Goal: Task Accomplishment & Management: Complete application form

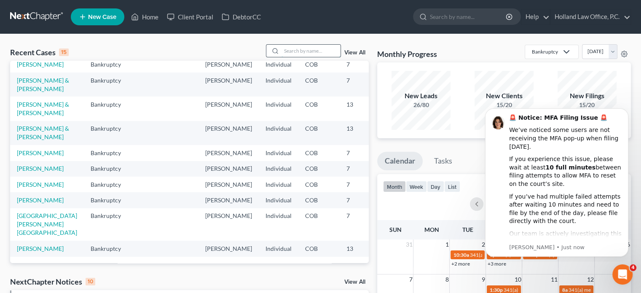
click at [302, 54] on input "search" at bounding box center [310, 51] width 59 height 12
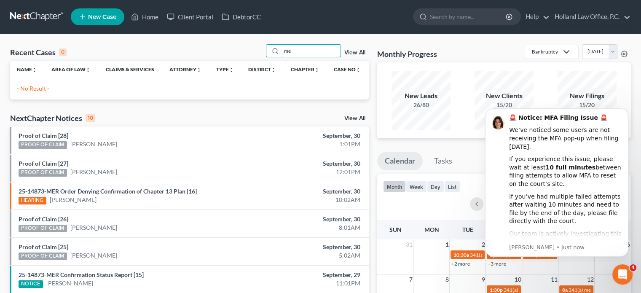
type input "m"
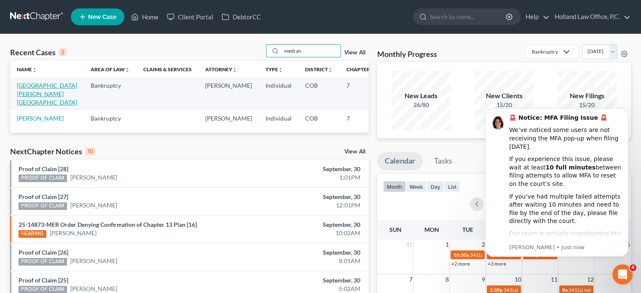
type input "medran"
click at [28, 97] on link "[GEOGRAPHIC_DATA][PERSON_NAME][GEOGRAPHIC_DATA]" at bounding box center [47, 94] width 60 height 24
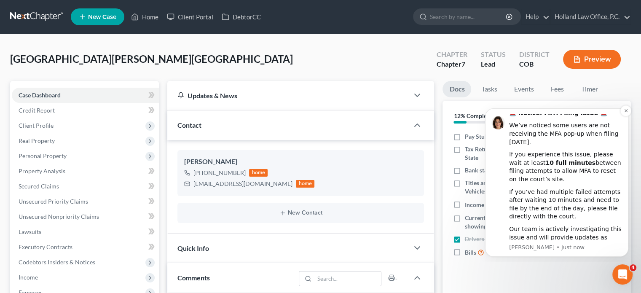
scroll to position [6, 0]
click at [626, 112] on icon "Dismiss notification" at bounding box center [625, 110] width 5 height 5
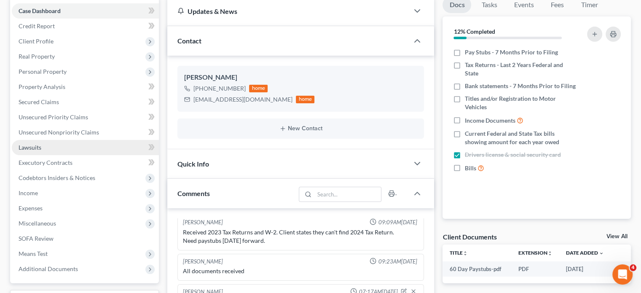
scroll to position [42, 0]
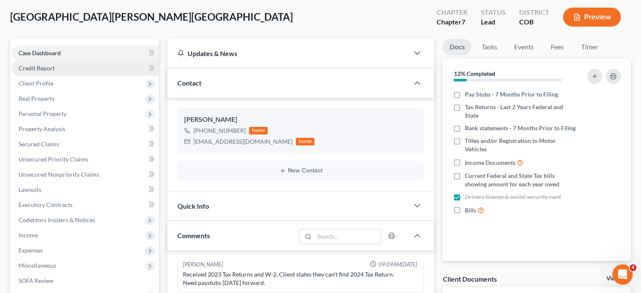
click at [40, 67] on span "Credit Report" at bounding box center [37, 67] width 36 height 7
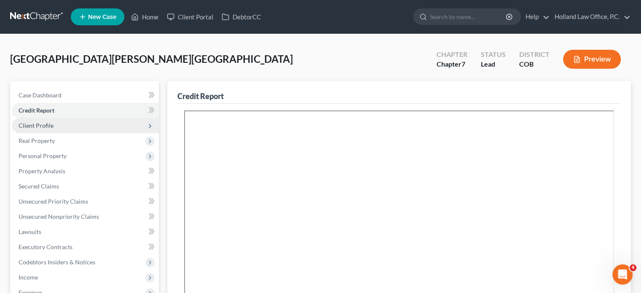
click at [41, 121] on span "Client Profile" at bounding box center [85, 125] width 147 height 15
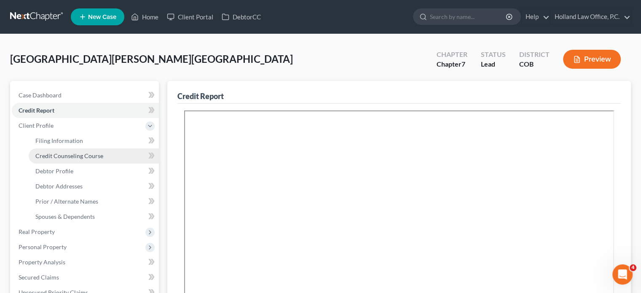
click at [45, 157] on span "Credit Counseling Course" at bounding box center [69, 155] width 68 height 7
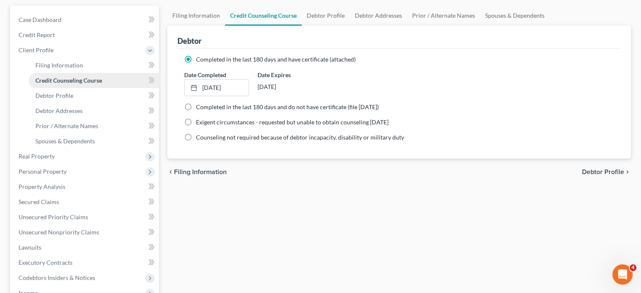
scroll to position [84, 0]
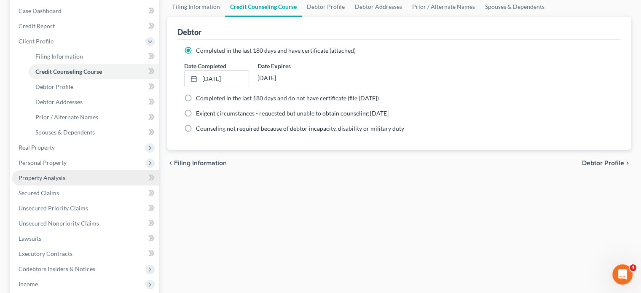
click at [45, 180] on span "Property Analysis" at bounding box center [42, 177] width 47 height 7
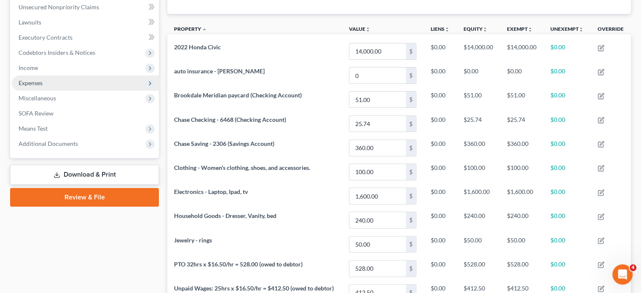
scroll to position [211, 0]
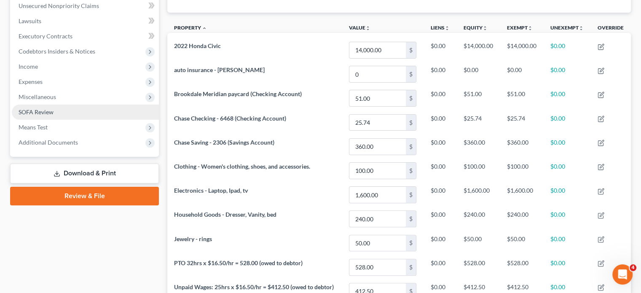
click at [45, 109] on span "SOFA Review" at bounding box center [36, 111] width 35 height 7
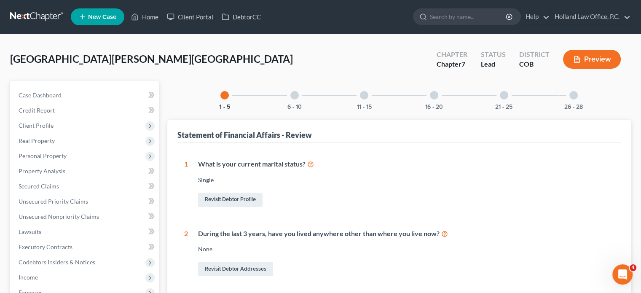
click at [364, 97] on div at bounding box center [364, 95] width 8 height 8
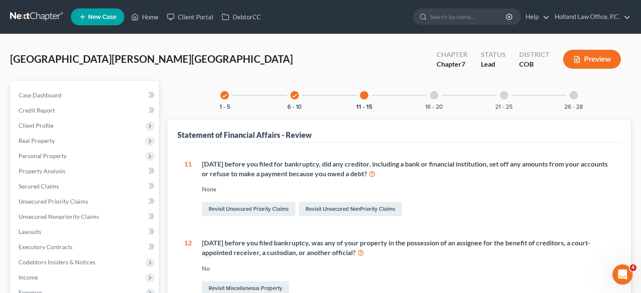
click at [435, 98] on div at bounding box center [434, 95] width 8 height 8
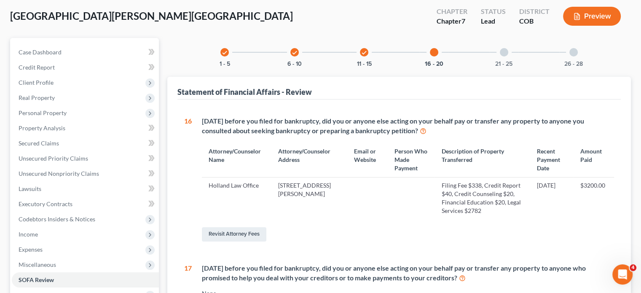
scroll to position [42, 0]
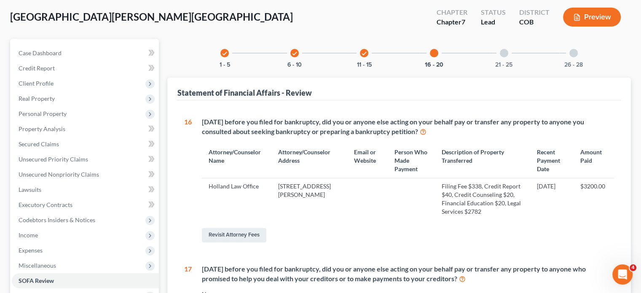
click at [296, 54] on icon "check" at bounding box center [294, 54] width 6 height 6
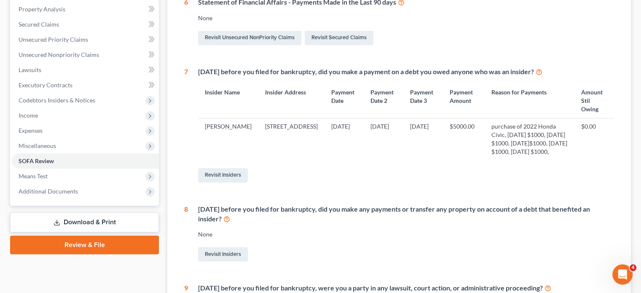
scroll to position [168, 0]
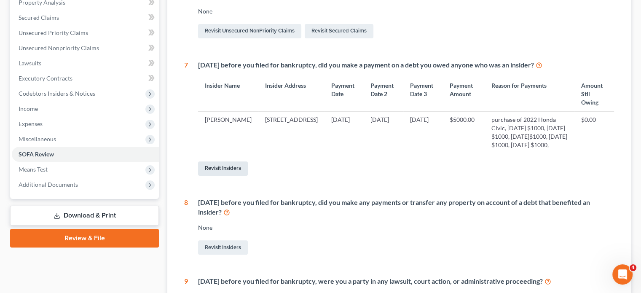
click at [227, 167] on link "Revisit Insiders" at bounding box center [223, 168] width 50 height 14
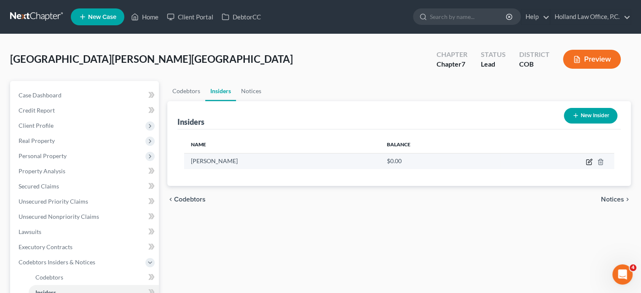
click at [588, 160] on icon "button" at bounding box center [588, 161] width 7 height 7
select select "5"
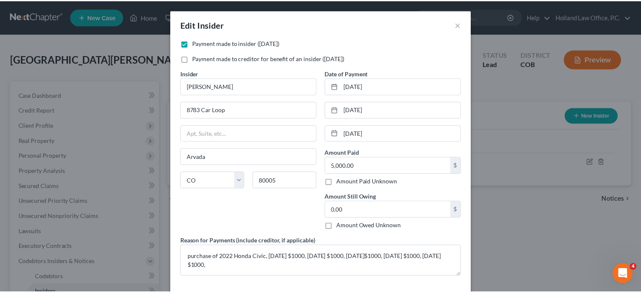
scroll to position [35, 0]
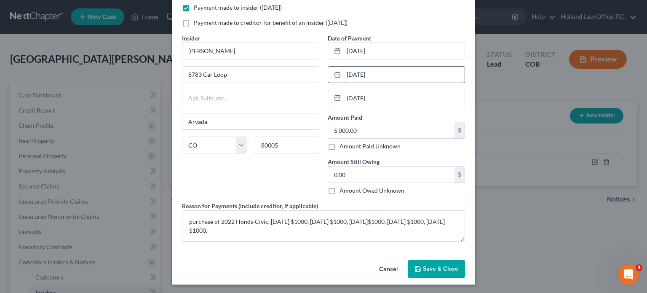
click at [376, 72] on input "2/16/2025" at bounding box center [404, 75] width 121 height 16
type input "2"
click at [386, 51] on input "1/16/2025" at bounding box center [404, 51] width 121 height 16
type input "1"
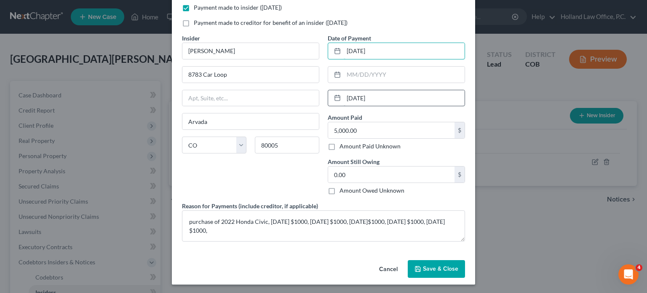
type input "03/16/2025"
click at [382, 99] on input "3/16/2025" at bounding box center [404, 98] width 121 height 16
type input "3"
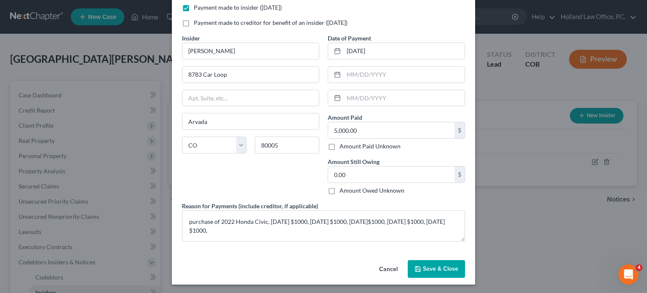
click at [437, 268] on span "Save & Close" at bounding box center [440, 268] width 35 height 7
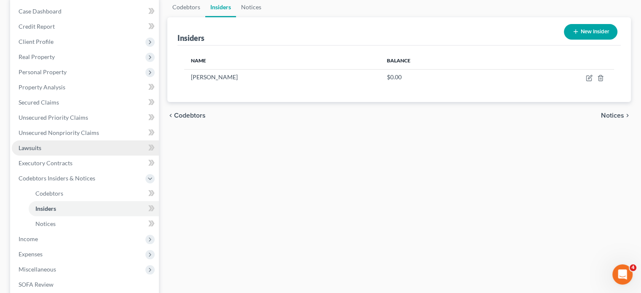
scroll to position [84, 0]
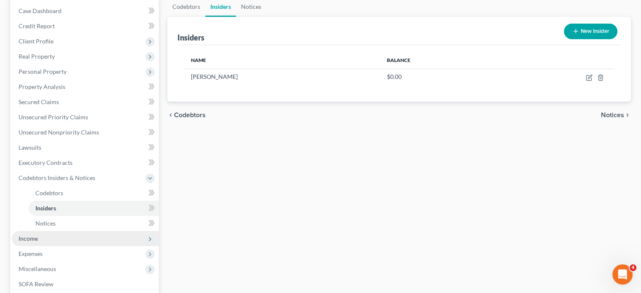
click at [43, 238] on span "Income" at bounding box center [85, 238] width 147 height 15
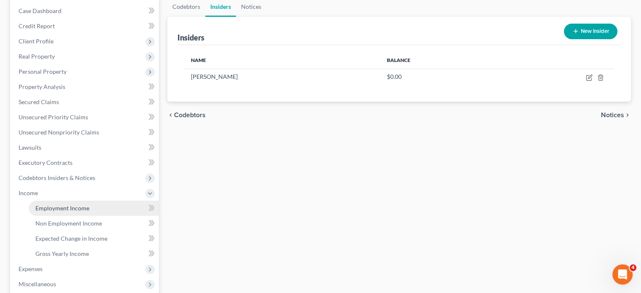
click at [64, 208] on span "Employment Income" at bounding box center [62, 207] width 54 height 7
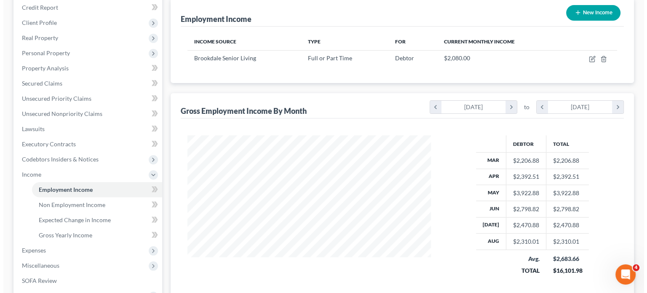
scroll to position [84, 0]
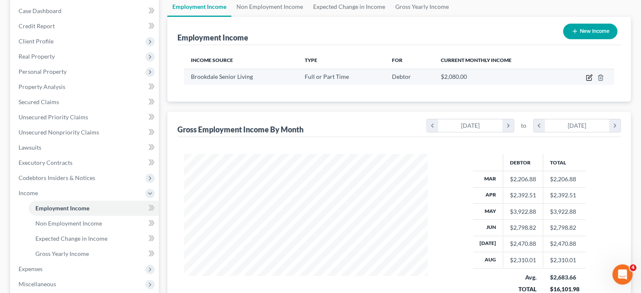
click at [589, 77] on icon "button" at bounding box center [589, 77] width 4 height 4
select select "0"
select select "5"
select select "0"
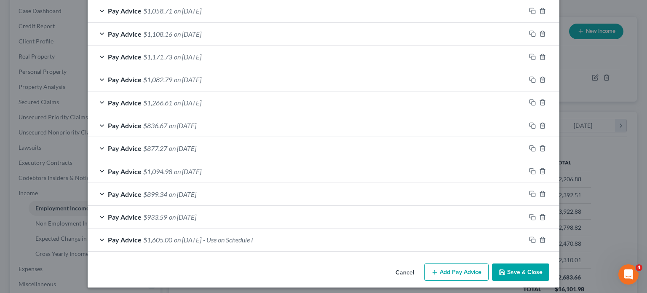
scroll to position [340, 0]
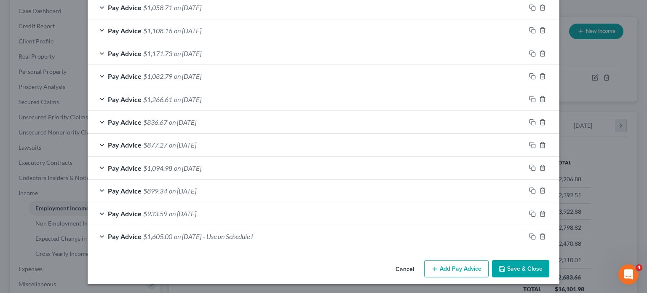
click at [230, 235] on span "- Use on Schedule I" at bounding box center [228, 236] width 50 height 8
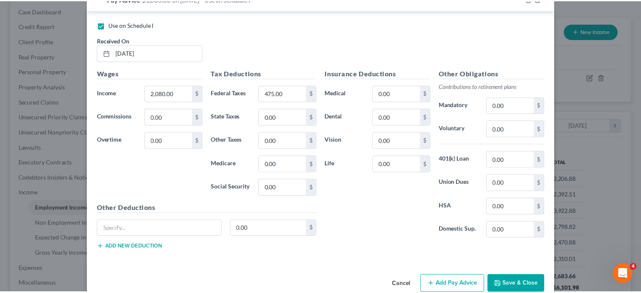
scroll to position [592, 0]
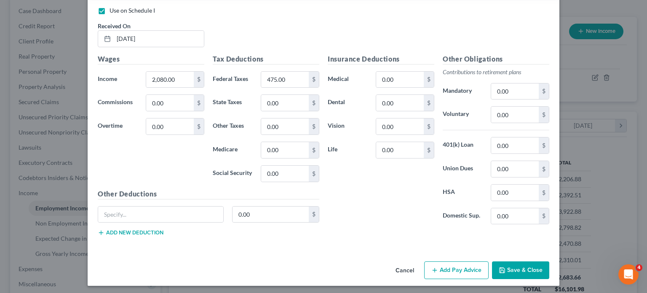
click at [509, 265] on button "Save & Close" at bounding box center [520, 270] width 57 height 18
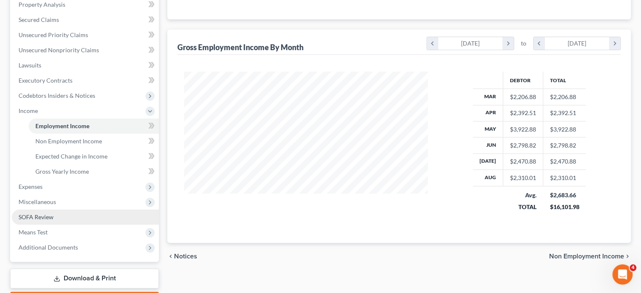
scroll to position [168, 0]
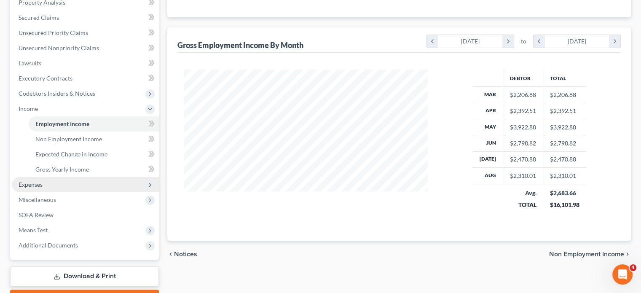
click at [38, 185] on span "Expenses" at bounding box center [31, 184] width 24 height 7
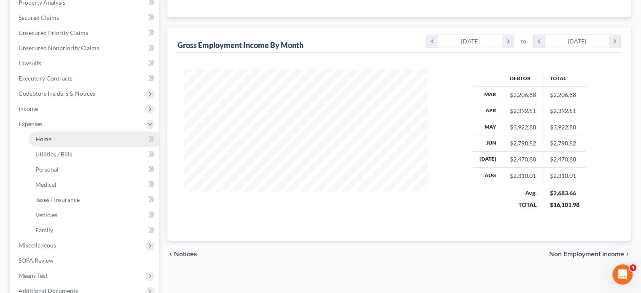
click at [51, 144] on link "Home" at bounding box center [94, 138] width 130 height 15
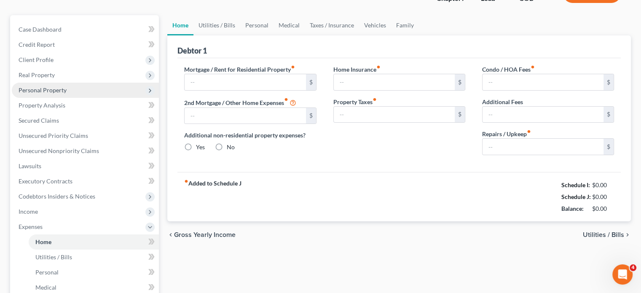
type input "0.00"
radio input "true"
type input "0.00"
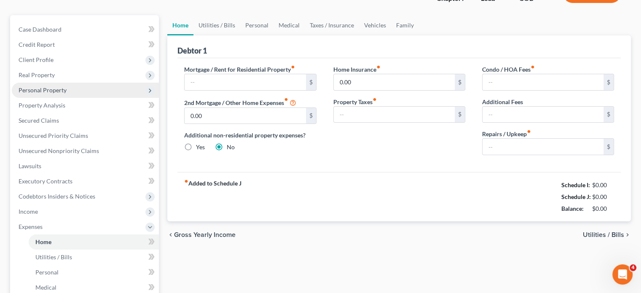
type input "0.00"
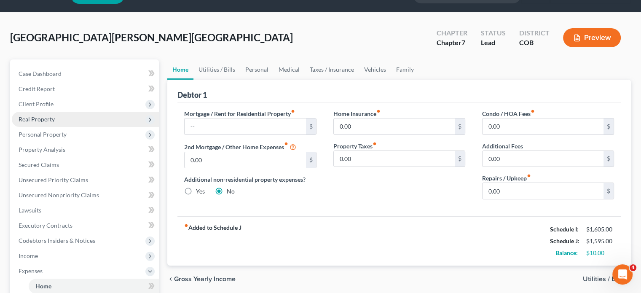
scroll to position [42, 0]
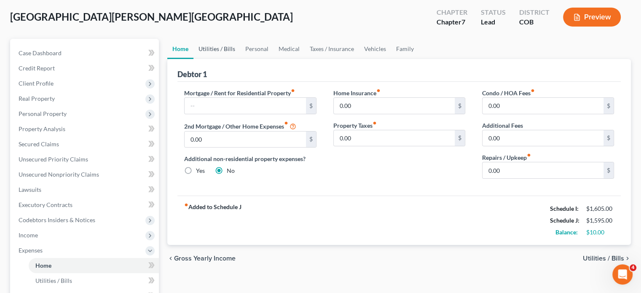
click at [219, 48] on link "Utilities / Bills" at bounding box center [216, 49] width 47 height 20
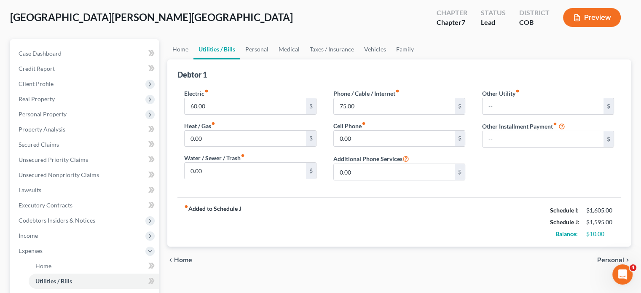
scroll to position [42, 0]
click at [262, 50] on link "Personal" at bounding box center [256, 49] width 33 height 20
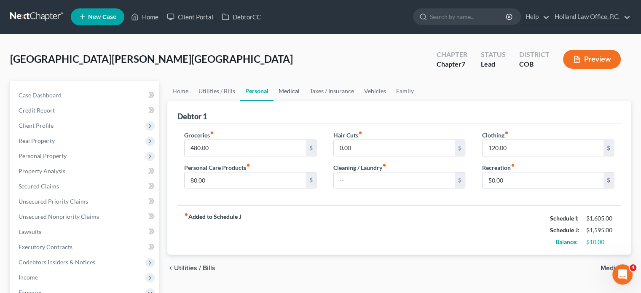
click at [288, 90] on link "Medical" at bounding box center [288, 91] width 31 height 20
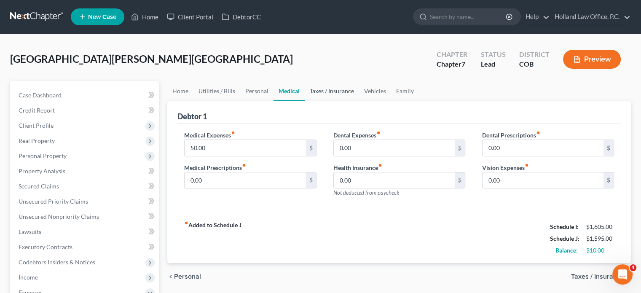
click at [326, 89] on link "Taxes / Insurance" at bounding box center [331, 91] width 54 height 20
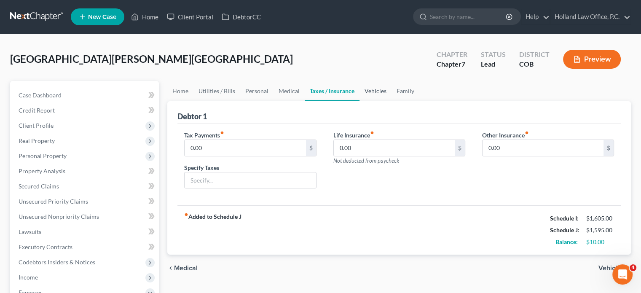
click at [367, 89] on link "Vehicles" at bounding box center [375, 91] width 32 height 20
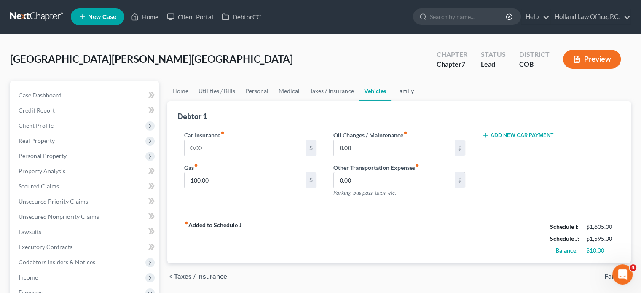
click at [398, 89] on link "Family" at bounding box center [405, 91] width 28 height 20
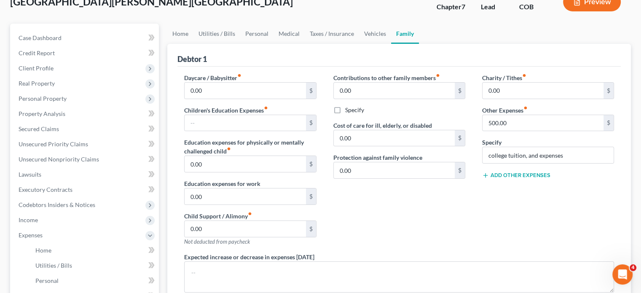
scroll to position [84, 0]
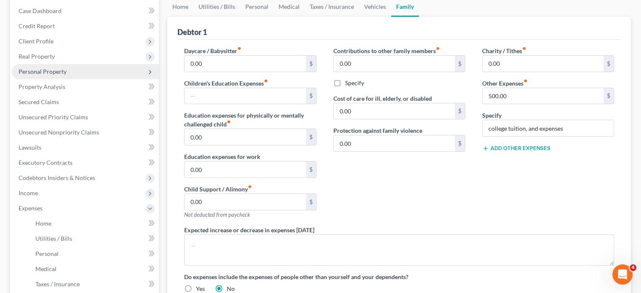
click at [49, 72] on span "Personal Property" at bounding box center [43, 71] width 48 height 7
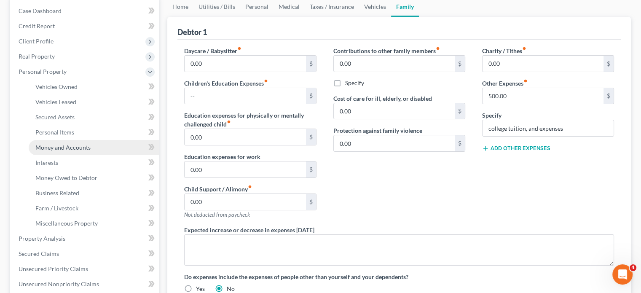
click at [51, 147] on span "Money and Accounts" at bounding box center [62, 147] width 55 height 7
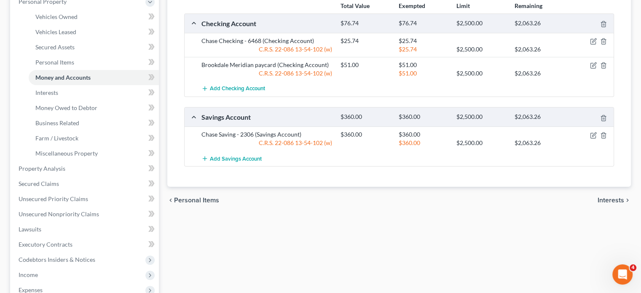
scroll to position [295, 0]
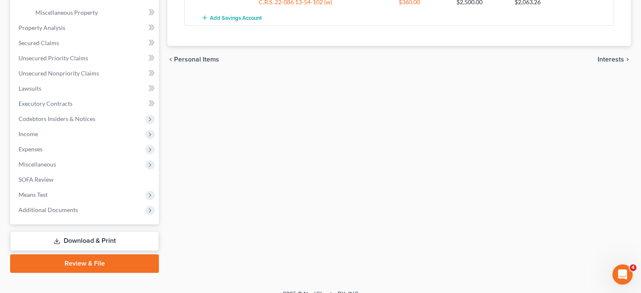
click at [90, 262] on link "Review & File" at bounding box center [84, 263] width 149 height 19
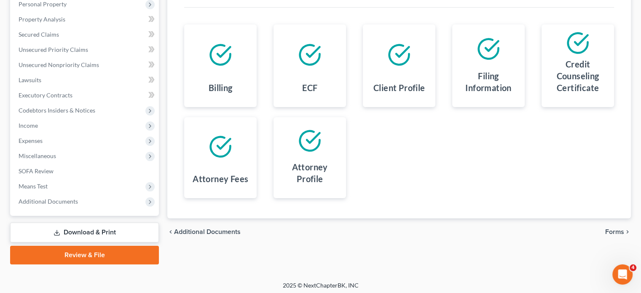
scroll to position [154, 0]
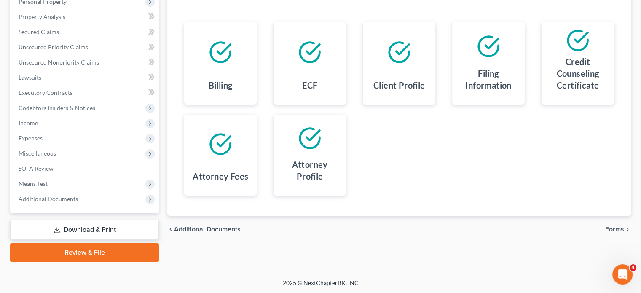
click at [613, 230] on span "Forms" at bounding box center [614, 229] width 19 height 7
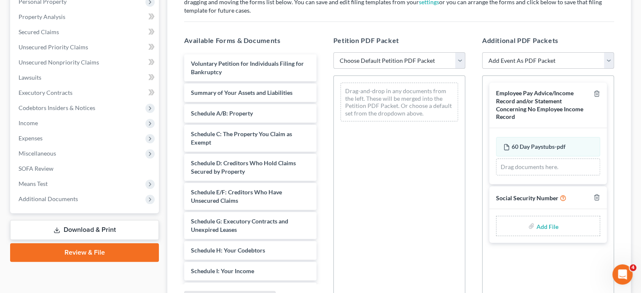
click at [459, 59] on select "Choose Default Petition PDF Packet Emergency Filing (Voluntary Petition and Cre…" at bounding box center [399, 60] width 132 height 17
select select "2"
click at [333, 52] on select "Choose Default Petition PDF Packet Emergency Filing (Voluntary Petition and Cre…" at bounding box center [399, 60] width 132 height 17
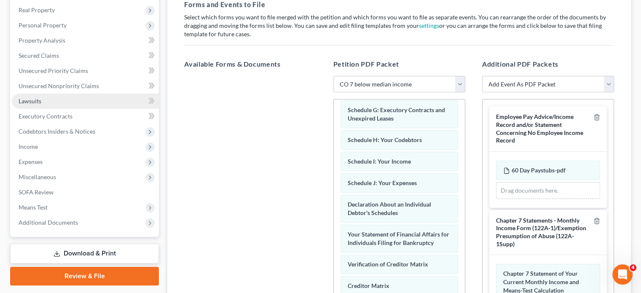
scroll to position [112, 0]
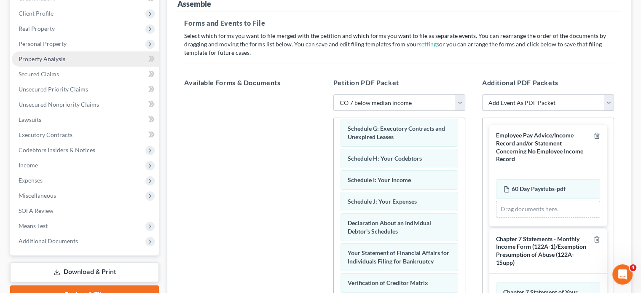
click at [39, 60] on span "Property Analysis" at bounding box center [42, 58] width 47 height 7
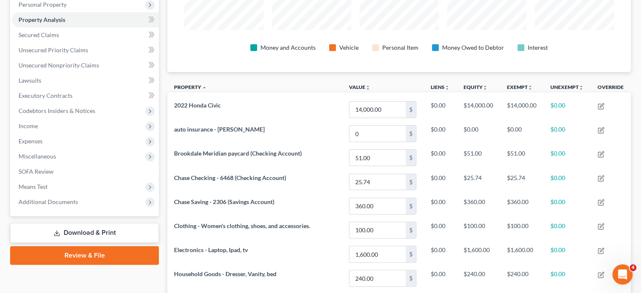
scroll to position [133, 0]
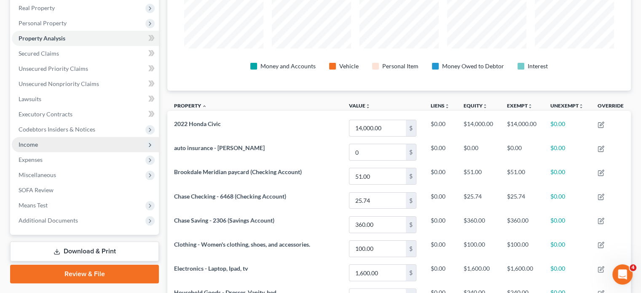
click at [26, 145] on span "Income" at bounding box center [28, 144] width 19 height 7
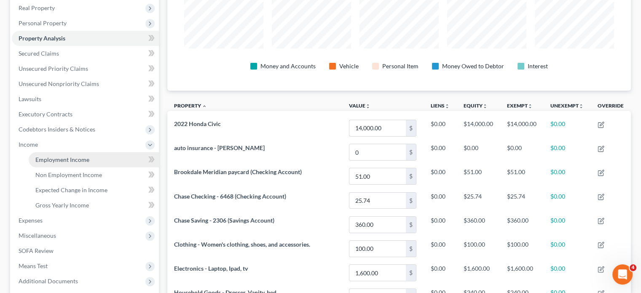
click at [62, 161] on span "Employment Income" at bounding box center [62, 159] width 54 height 7
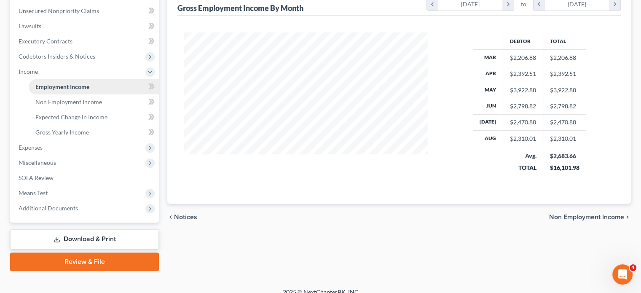
scroll to position [211, 0]
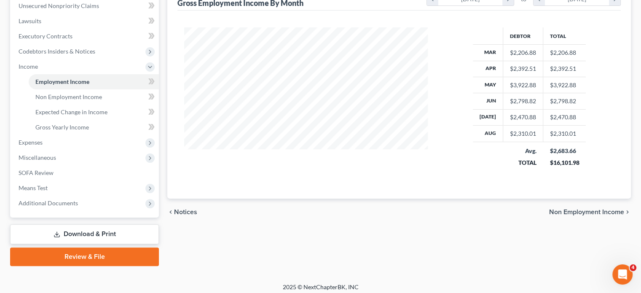
click at [93, 238] on link "Download & Print" at bounding box center [84, 234] width 149 height 20
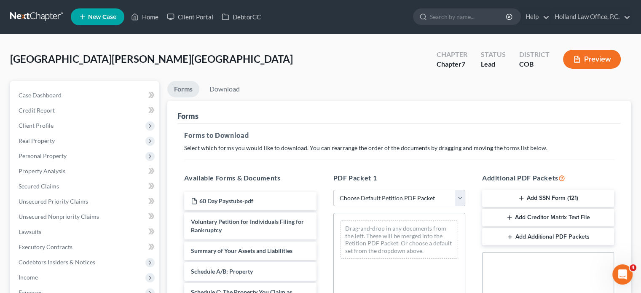
click at [462, 192] on select "Choose Default Petition PDF Packet Complete Bankruptcy Petition (all forms and …" at bounding box center [399, 198] width 132 height 17
select select "6"
click at [333, 190] on select "Choose Default Petition PDF Packet Complete Bankruptcy Petition (all forms and …" at bounding box center [399, 198] width 132 height 17
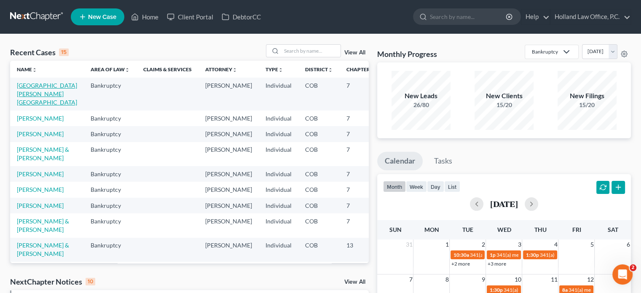
click at [33, 86] on link "[GEOGRAPHIC_DATA][PERSON_NAME][GEOGRAPHIC_DATA]" at bounding box center [47, 94] width 60 height 24
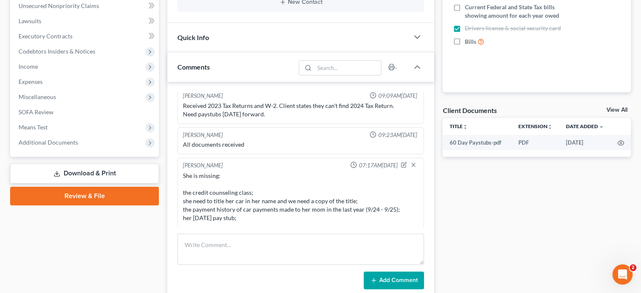
scroll to position [68, 0]
click at [83, 198] on link "Review & File" at bounding box center [84, 196] width 149 height 19
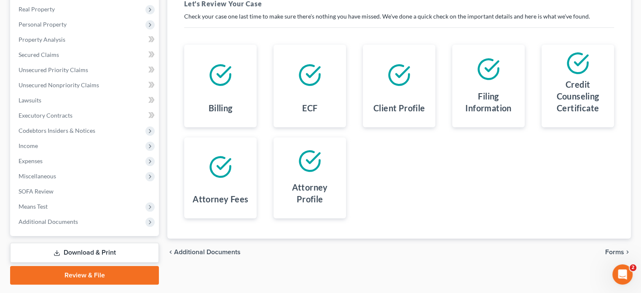
scroll to position [154, 0]
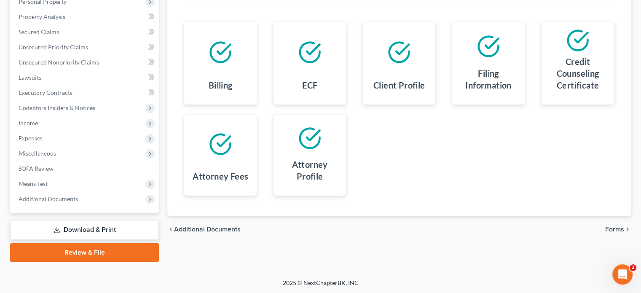
click at [612, 226] on span "Forms" at bounding box center [614, 229] width 19 height 7
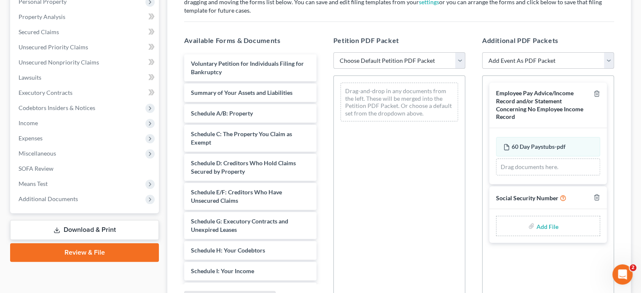
click at [460, 60] on select "Choose Default Petition PDF Packet Emergency Filing (Voluntary Petition and Cre…" at bounding box center [399, 60] width 132 height 17
select select "2"
click at [333, 52] on select "Choose Default Petition PDF Packet Emergency Filing (Voluntary Petition and Cre…" at bounding box center [399, 60] width 132 height 17
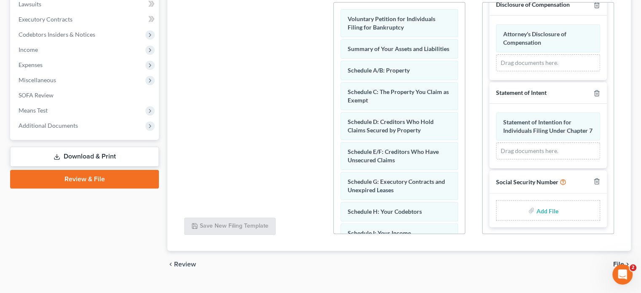
scroll to position [243, 0]
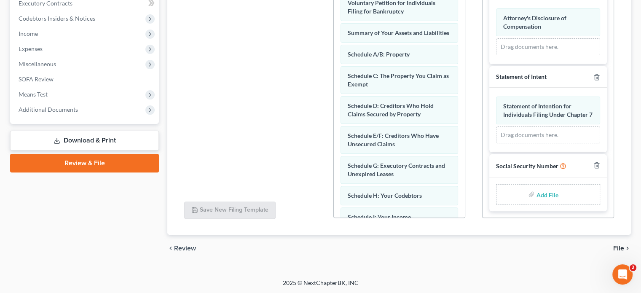
click at [538, 198] on input "file" at bounding box center [546, 194] width 20 height 15
click at [544, 195] on input "file" at bounding box center [546, 194] width 20 height 15
click at [536, 192] on input "file" at bounding box center [546, 194] width 20 height 15
type input "C:\fakepath\ssn vm.pdf"
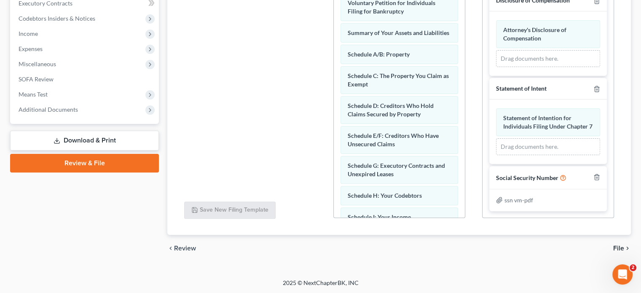
scroll to position [233, 0]
click at [618, 246] on span "File" at bounding box center [618, 248] width 11 height 7
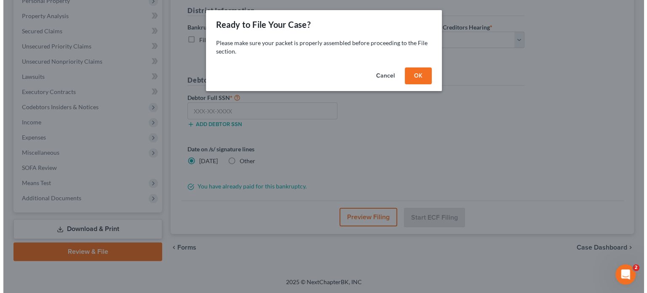
scroll to position [154, 0]
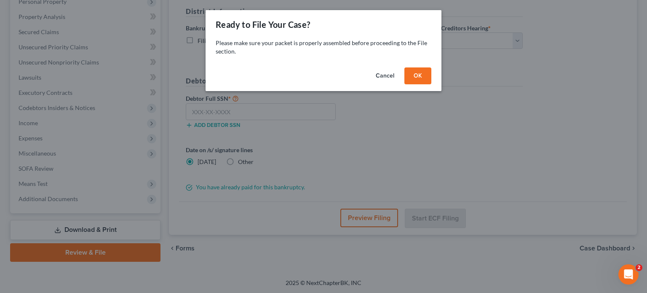
click at [420, 77] on button "OK" at bounding box center [417, 75] width 27 height 17
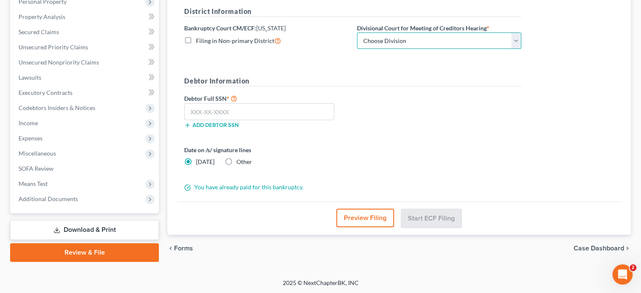
click at [516, 37] on select "Choose Division [GEOGRAPHIC_DATA]" at bounding box center [439, 40] width 164 height 17
select select "0"
click at [357, 32] on select "Choose Division [GEOGRAPHIC_DATA]" at bounding box center [439, 40] width 164 height 17
click at [195, 112] on input "text" at bounding box center [259, 111] width 150 height 17
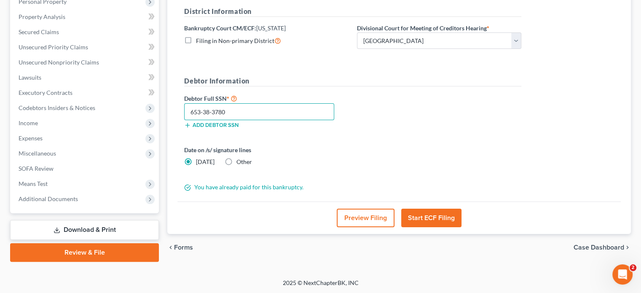
type input "653-38-3780"
click at [420, 220] on button "Start ECF Filing" at bounding box center [431, 217] width 60 height 19
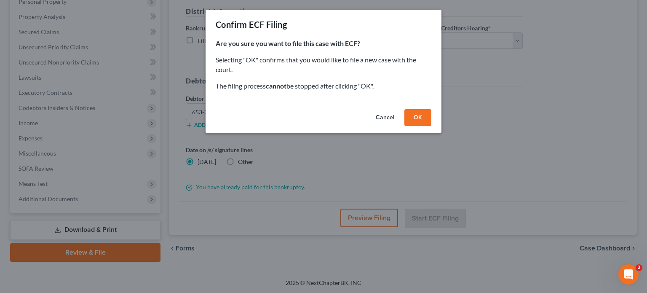
click at [417, 115] on button "OK" at bounding box center [417, 117] width 27 height 17
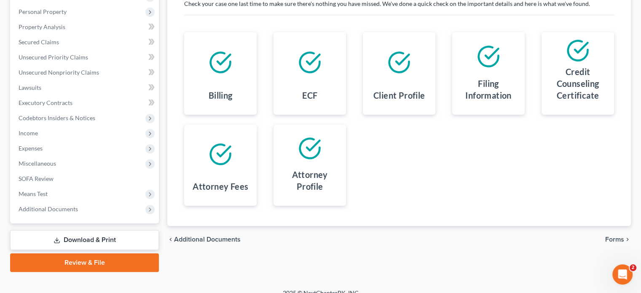
scroll to position [154, 0]
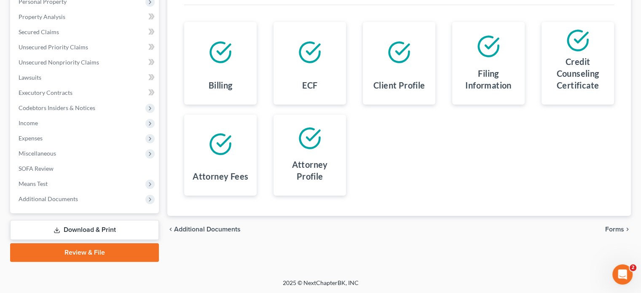
click at [617, 227] on span "Forms" at bounding box center [614, 229] width 19 height 7
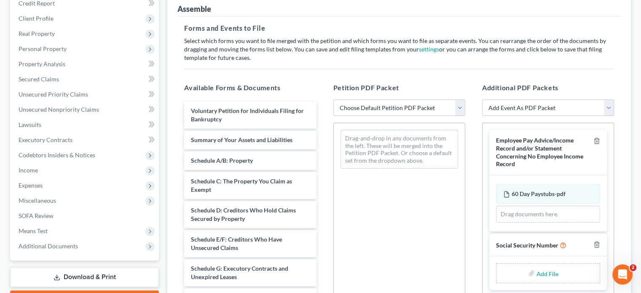
scroll to position [126, 0]
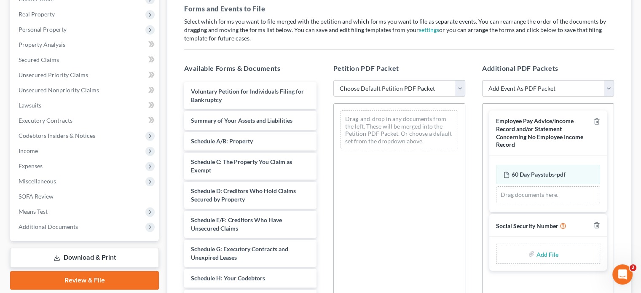
click at [460, 88] on select "Choose Default Petition PDF Packet Emergency Filing (Voluntary Petition and Cre…" at bounding box center [399, 88] width 132 height 17
click at [462, 85] on select "Choose Default Petition PDF Packet Emergency Filing (Voluntary Petition and Cre…" at bounding box center [399, 88] width 132 height 17
select select "2"
click at [333, 80] on select "Choose Default Petition PDF Packet Emergency Filing (Voluntary Petition and Cre…" at bounding box center [399, 88] width 132 height 17
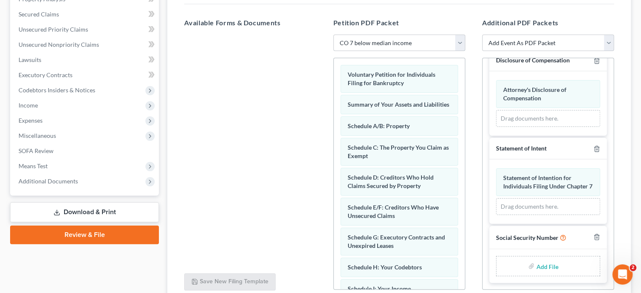
scroll to position [243, 0]
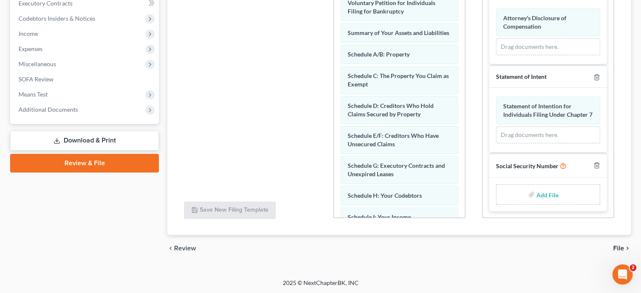
click at [539, 193] on input "file" at bounding box center [546, 194] width 20 height 15
type input "C:\fakepath\ssn vm.pdf"
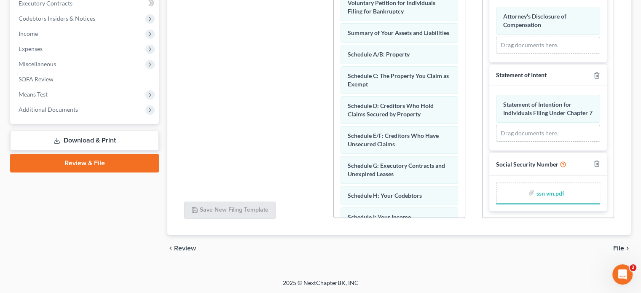
scroll to position [233, 0]
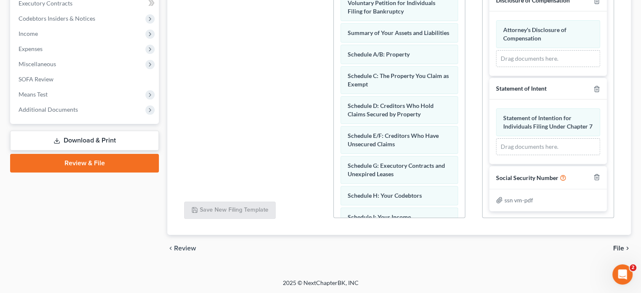
click at [613, 246] on span "File" at bounding box center [618, 248] width 11 height 7
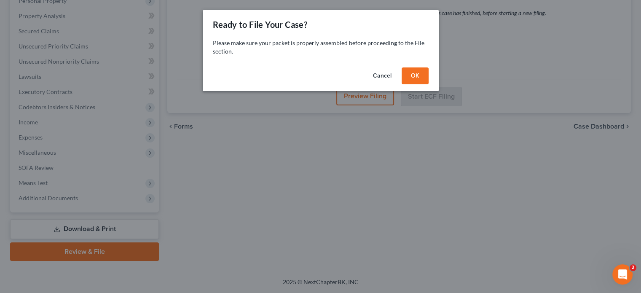
scroll to position [154, 0]
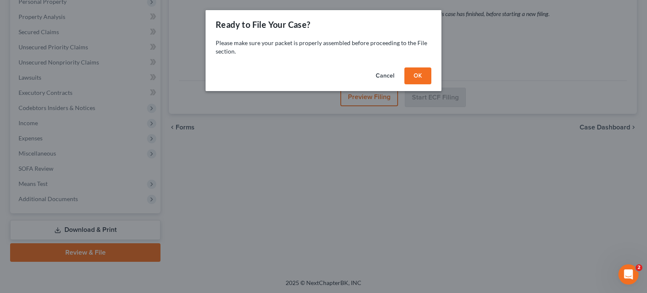
click at [407, 78] on button "OK" at bounding box center [417, 75] width 27 height 17
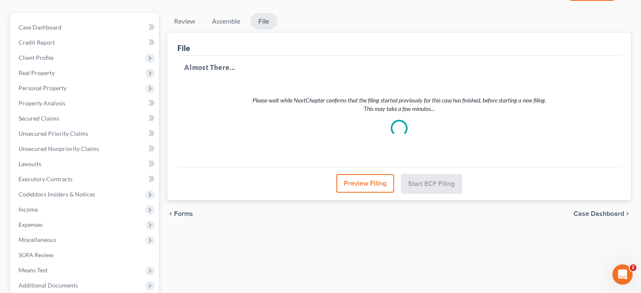
scroll to position [28, 0]
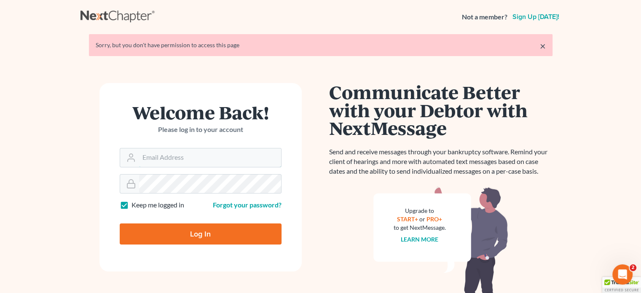
type input "[PERSON_NAME][EMAIL_ADDRESS][DOMAIN_NAME]"
click at [168, 238] on input "Log In" at bounding box center [201, 233] width 162 height 21
type input "Thinking..."
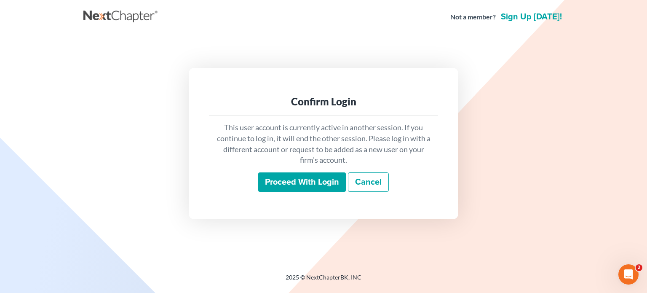
click at [294, 187] on input "Proceed with login" at bounding box center [302, 181] width 88 height 19
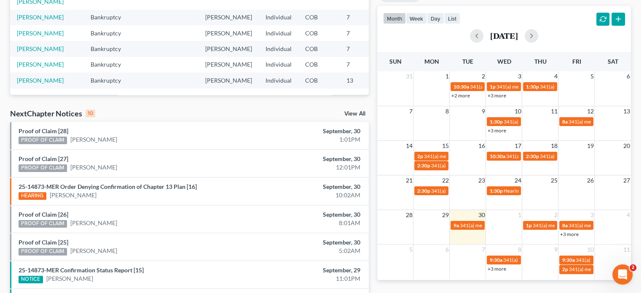
scroll to position [168, 0]
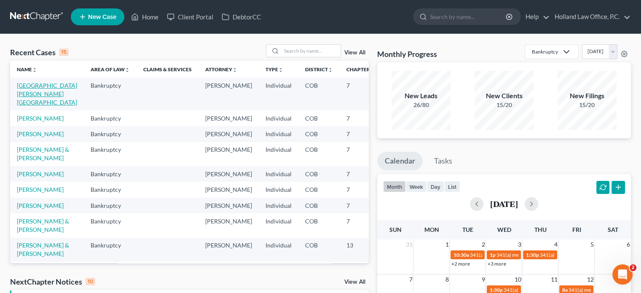
click at [25, 85] on link "[GEOGRAPHIC_DATA][PERSON_NAME][GEOGRAPHIC_DATA]" at bounding box center [47, 94] width 60 height 24
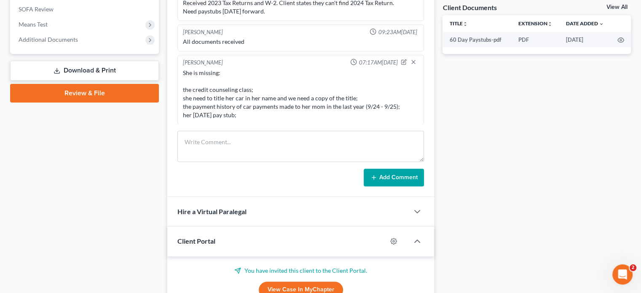
scroll to position [208, 0]
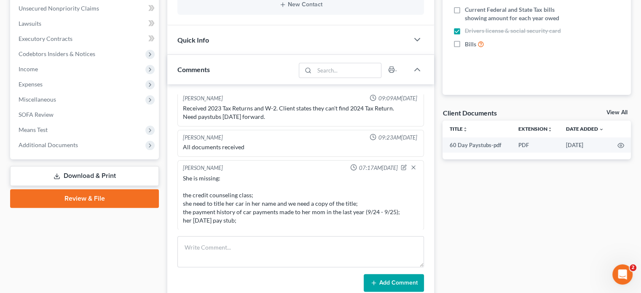
click at [85, 196] on link "Review & File" at bounding box center [84, 198] width 149 height 19
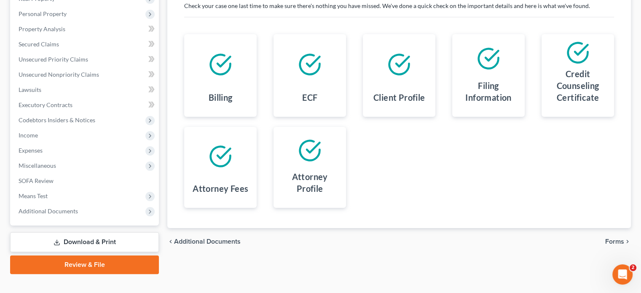
scroll to position [154, 0]
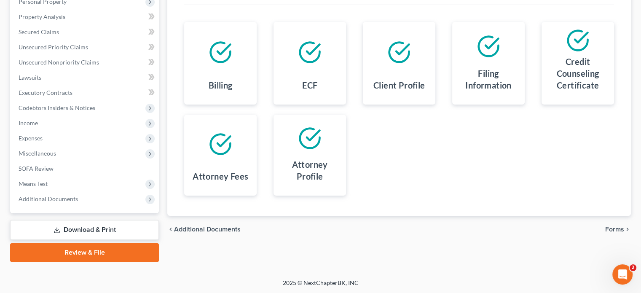
click at [610, 229] on span "Forms" at bounding box center [614, 229] width 19 height 7
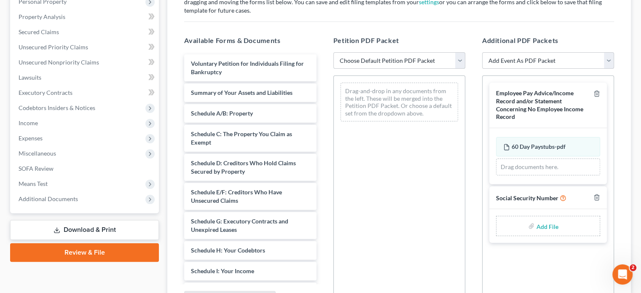
click at [458, 60] on select "Choose Default Petition PDF Packet Emergency Filing (Voluntary Petition and Cre…" at bounding box center [399, 60] width 132 height 17
select select "2"
click at [333, 52] on select "Choose Default Petition PDF Packet Emergency Filing (Voluntary Petition and Cre…" at bounding box center [399, 60] width 132 height 17
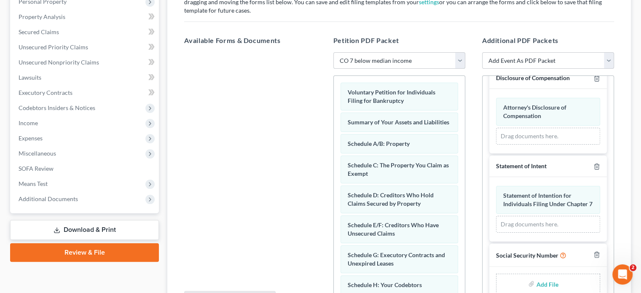
scroll to position [243, 0]
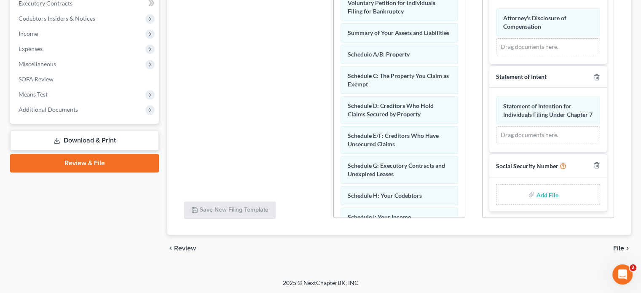
click at [541, 198] on input "file" at bounding box center [546, 194] width 20 height 15
type input "C:\fakepath\ssn vm.pdf"
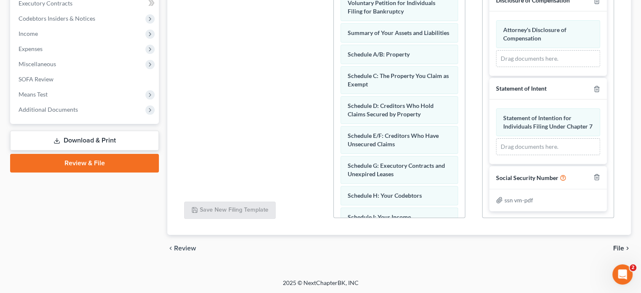
scroll to position [233, 0]
click at [617, 247] on span "File" at bounding box center [618, 248] width 11 height 7
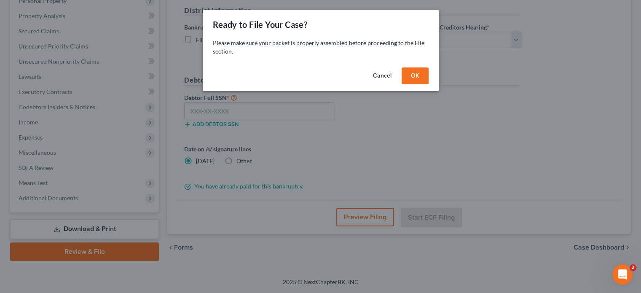
scroll to position [154, 0]
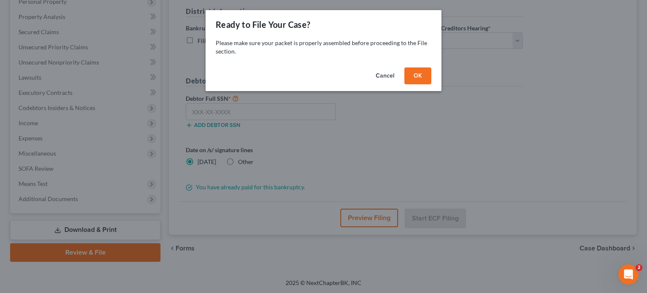
click at [415, 75] on button "OK" at bounding box center [417, 75] width 27 height 17
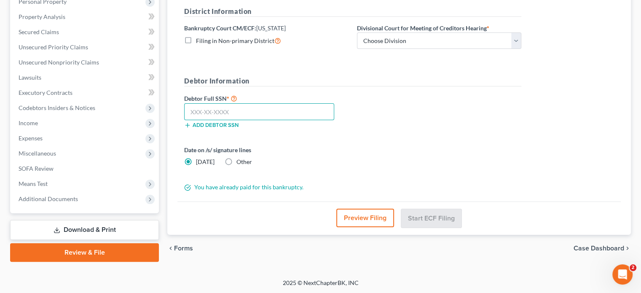
click at [192, 109] on input "text" at bounding box center [259, 111] width 150 height 17
type input "653-38-3780"
click at [519, 42] on select "Choose Division [GEOGRAPHIC_DATA]" at bounding box center [439, 40] width 164 height 17
select select "0"
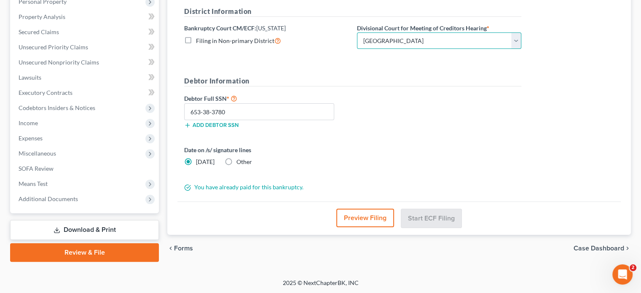
click at [357, 32] on select "Choose Division [GEOGRAPHIC_DATA]" at bounding box center [439, 40] width 164 height 17
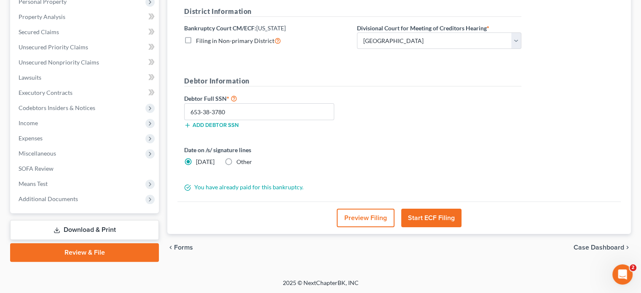
click at [435, 214] on button "Start ECF Filing" at bounding box center [431, 217] width 60 height 19
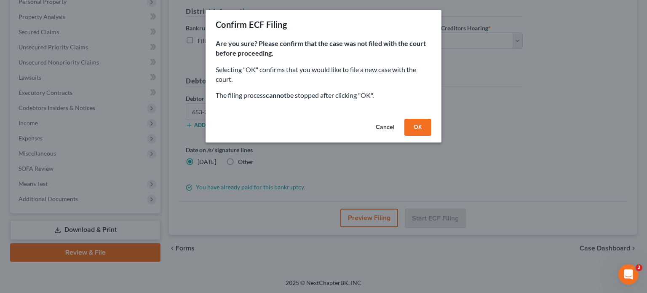
click at [426, 123] on button "OK" at bounding box center [417, 127] width 27 height 17
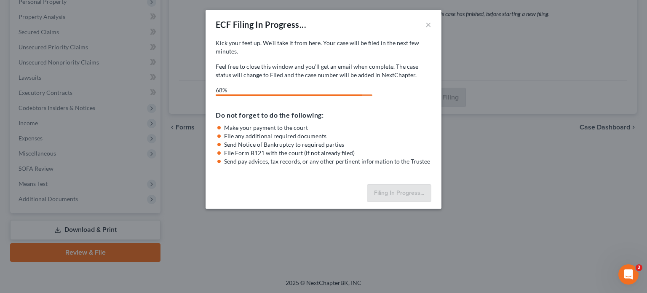
select select "0"
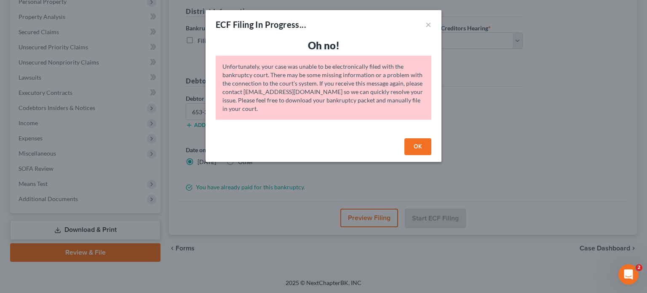
click at [419, 148] on button "OK" at bounding box center [417, 146] width 27 height 17
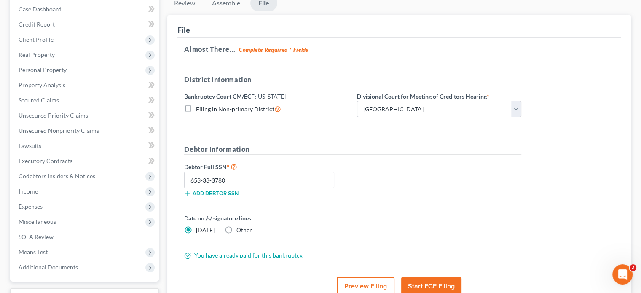
scroll to position [126, 0]
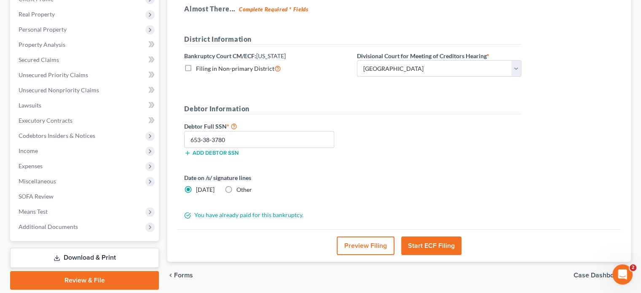
click at [421, 244] on button "Start ECF Filing" at bounding box center [431, 245] width 60 height 19
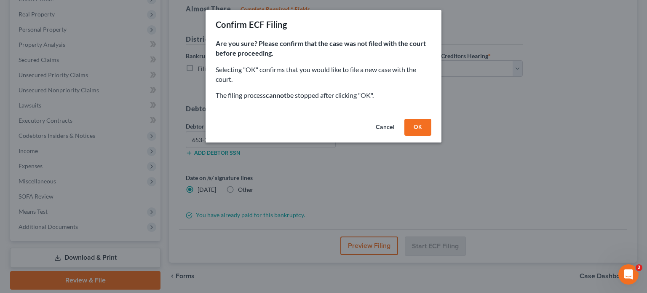
click at [420, 127] on button "OK" at bounding box center [417, 127] width 27 height 17
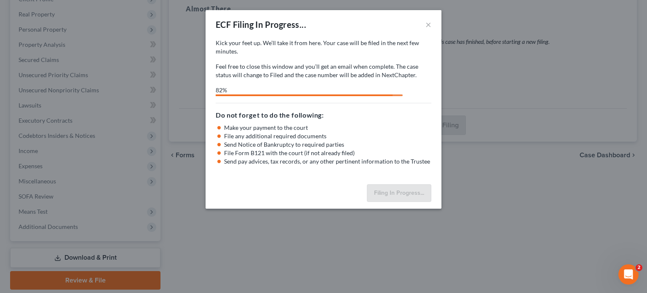
select select "0"
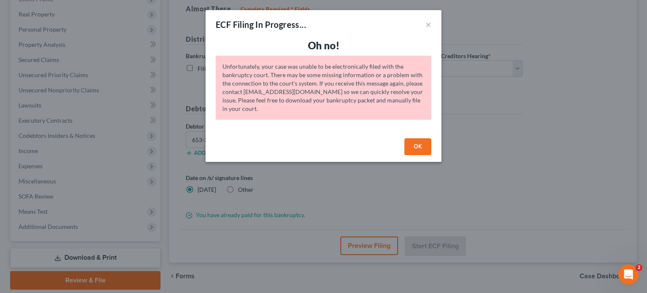
click at [421, 148] on button "OK" at bounding box center [417, 146] width 27 height 17
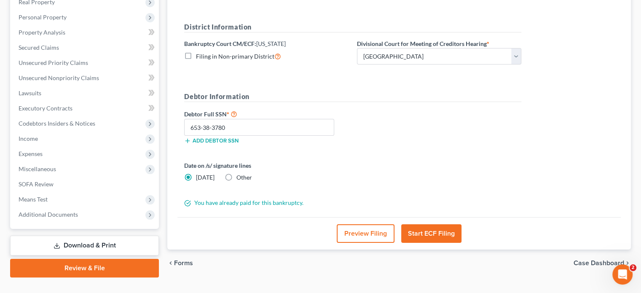
scroll to position [154, 0]
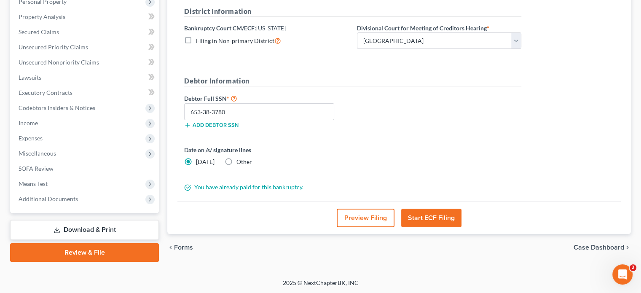
click at [91, 249] on link "Review & File" at bounding box center [84, 252] width 149 height 19
click at [431, 214] on button "Start ECF Filing" at bounding box center [431, 217] width 60 height 19
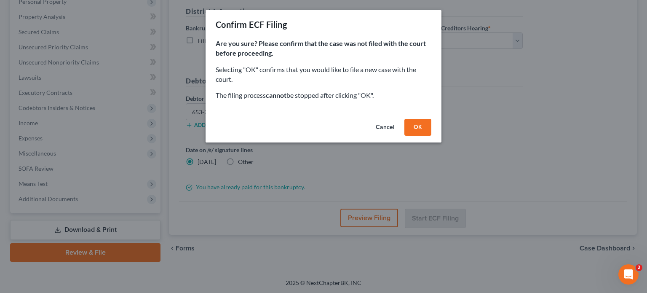
click at [417, 124] on button "OK" at bounding box center [417, 127] width 27 height 17
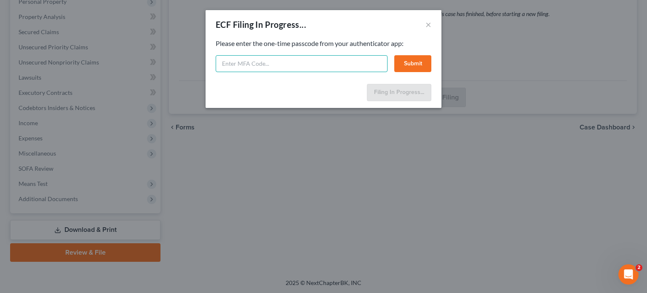
click at [243, 66] on input "text" at bounding box center [302, 63] width 172 height 17
type input "417337"
click at [409, 61] on button "Submit" at bounding box center [412, 63] width 37 height 17
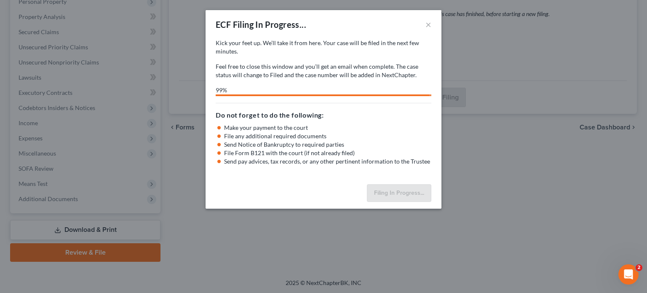
select select "0"
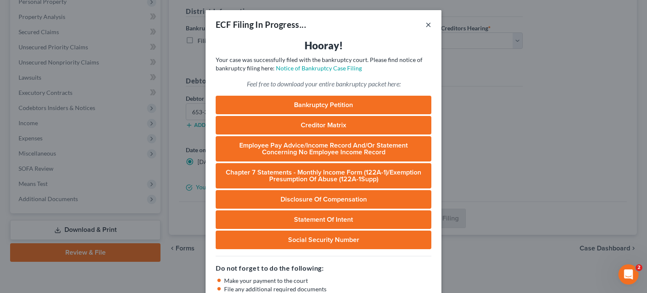
click at [425, 27] on button "×" at bounding box center [428, 24] width 6 height 10
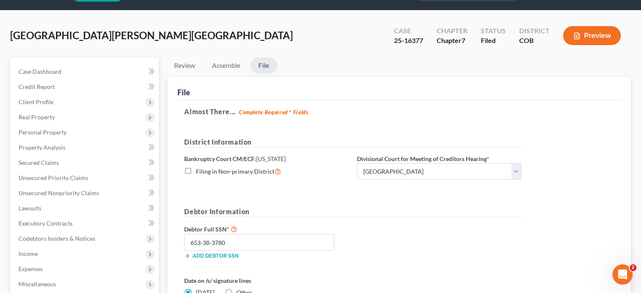
scroll to position [0, 0]
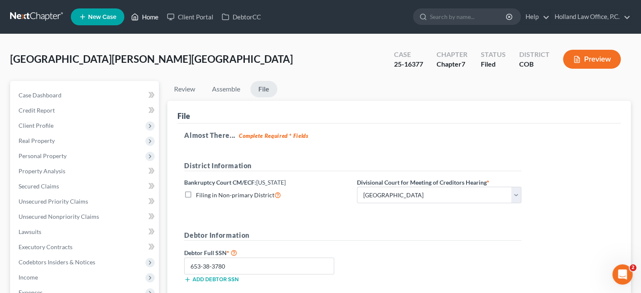
click at [157, 17] on link "Home" at bounding box center [145, 16] width 36 height 15
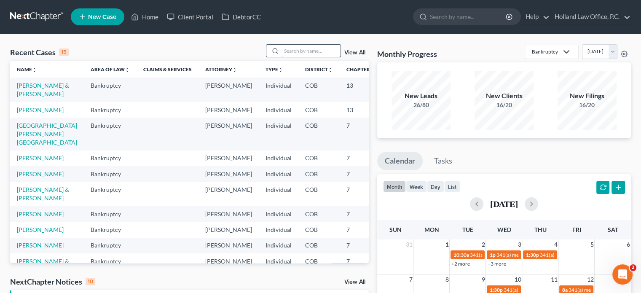
click at [303, 47] on input "search" at bounding box center [310, 51] width 59 height 12
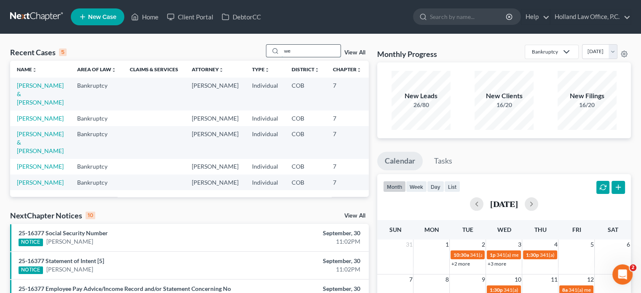
type input "w"
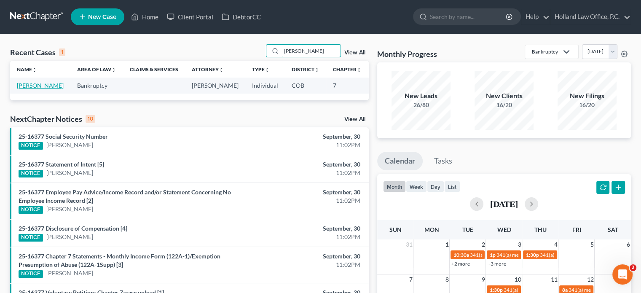
type input "[PERSON_NAME]"
click at [37, 89] on link "[PERSON_NAME]" at bounding box center [40, 85] width 47 height 7
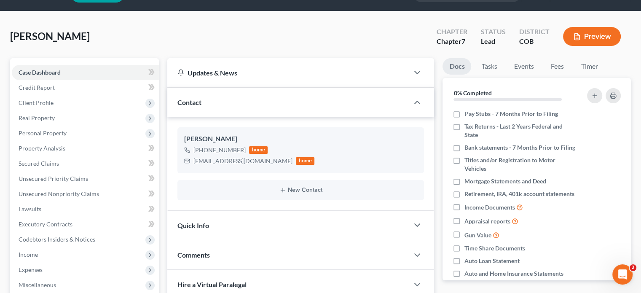
scroll to position [84, 0]
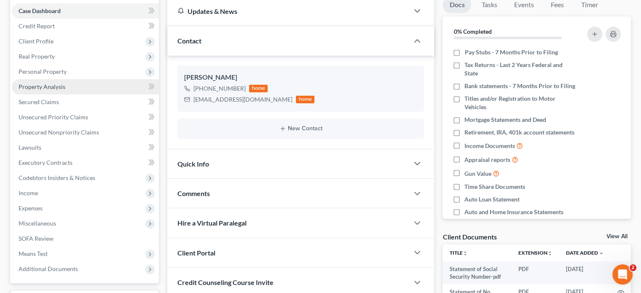
click at [45, 85] on span "Property Analysis" at bounding box center [42, 86] width 47 height 7
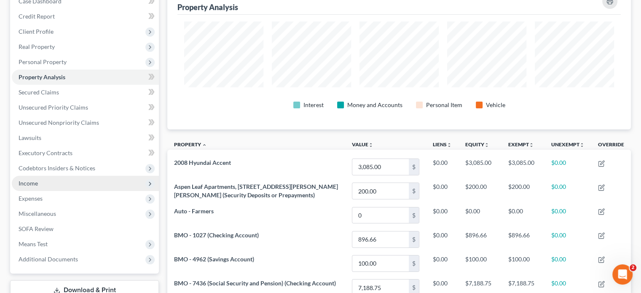
scroll to position [84, 0]
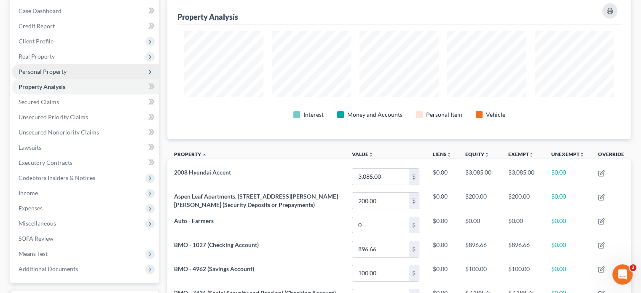
click at [47, 72] on span "Personal Property" at bounding box center [43, 71] width 48 height 7
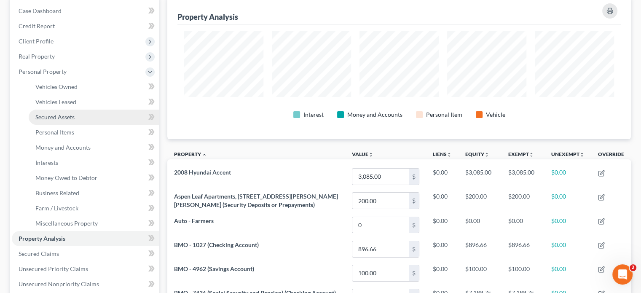
click at [61, 115] on span "Secured Assets" at bounding box center [54, 116] width 39 height 7
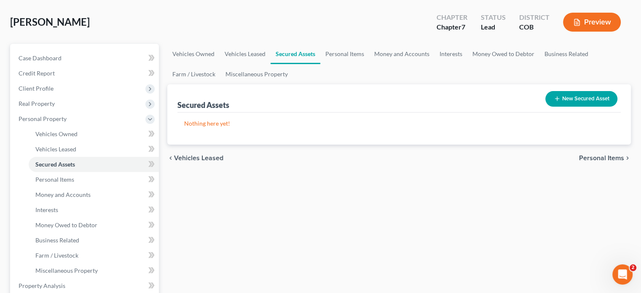
scroll to position [42, 0]
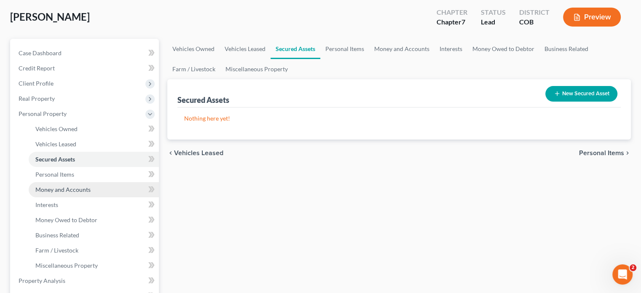
click at [78, 187] on span "Money and Accounts" at bounding box center [62, 189] width 55 height 7
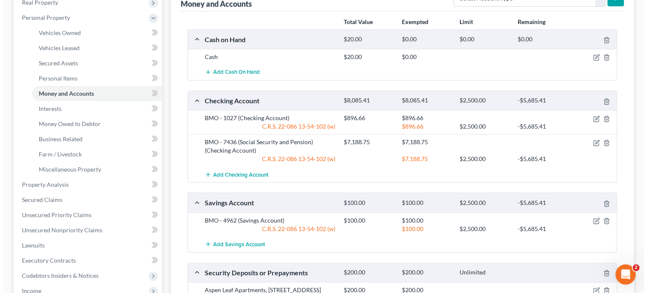
scroll to position [84, 0]
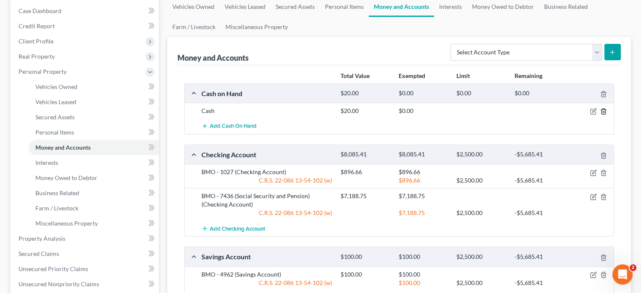
click at [603, 111] on line "button" at bounding box center [603, 112] width 0 height 2
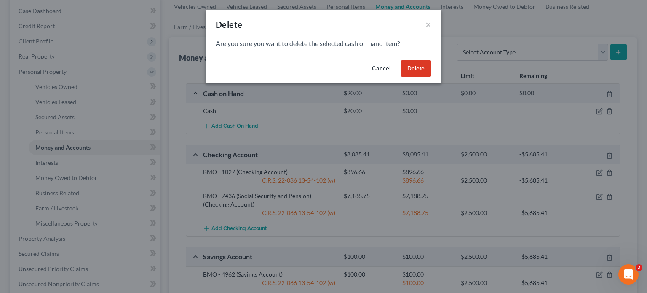
click at [416, 74] on button "Delete" at bounding box center [416, 68] width 31 height 17
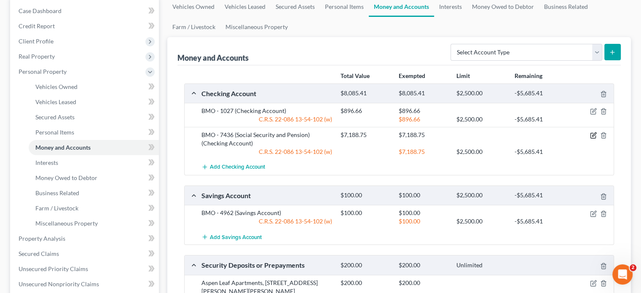
click at [592, 136] on icon "button" at bounding box center [594, 135] width 4 height 4
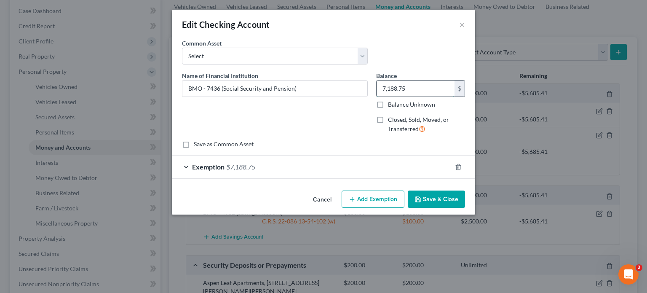
click at [416, 92] on input "7,188.75" at bounding box center [415, 88] width 78 height 16
type input "5,457"
click at [228, 170] on span "$7,188.75" at bounding box center [240, 167] width 29 height 8
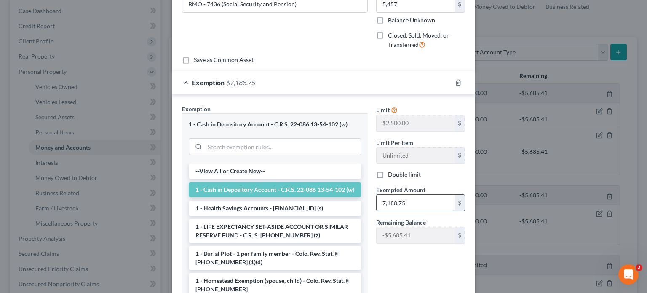
click at [419, 200] on input "7,188.75" at bounding box center [415, 203] width 78 height 16
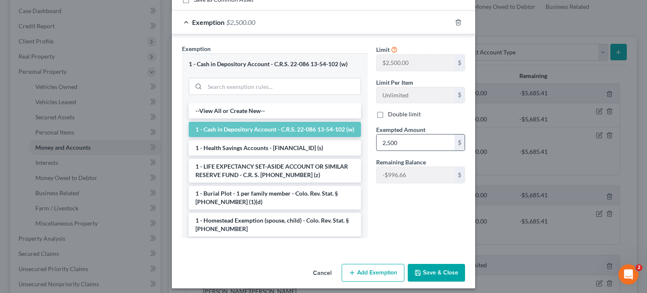
scroll to position [149, 0]
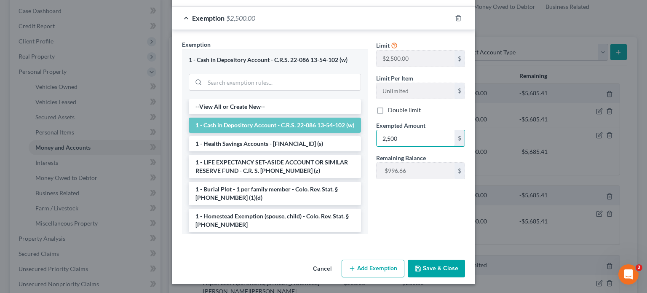
type input "2,500"
click at [413, 272] on button "Save & Close" at bounding box center [436, 268] width 57 height 18
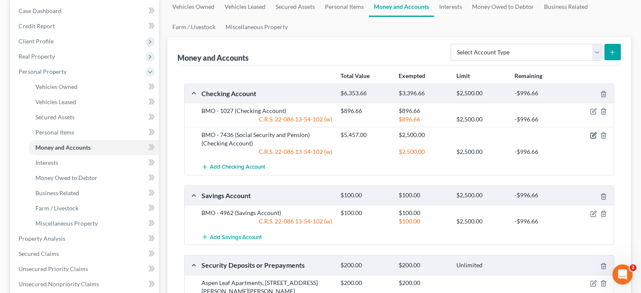
click at [595, 134] on icon "button" at bounding box center [593, 135] width 7 height 7
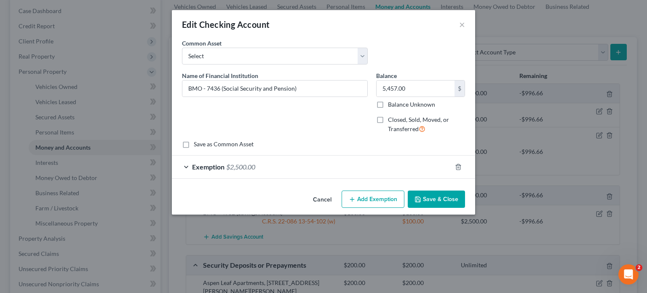
click at [366, 199] on button "Add Exemption" at bounding box center [373, 199] width 63 height 18
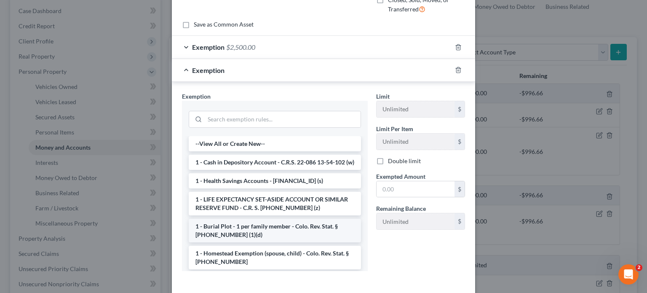
scroll to position [157, 0]
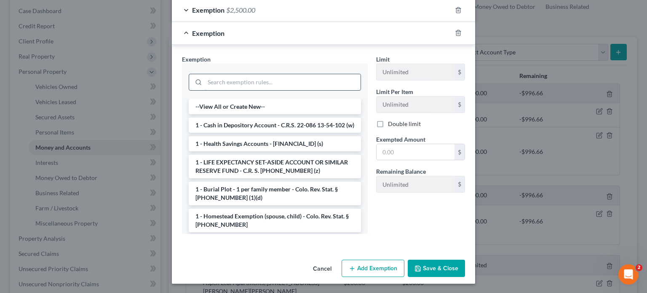
click at [241, 83] on input "search" at bounding box center [283, 82] width 156 height 16
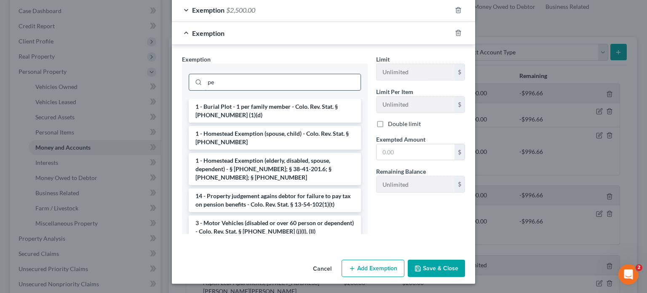
type input "p"
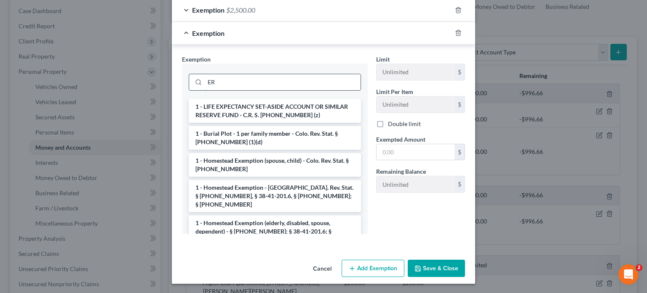
type input "E"
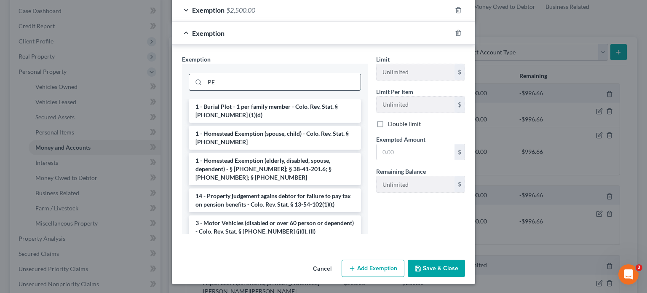
type input "P"
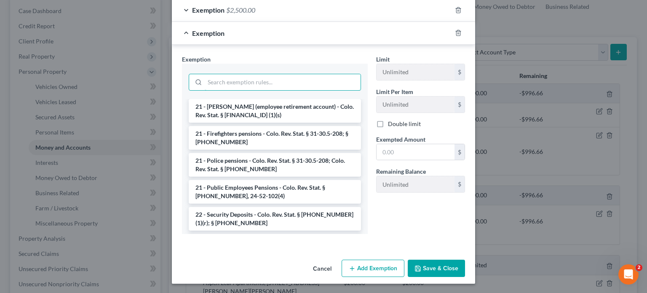
scroll to position [463, 0]
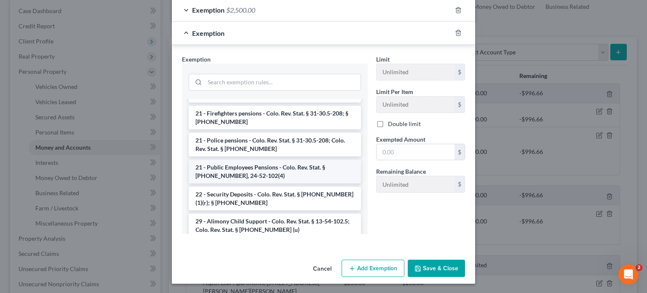
click at [253, 162] on li "21 - Public Employees Pensions - Colo. Rev. Stat. § [PHONE_NUMBER], 24-52-102(4)" at bounding box center [275, 172] width 172 height 24
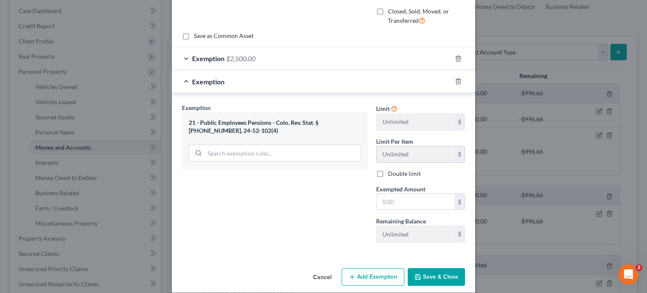
scroll to position [116, 0]
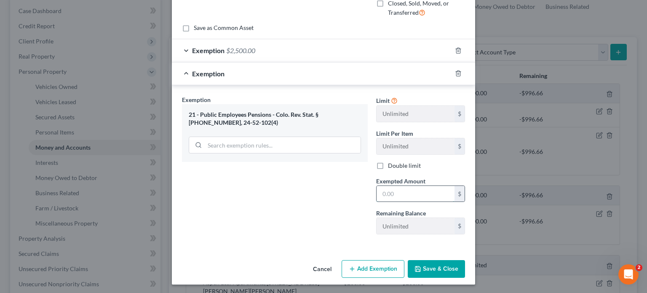
click at [384, 192] on input "text" at bounding box center [415, 194] width 78 height 16
type input "2,000"
click at [433, 266] on button "Save & Close" at bounding box center [436, 269] width 57 height 18
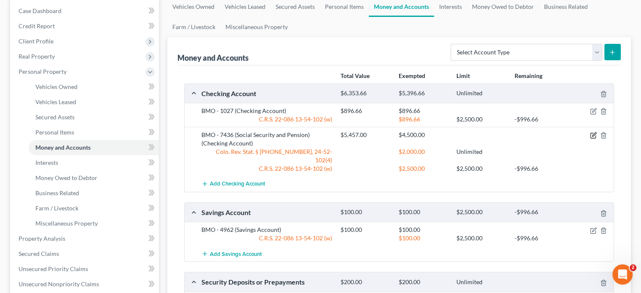
click at [592, 136] on icon "button" at bounding box center [594, 135] width 4 height 4
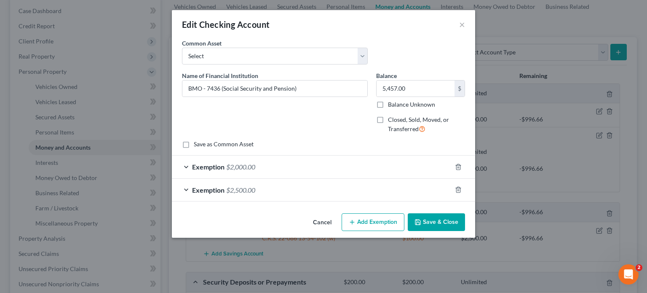
click at [382, 222] on button "Add Exemption" at bounding box center [373, 222] width 63 height 18
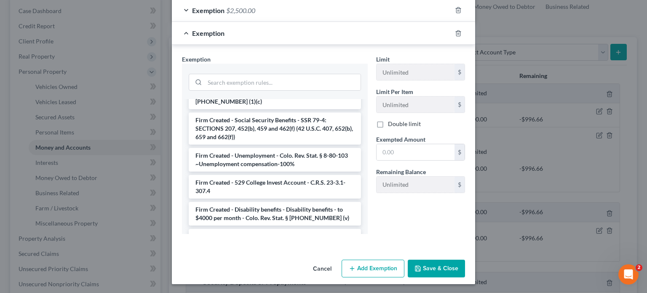
scroll to position [1343, 0]
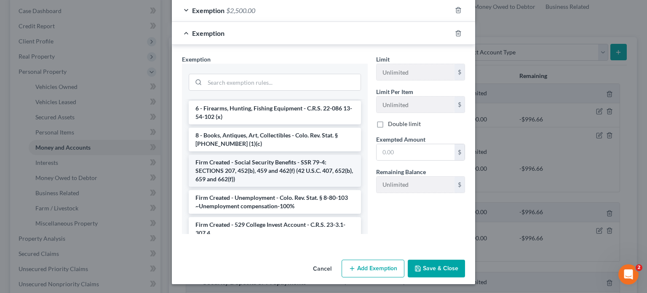
click at [256, 155] on li "Firm Created - Social Security Benefits - SSR 79-4: SECTIONS 207, 452(b), 459 a…" at bounding box center [275, 171] width 172 height 32
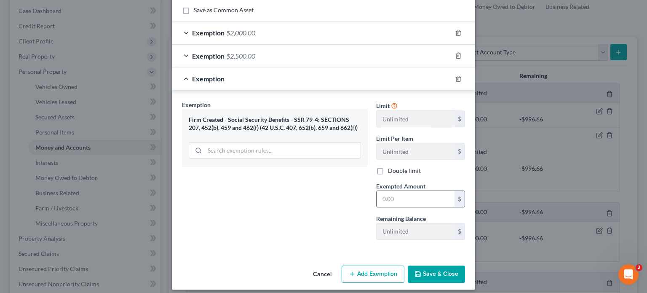
scroll to position [139, 0]
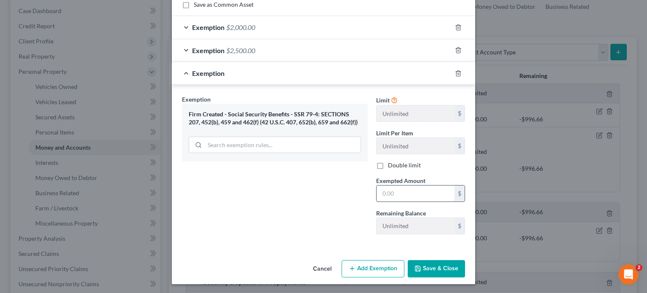
click at [395, 195] on input "text" at bounding box center [415, 193] width 78 height 16
type input "957"
click at [441, 270] on button "Save & Close" at bounding box center [436, 269] width 57 height 18
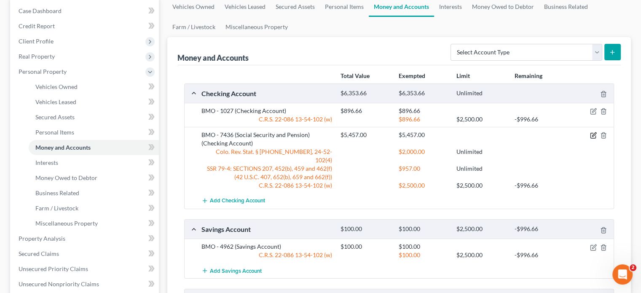
click at [591, 134] on icon "button" at bounding box center [593, 135] width 7 height 7
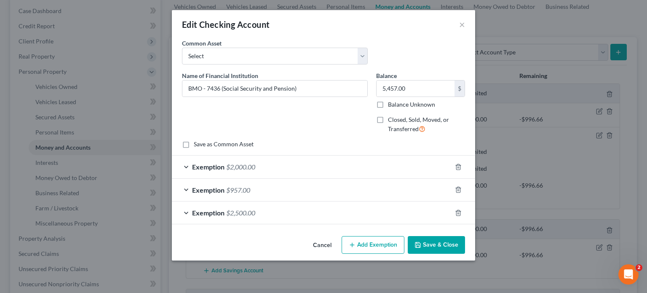
click at [229, 191] on span "$957.00" at bounding box center [238, 190] width 24 height 8
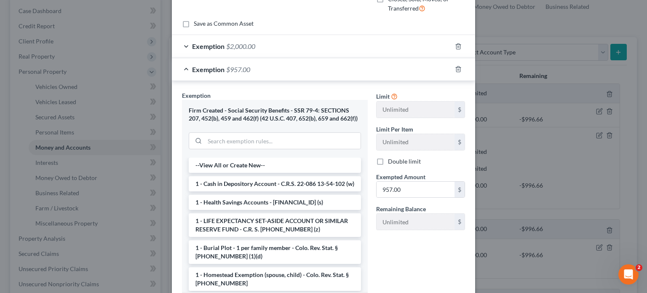
scroll to position [126, 0]
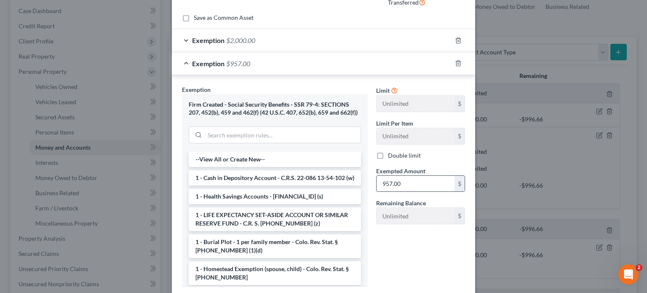
click at [382, 183] on input "957.00" at bounding box center [415, 184] width 78 height 16
click at [383, 182] on input "957.00" at bounding box center [415, 184] width 78 height 16
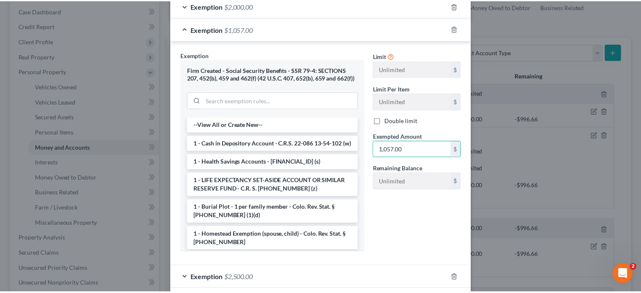
scroll to position [202, 0]
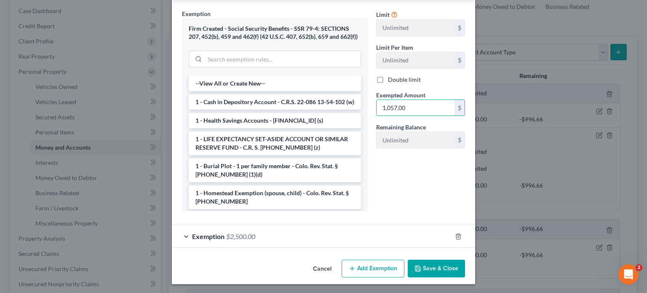
type input "1,057.00"
click at [423, 262] on button "Save & Close" at bounding box center [436, 268] width 57 height 18
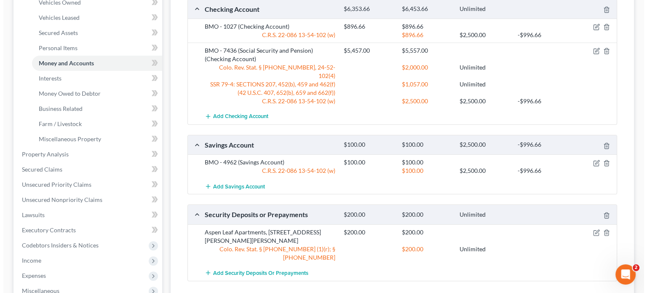
scroll to position [84, 0]
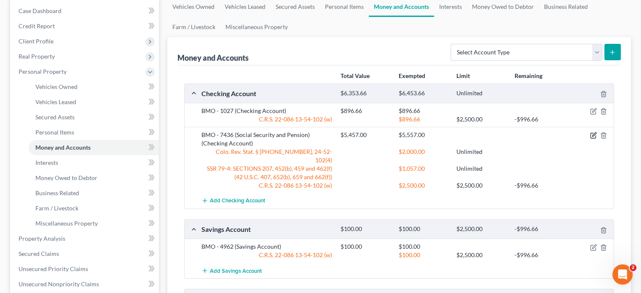
click at [593, 135] on icon "button" at bounding box center [593, 135] width 7 height 7
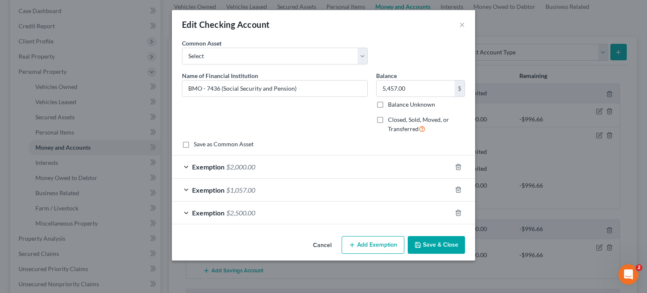
click at [241, 211] on span "$2,500.00" at bounding box center [240, 212] width 29 height 8
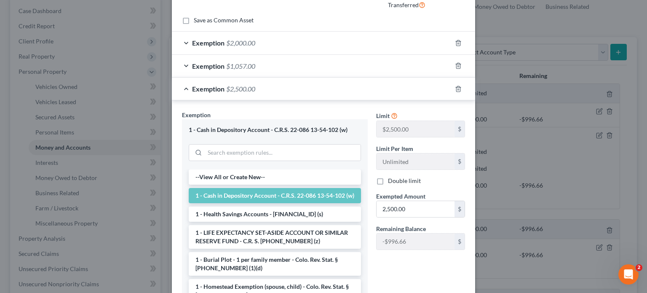
scroll to position [126, 0]
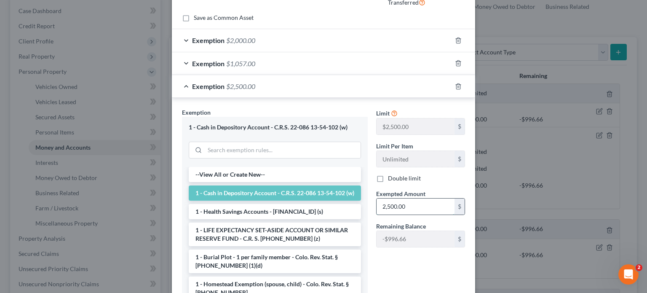
click at [388, 207] on input "2,500.00" at bounding box center [415, 206] width 78 height 16
click at [389, 205] on input "2,500.00" at bounding box center [415, 206] width 78 height 16
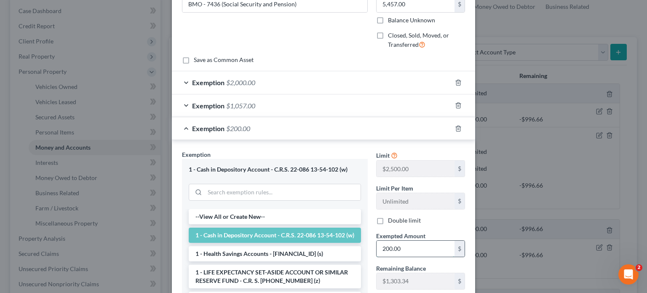
click at [384, 246] on input "200.00" at bounding box center [415, 248] width 78 height 16
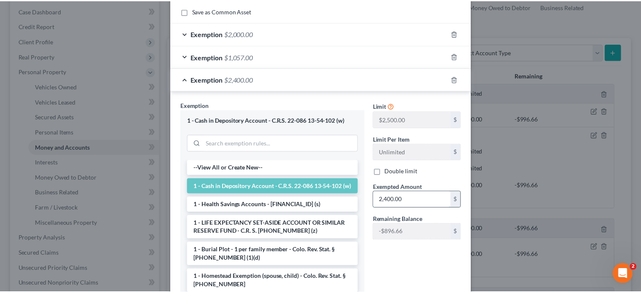
scroll to position [194, 0]
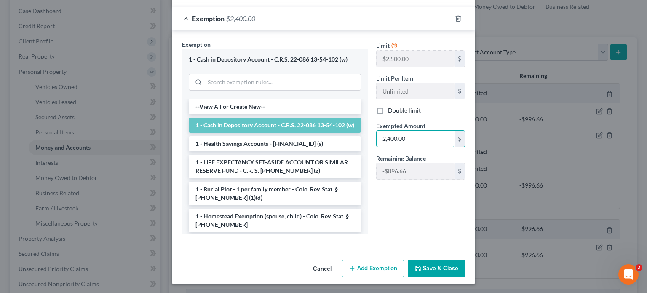
type input "2,400.00"
click at [424, 270] on button "Save & Close" at bounding box center [436, 268] width 57 height 18
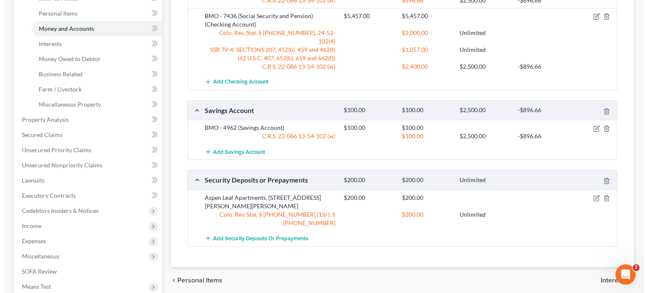
scroll to position [211, 0]
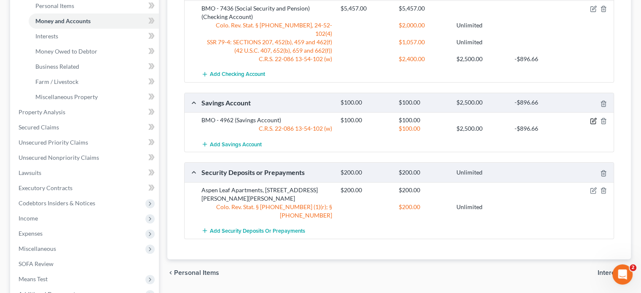
click at [593, 117] on icon "button" at bounding box center [593, 120] width 7 height 7
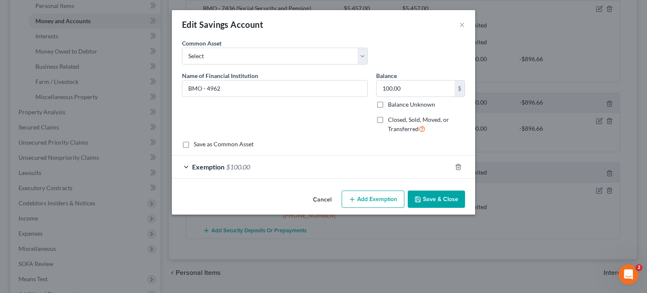
click at [243, 168] on span "$100.00" at bounding box center [238, 167] width 24 height 8
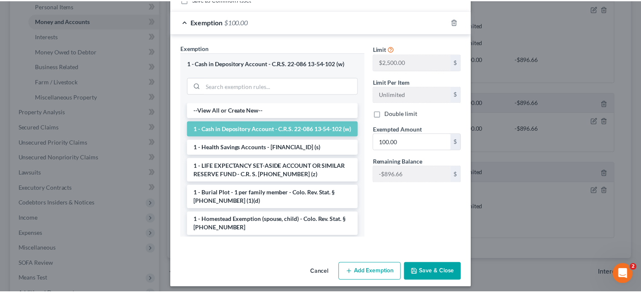
scroll to position [149, 0]
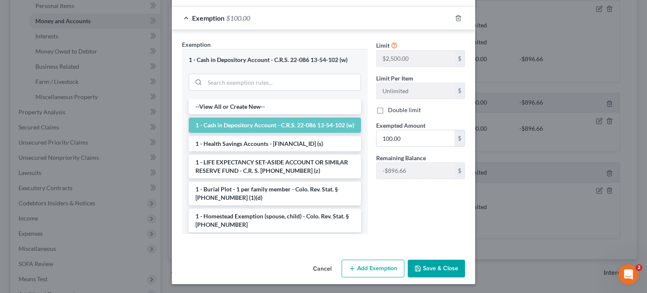
click at [426, 264] on button "Save & Close" at bounding box center [436, 268] width 57 height 18
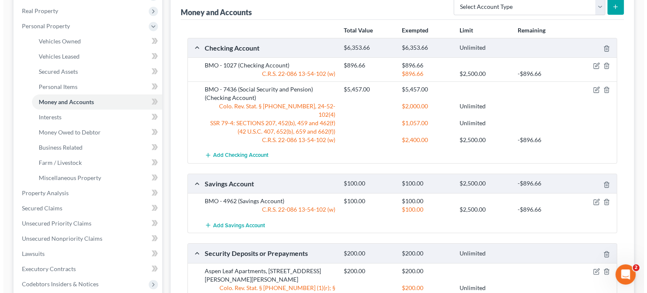
scroll to position [126, 0]
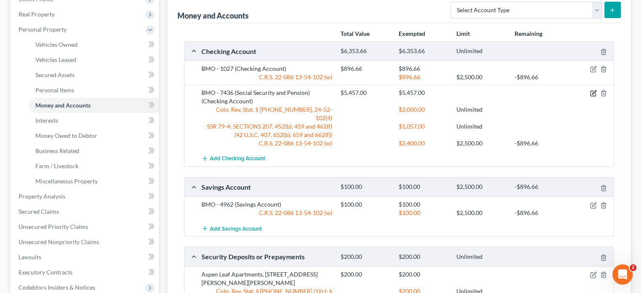
click at [594, 93] on icon "button" at bounding box center [593, 93] width 7 height 7
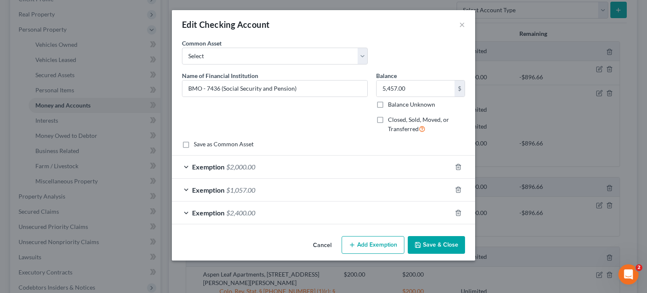
click at [224, 214] on div "Exemption $2,400.00" at bounding box center [312, 212] width 280 height 22
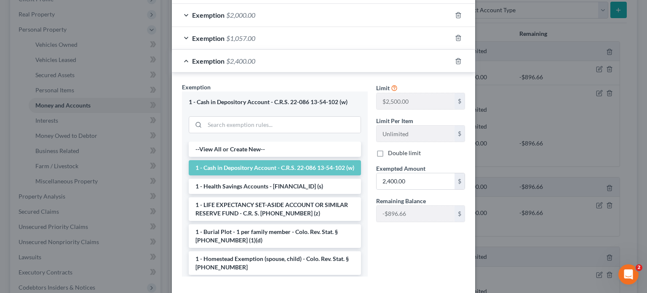
scroll to position [168, 0]
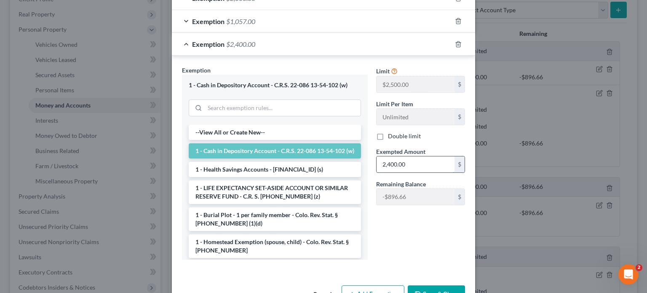
click at [416, 161] on input "2,400.00" at bounding box center [415, 164] width 78 height 16
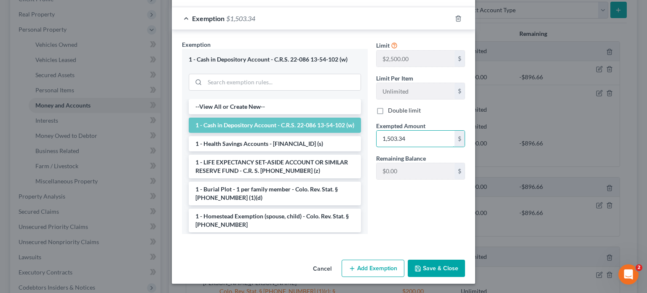
type input "1,503.34"
click at [429, 270] on button "Save & Close" at bounding box center [436, 268] width 57 height 18
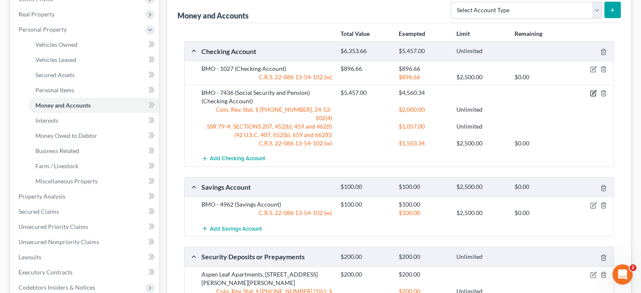
click at [595, 94] on icon "button" at bounding box center [592, 93] width 5 height 5
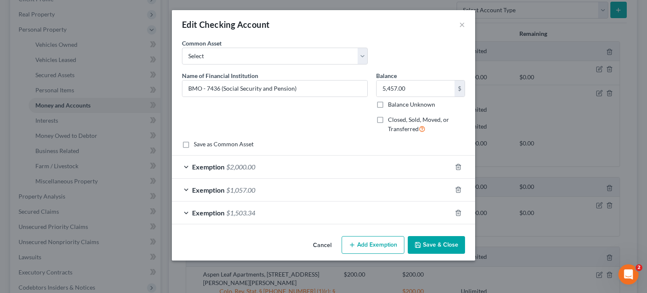
click at [242, 187] on span "$1,057.00" at bounding box center [240, 190] width 29 height 8
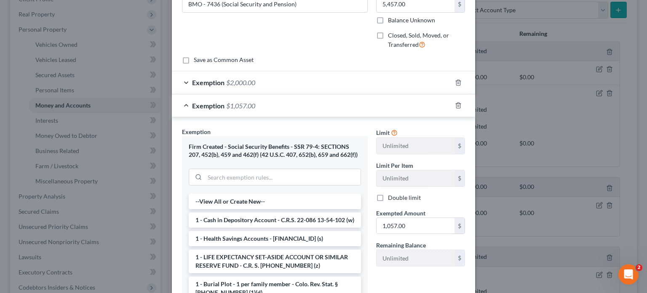
scroll to position [126, 0]
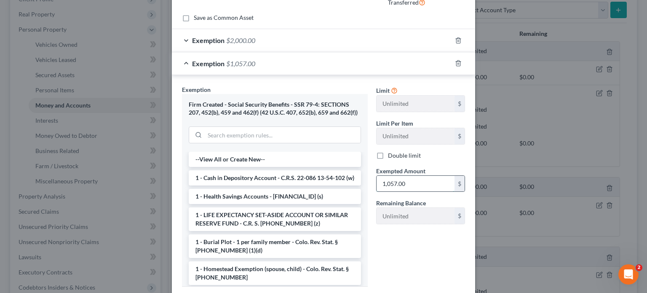
click at [414, 178] on input "1,057.00" at bounding box center [415, 184] width 78 height 16
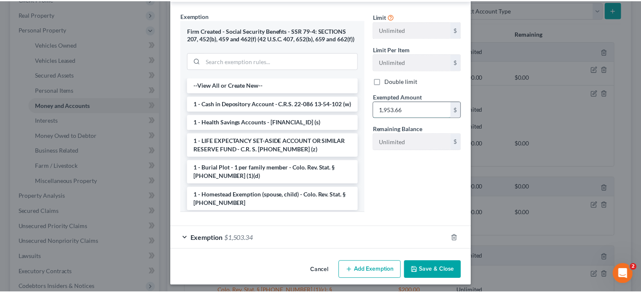
scroll to position [202, 0]
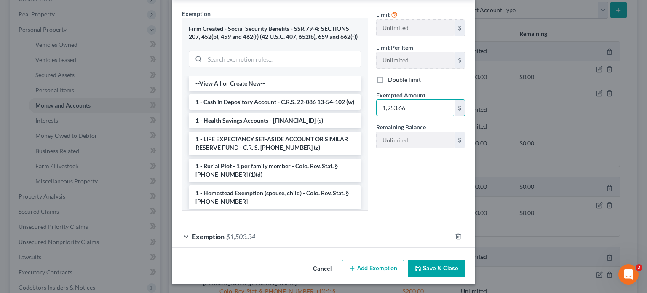
type input "1,953.66"
click at [430, 267] on button "Save & Close" at bounding box center [436, 268] width 57 height 18
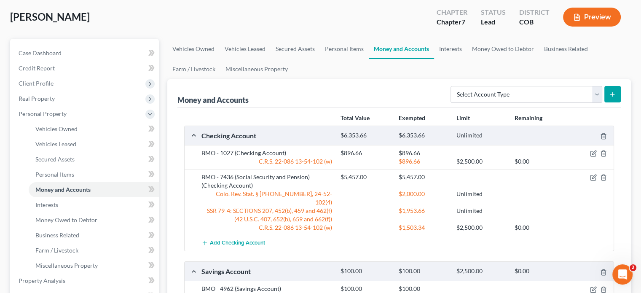
scroll to position [42, 0]
click at [449, 47] on link "Interests" at bounding box center [450, 49] width 33 height 20
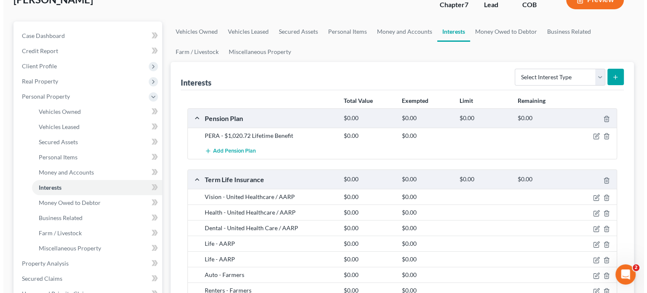
scroll to position [84, 0]
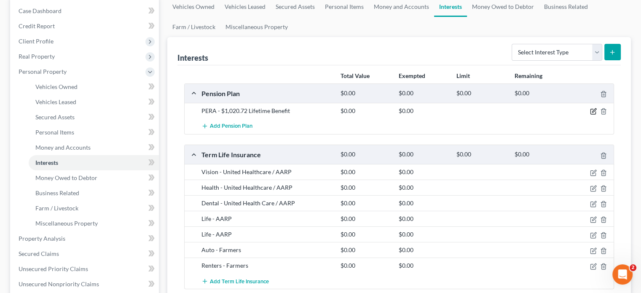
click at [593, 110] on icon "button" at bounding box center [593, 111] width 7 height 7
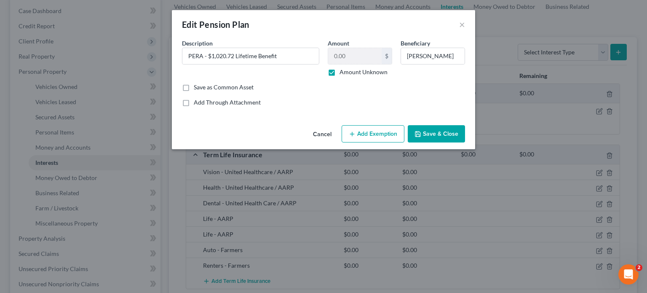
click at [374, 134] on button "Add Exemption" at bounding box center [373, 134] width 63 height 18
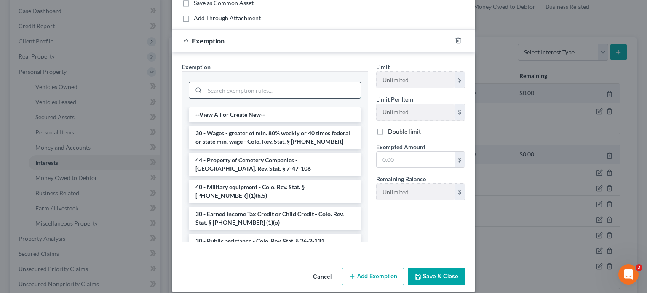
click at [220, 87] on input "search" at bounding box center [283, 90] width 156 height 16
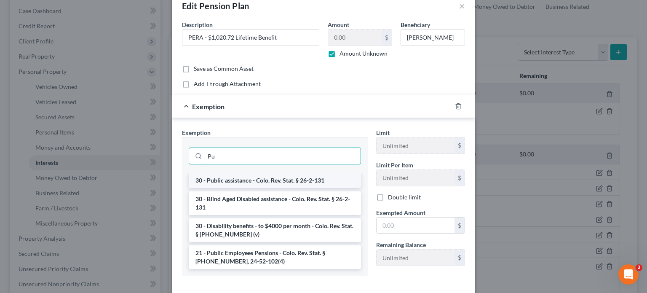
scroll to position [61, 0]
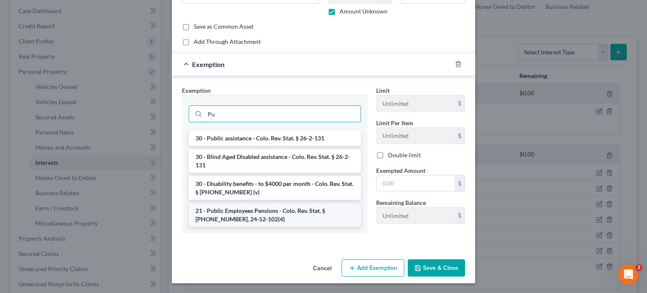
type input "Pu"
click at [249, 216] on li "21 - Public Employees Pensions - Colo. Rev. Stat. § 24-51-212, 24-52-102(4)" at bounding box center [275, 215] width 172 height 24
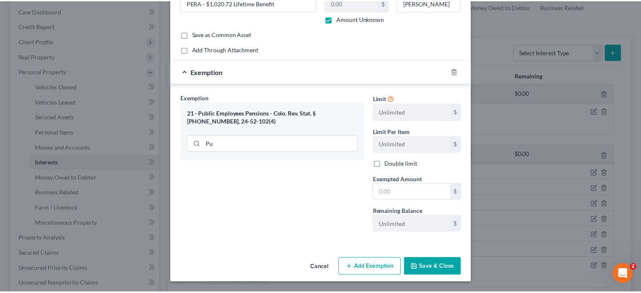
scroll to position [52, 0]
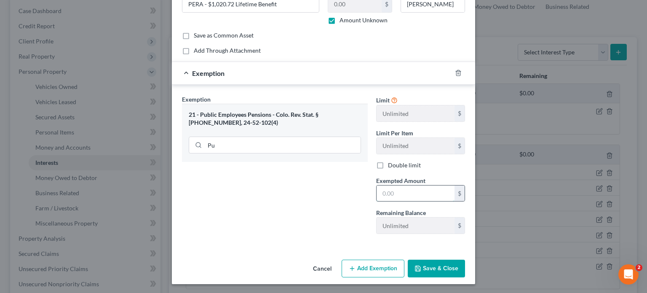
click at [378, 191] on input "text" at bounding box center [415, 193] width 78 height 16
type input "0.00"
click at [442, 263] on button "Save & Close" at bounding box center [436, 268] width 57 height 18
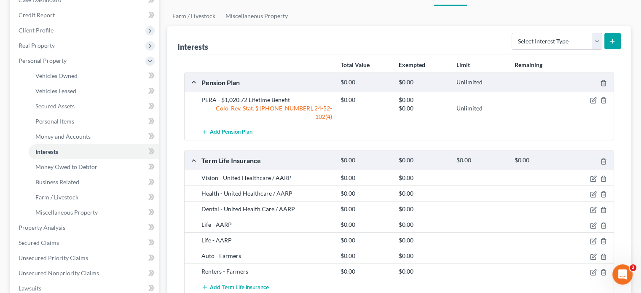
scroll to position [53, 0]
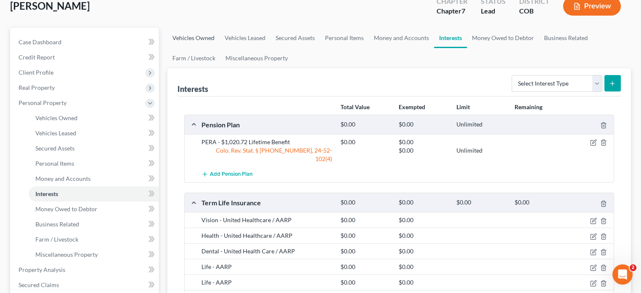
click at [212, 38] on link "Vehicles Owned" at bounding box center [193, 38] width 52 height 20
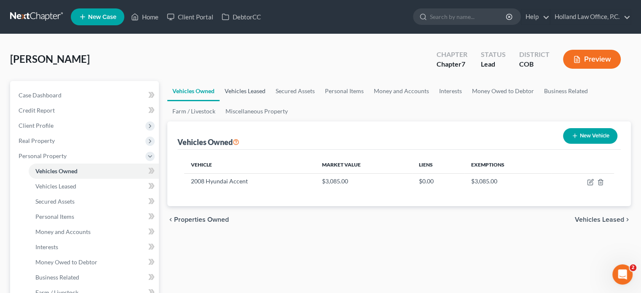
click at [255, 91] on link "Vehicles Leased" at bounding box center [244, 91] width 51 height 20
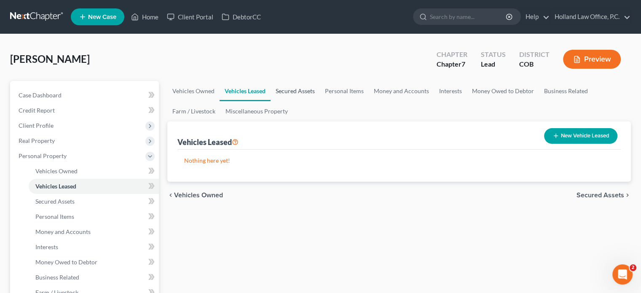
click at [302, 89] on link "Secured Assets" at bounding box center [294, 91] width 49 height 20
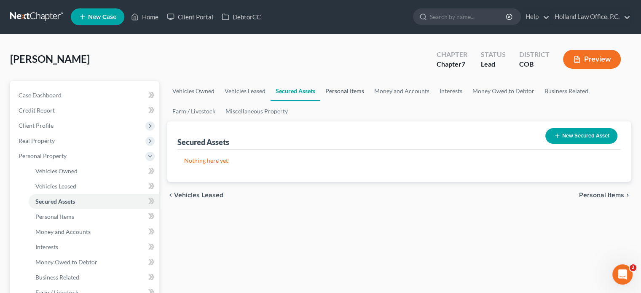
click at [334, 93] on link "Personal Items" at bounding box center [344, 91] width 49 height 20
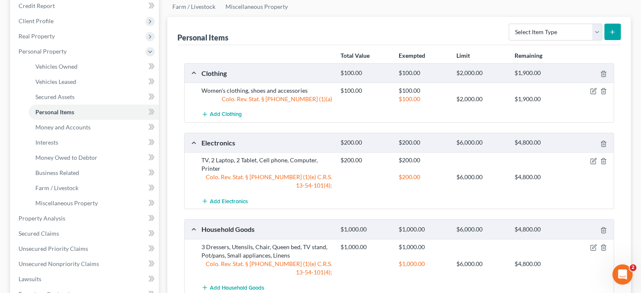
scroll to position [84, 0]
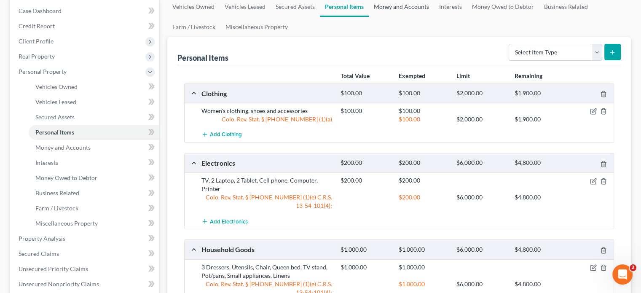
click at [402, 11] on link "Money and Accounts" at bounding box center [400, 7] width 65 height 20
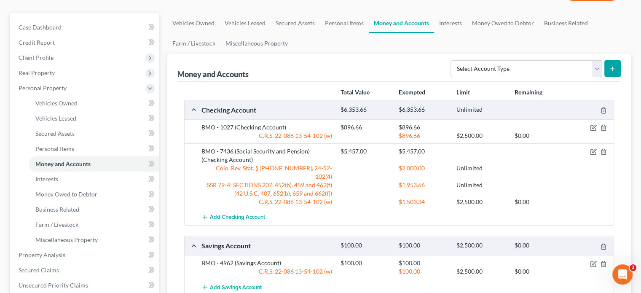
scroll to position [42, 0]
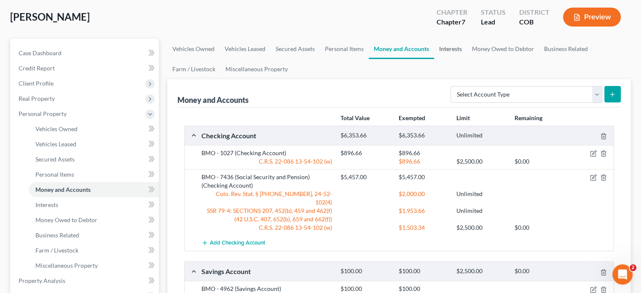
click at [445, 47] on link "Interests" at bounding box center [450, 49] width 33 height 20
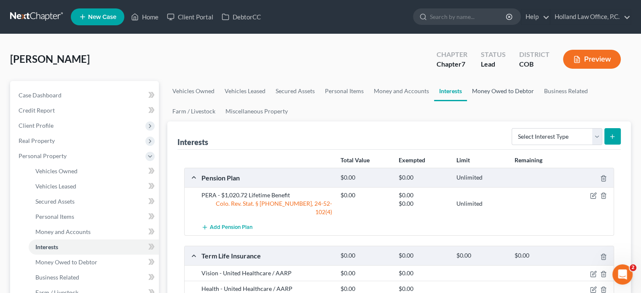
click at [490, 89] on link "Money Owed to Debtor" at bounding box center [503, 91] width 72 height 20
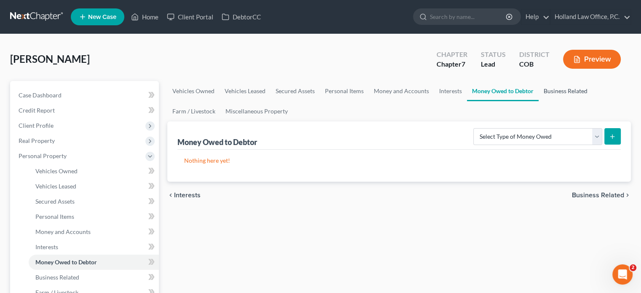
click at [562, 90] on link "Business Related" at bounding box center [565, 91] width 54 height 20
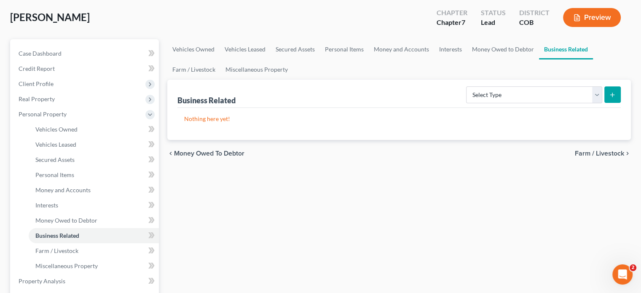
scroll to position [42, 0]
click at [271, 67] on link "Miscellaneous Property" at bounding box center [256, 69] width 72 height 20
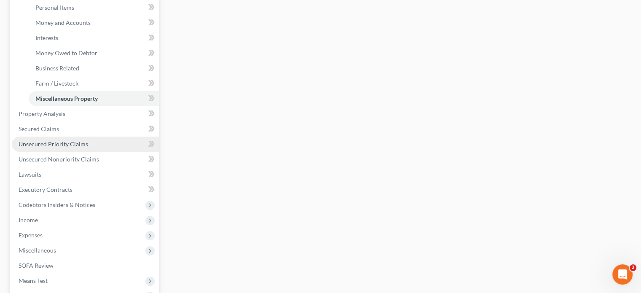
scroll to position [211, 0]
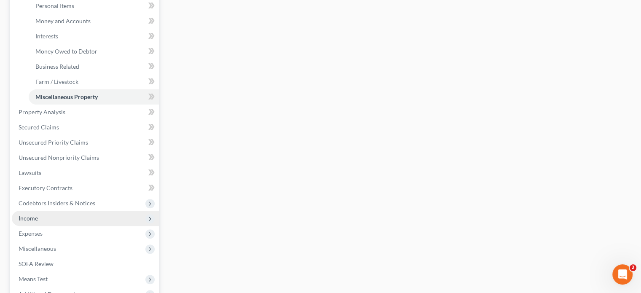
click at [32, 220] on span "Income" at bounding box center [28, 217] width 19 height 7
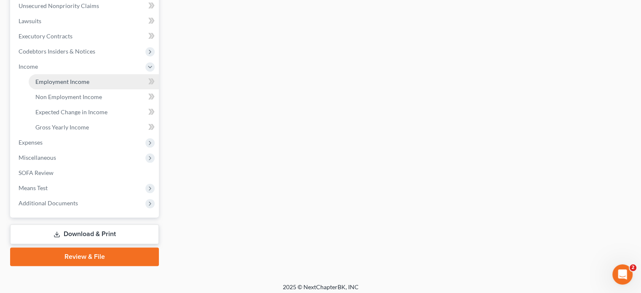
click at [61, 82] on span "Employment Income" at bounding box center [62, 81] width 54 height 7
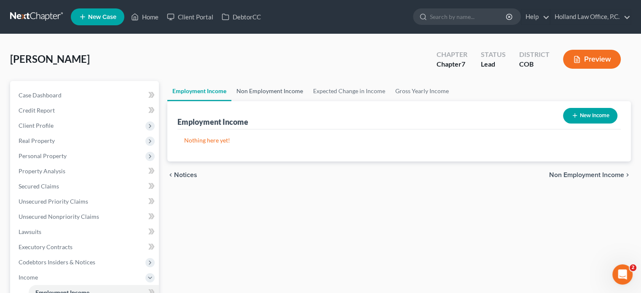
click at [271, 94] on link "Non Employment Income" at bounding box center [269, 91] width 77 height 20
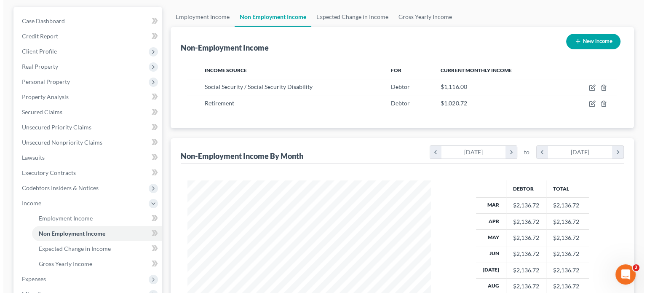
scroll to position [84, 0]
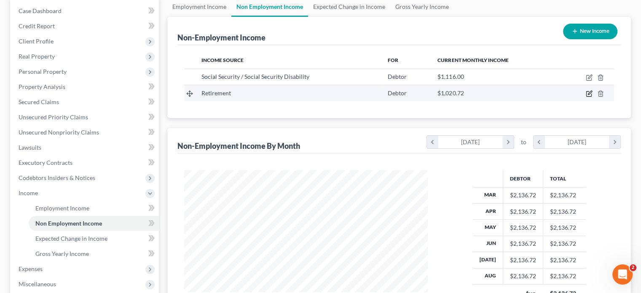
click at [589, 93] on icon "button" at bounding box center [589, 93] width 4 height 4
select select "3"
select select "0"
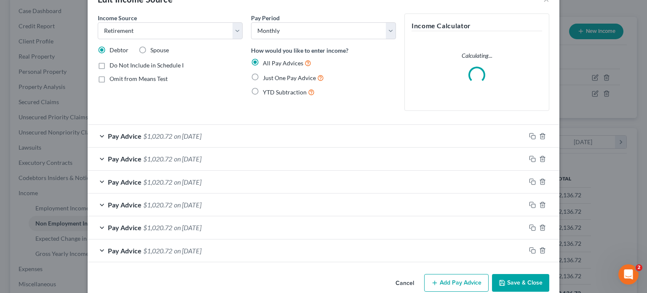
scroll to position [40, 0]
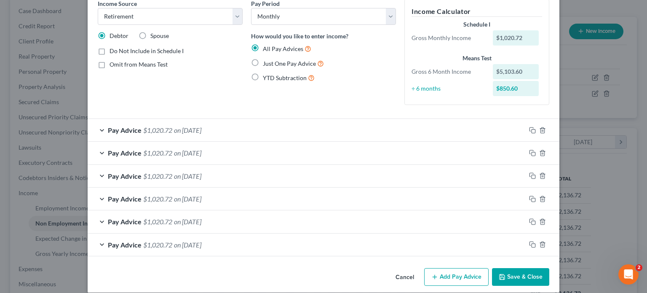
click at [455, 280] on button "Add Pay Advice" at bounding box center [456, 277] width 64 height 18
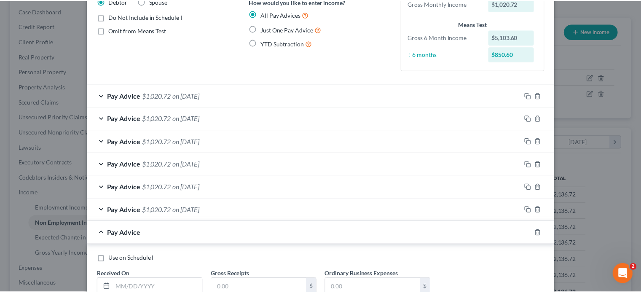
scroll to position [135, 0]
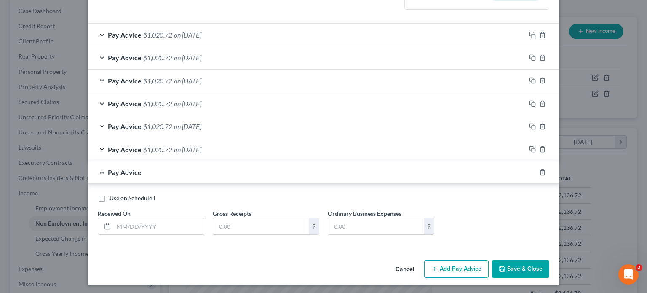
click at [109, 199] on label "Use on Schedule I" at bounding box center [131, 198] width 45 height 8
click at [113, 199] on input "Use on Schedule I" at bounding box center [115, 196] width 5 height 5
checkbox input "true"
click at [115, 226] on input "text" at bounding box center [159, 226] width 90 height 16
click at [530, 264] on button "Save & Close" at bounding box center [520, 269] width 57 height 18
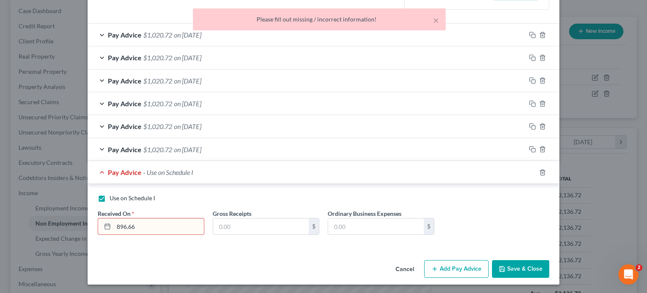
click at [139, 224] on input "896.66" at bounding box center [159, 226] width 90 height 16
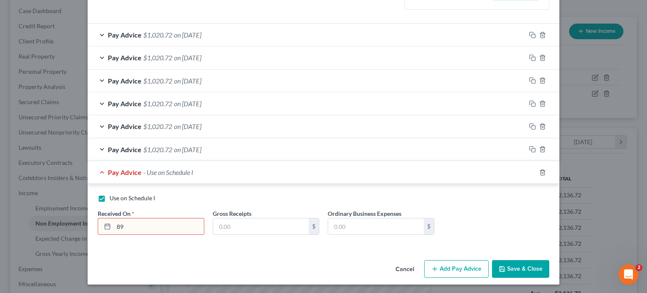
type input "8"
type input "03/20/1967"
click at [208, 222] on div "Gross Receipts $" at bounding box center [265, 222] width 115 height 26
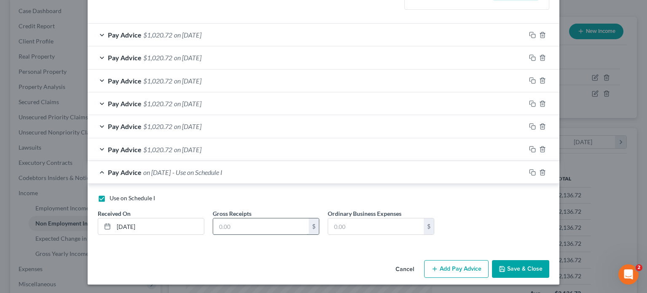
click at [213, 222] on input "text" at bounding box center [261, 226] width 96 height 16
type input "9"
type input "896.66"
click at [511, 267] on button "Save & Close" at bounding box center [520, 269] width 57 height 18
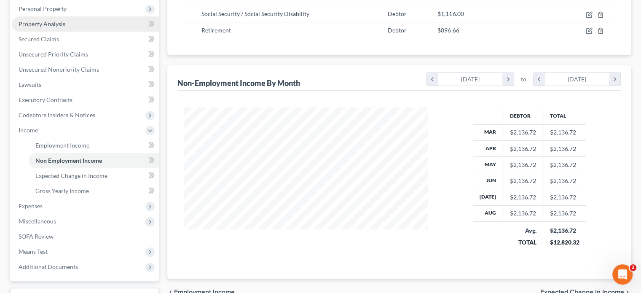
scroll to position [168, 0]
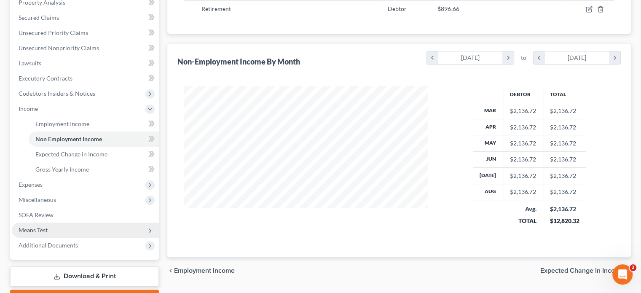
click at [52, 228] on span "Means Test" at bounding box center [85, 229] width 147 height 15
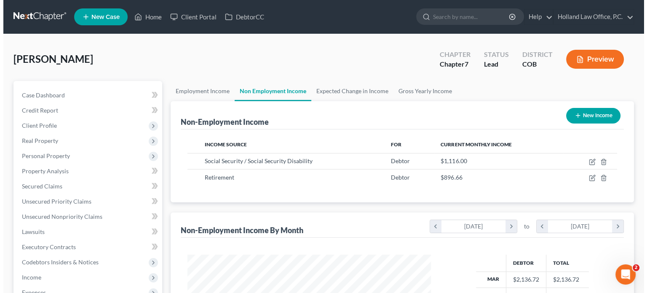
scroll to position [0, 0]
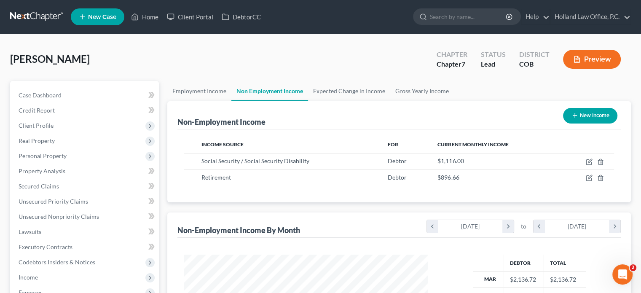
click at [595, 56] on button "Preview" at bounding box center [592, 59] width 58 height 19
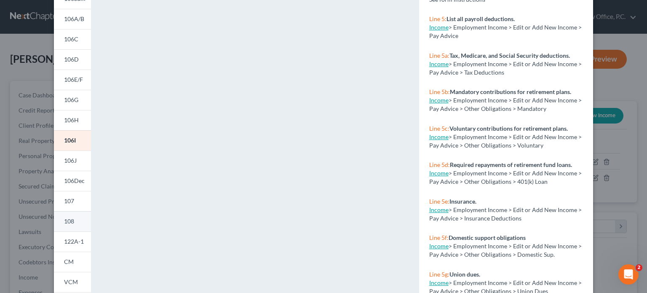
scroll to position [126, 0]
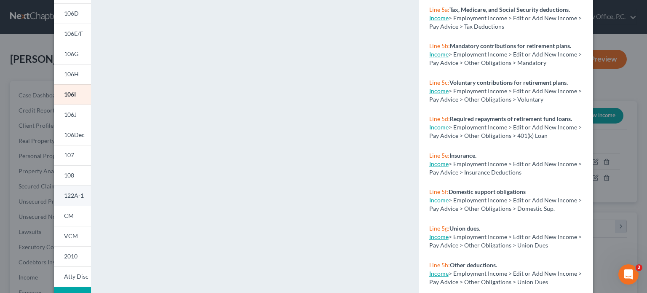
click at [64, 195] on span "122A-1" at bounding box center [74, 195] width 20 height 7
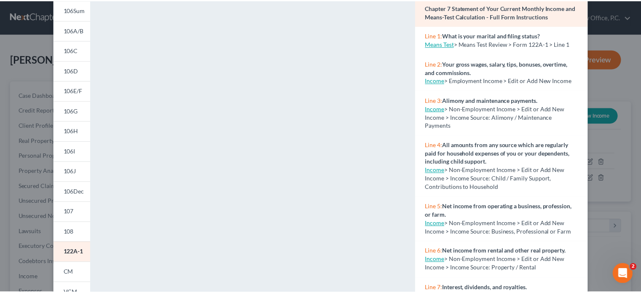
scroll to position [0, 0]
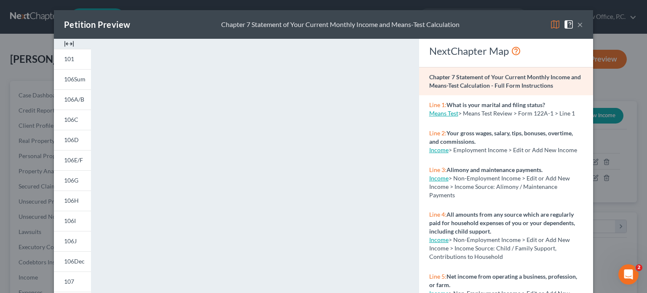
click at [577, 23] on button "×" at bounding box center [580, 24] width 6 height 10
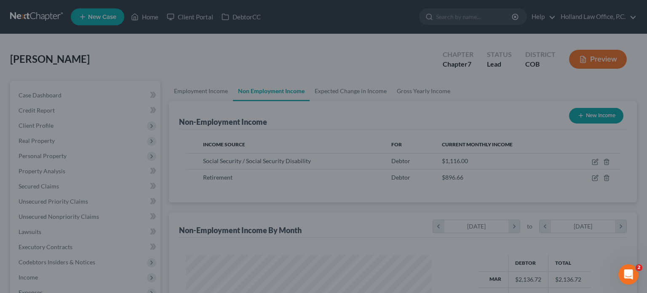
scroll to position [420988, 420877]
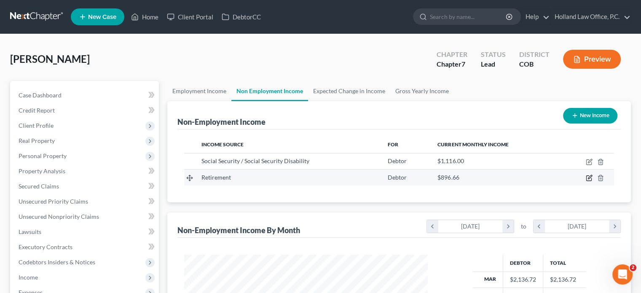
click at [587, 179] on icon "button" at bounding box center [588, 177] width 7 height 7
select select "3"
select select "0"
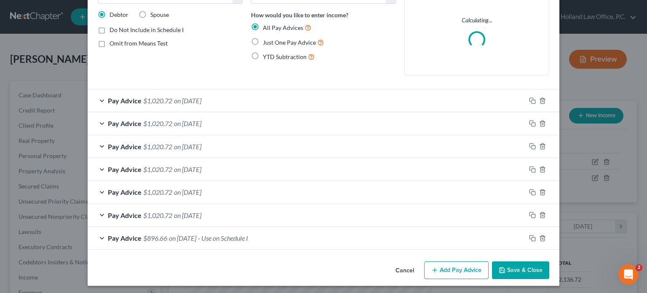
scroll to position [62, 0]
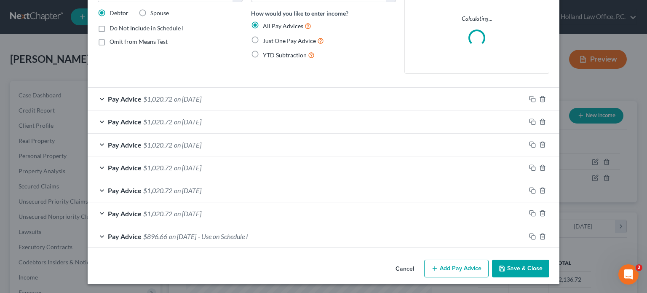
click at [201, 212] on span "on 03/01/2025" at bounding box center [187, 213] width 27 height 8
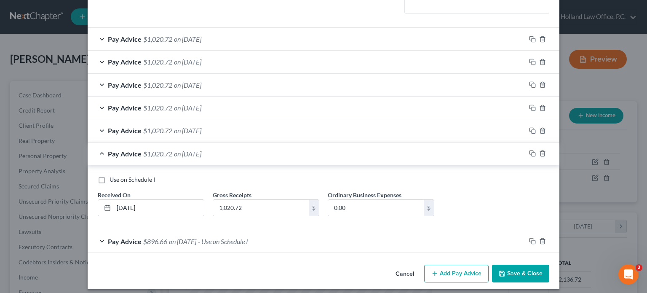
scroll to position [127, 0]
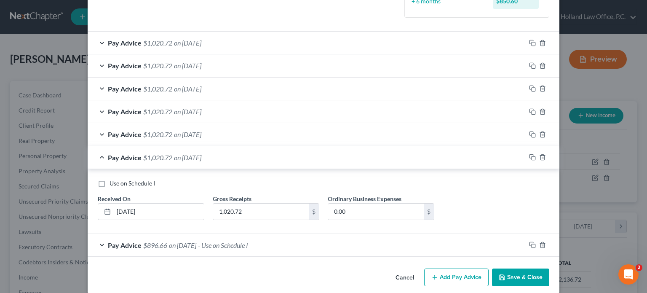
click at [196, 128] on div "Pay Advice $1,020.72 on 04/01/2025" at bounding box center [307, 134] width 438 height 22
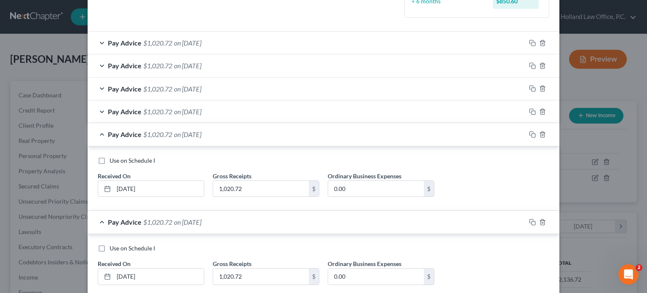
click at [201, 112] on span "on 05/01/2025" at bounding box center [187, 111] width 27 height 8
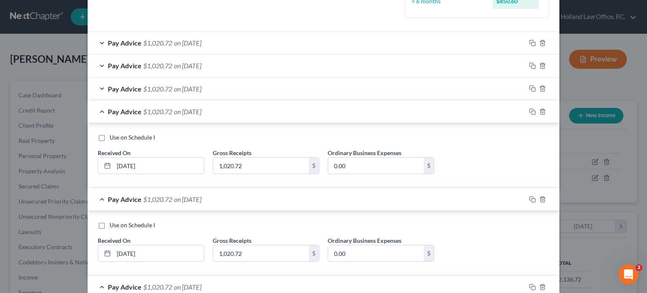
click at [203, 92] on div "Pay Advice $1,020.72 on 06/01/2025" at bounding box center [307, 88] width 438 height 22
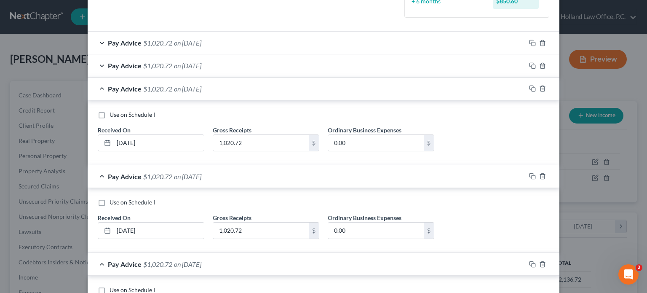
click at [201, 65] on span "on 07/01/2025" at bounding box center [187, 65] width 27 height 8
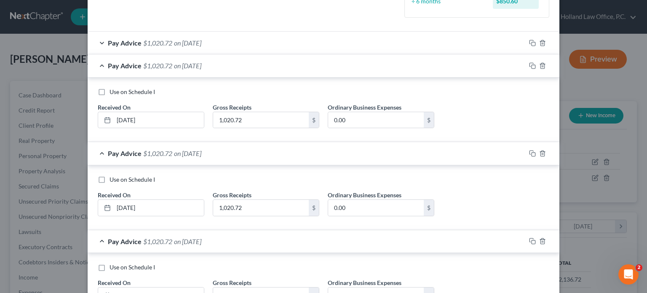
click at [201, 40] on span "on 08/01/2025" at bounding box center [187, 43] width 27 height 8
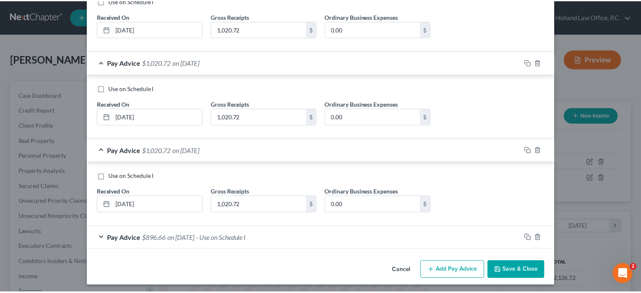
scroll to position [458, 0]
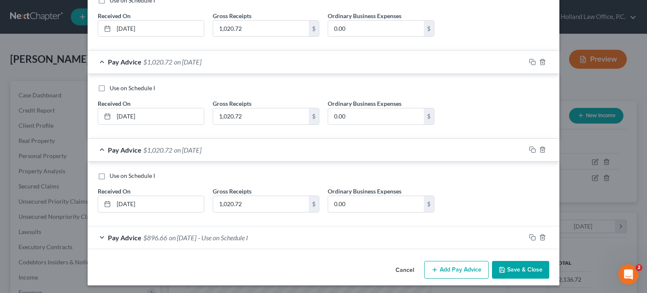
click at [518, 268] on button "Save & Close" at bounding box center [520, 270] width 57 height 18
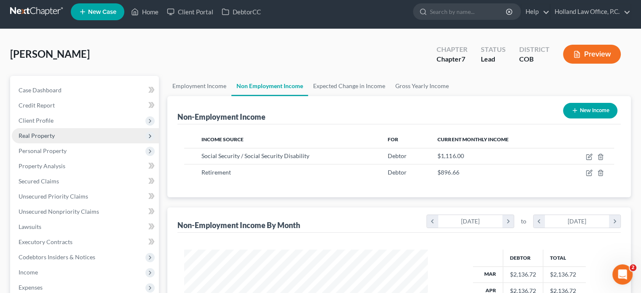
scroll to position [0, 0]
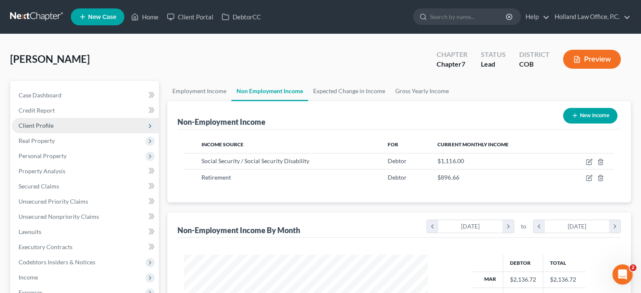
click at [46, 127] on span "Client Profile" at bounding box center [36, 125] width 35 height 7
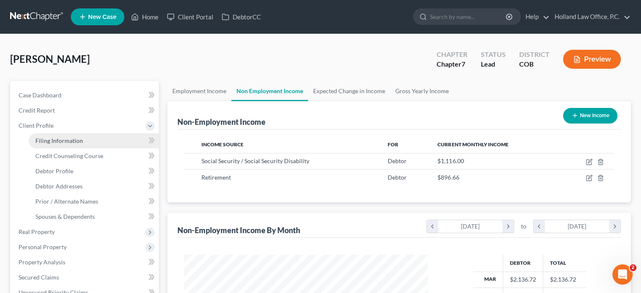
click at [53, 144] on link "Filing Information" at bounding box center [94, 140] width 130 height 15
select select "1"
select select "0"
select select "5"
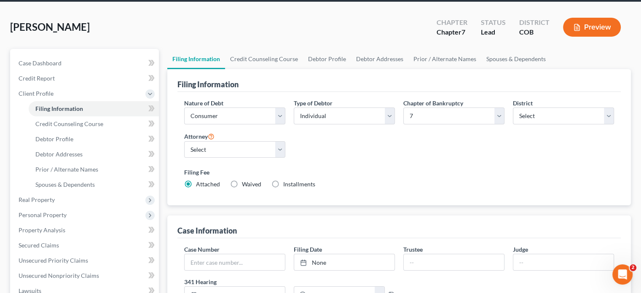
scroll to position [84, 0]
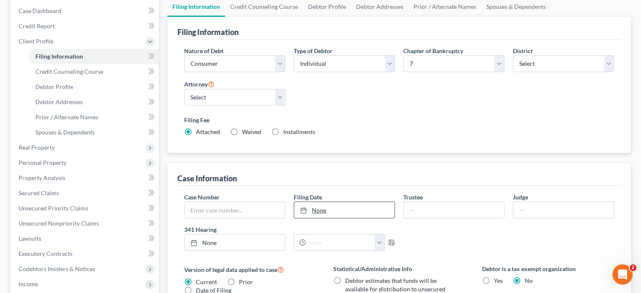
click at [318, 208] on link "None" at bounding box center [344, 210] width 100 height 16
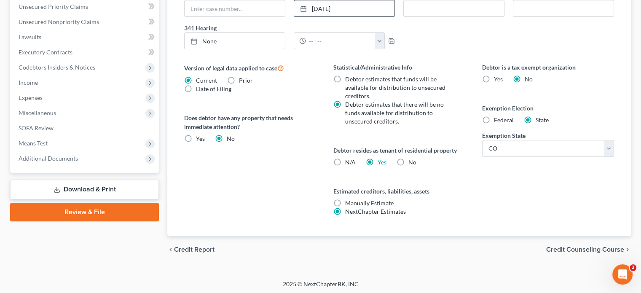
scroll to position [286, 0]
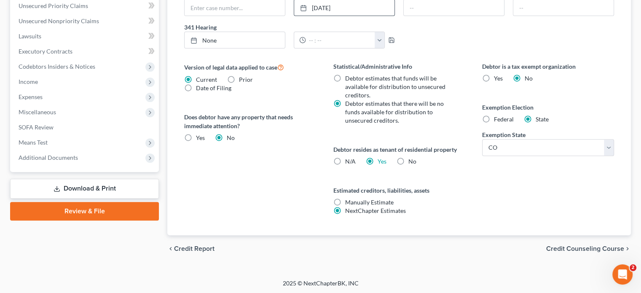
click at [566, 246] on span "Credit Counseling Course" at bounding box center [585, 248] width 78 height 7
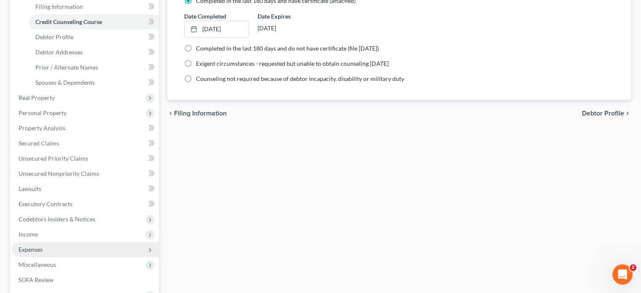
scroll to position [211, 0]
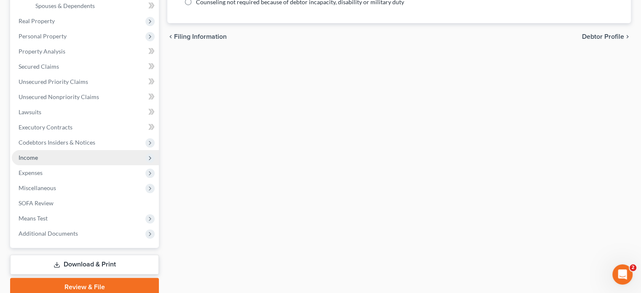
click at [46, 158] on span "Income" at bounding box center [85, 157] width 147 height 15
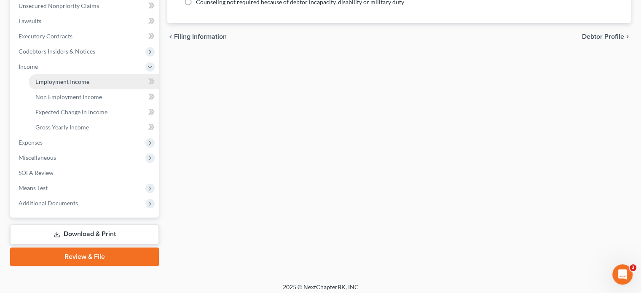
click at [49, 80] on span "Employment Income" at bounding box center [62, 81] width 54 height 7
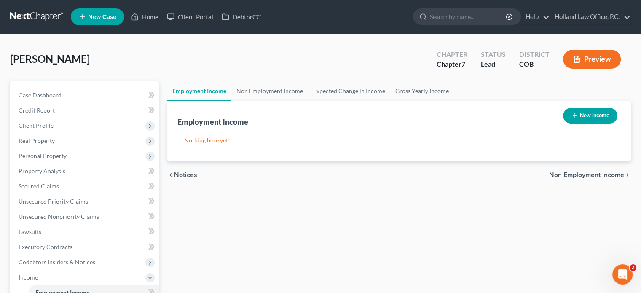
click at [589, 55] on button "Preview" at bounding box center [592, 59] width 58 height 19
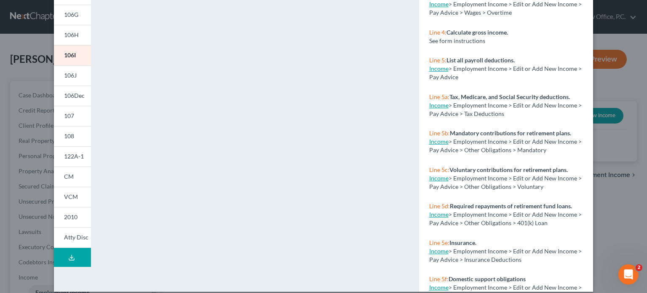
scroll to position [168, 0]
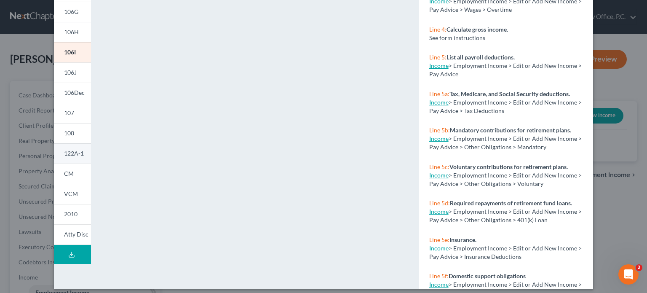
click at [71, 155] on span "122A-1" at bounding box center [74, 153] width 20 height 7
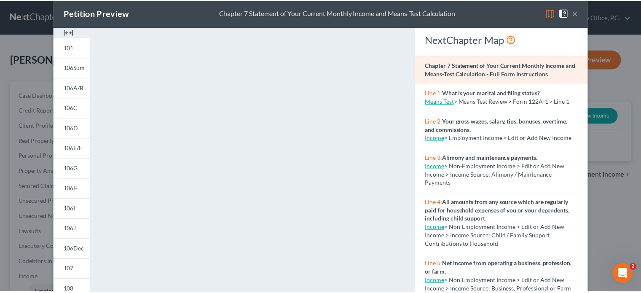
scroll to position [0, 0]
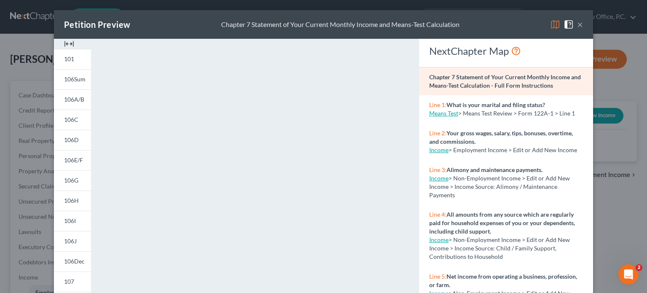
click at [577, 27] on button "×" at bounding box center [580, 24] width 6 height 10
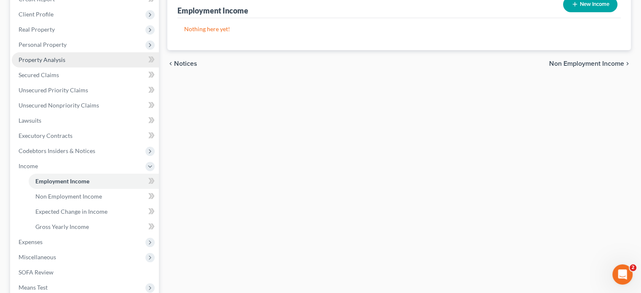
scroll to position [168, 0]
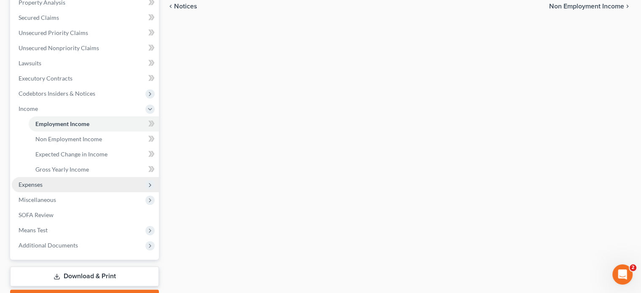
click at [43, 189] on span "Expenses" at bounding box center [85, 184] width 147 height 15
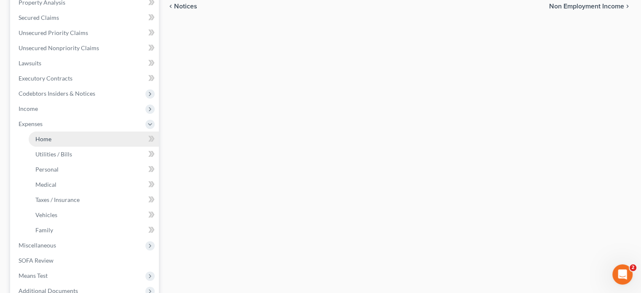
click at [41, 140] on span "Home" at bounding box center [43, 138] width 16 height 7
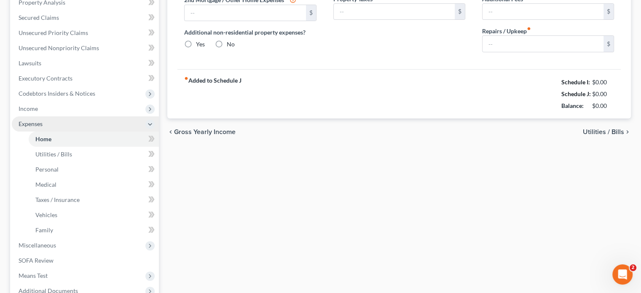
scroll to position [66, 0]
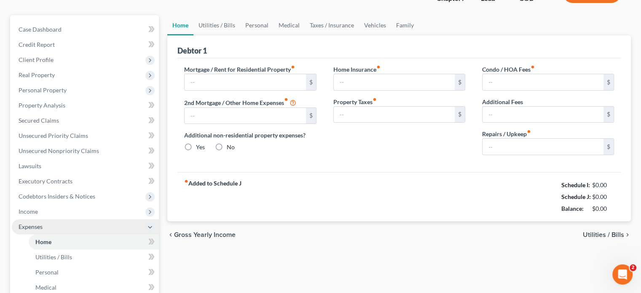
type input "1,325.00"
type input "0.00"
radio input "true"
type input "15.00"
type input "0.00"
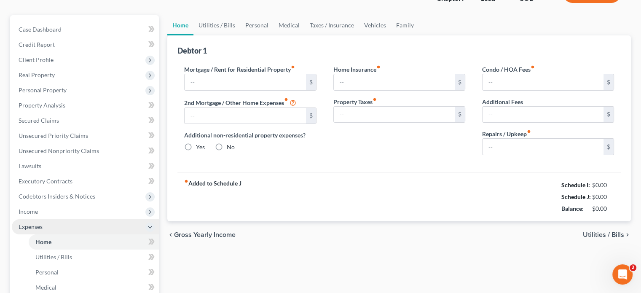
type input "0.00"
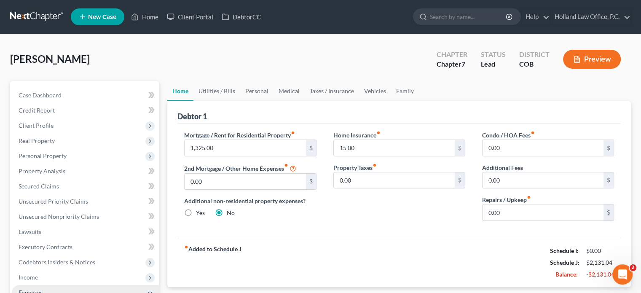
scroll to position [0, 0]
click at [220, 92] on link "Utilities / Bills" at bounding box center [216, 91] width 47 height 20
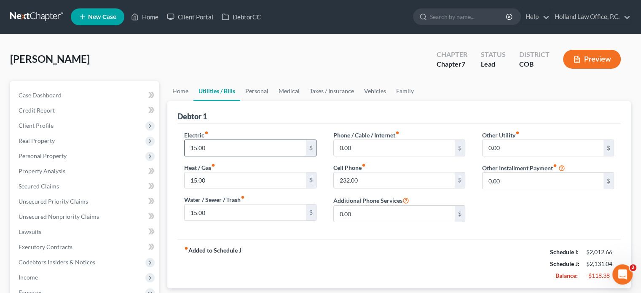
click at [219, 149] on input "15.00" at bounding box center [244, 148] width 121 height 16
type input "100"
click at [221, 179] on input "15.00" at bounding box center [244, 180] width 121 height 16
click at [251, 87] on link "Personal" at bounding box center [256, 91] width 33 height 20
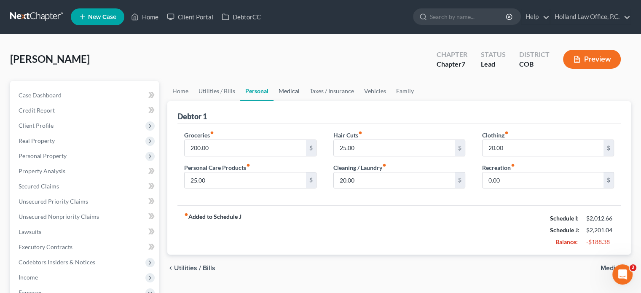
click at [286, 93] on link "Medical" at bounding box center [288, 91] width 31 height 20
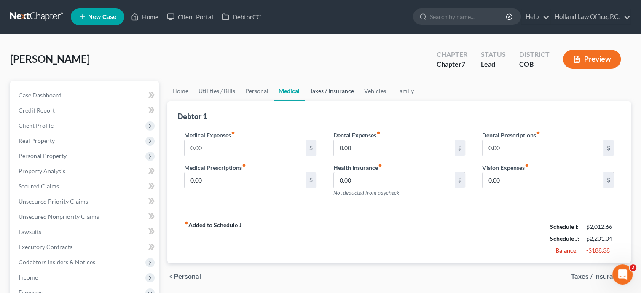
click at [332, 92] on link "Taxes / Insurance" at bounding box center [331, 91] width 54 height 20
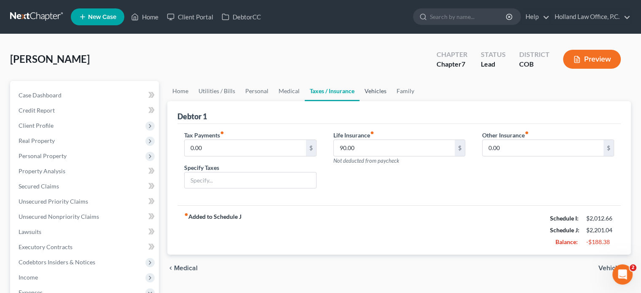
click at [378, 88] on link "Vehicles" at bounding box center [375, 91] width 32 height 20
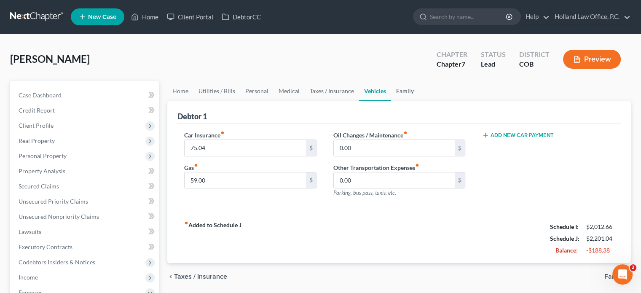
click at [405, 91] on link "Family" at bounding box center [405, 91] width 28 height 20
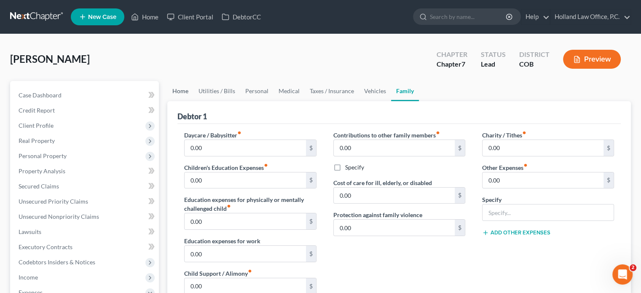
click at [184, 91] on link "Home" at bounding box center [180, 91] width 26 height 20
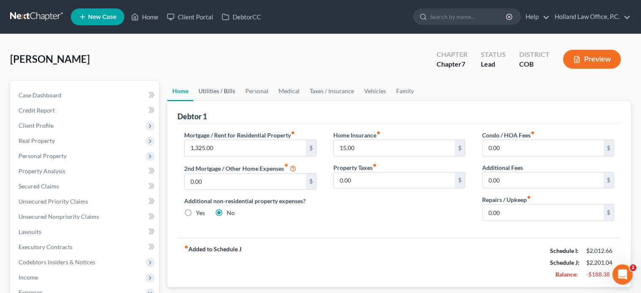
click at [207, 89] on link "Utilities / Bills" at bounding box center [216, 91] width 47 height 20
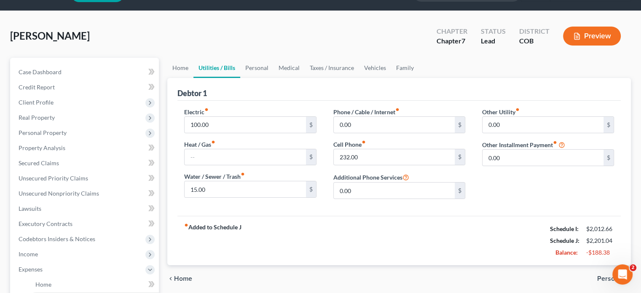
scroll to position [42, 0]
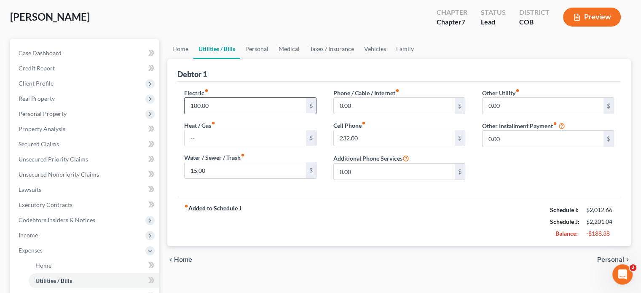
click at [217, 108] on input "100.00" at bounding box center [244, 106] width 121 height 16
type input "50"
click at [253, 47] on link "Personal" at bounding box center [256, 49] width 33 height 20
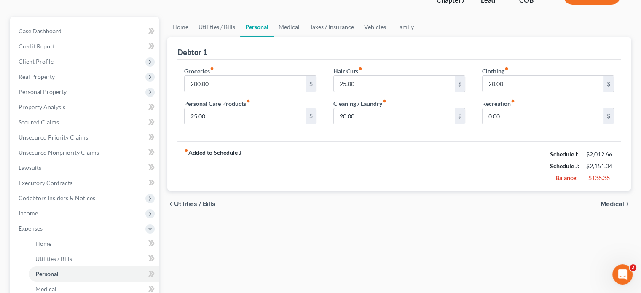
scroll to position [84, 0]
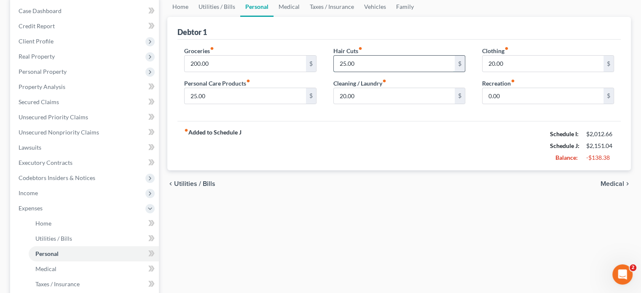
click at [367, 66] on input "25.00" at bounding box center [394, 64] width 121 height 16
click at [507, 62] on input "20.00" at bounding box center [542, 64] width 121 height 16
click at [292, 8] on link "Medical" at bounding box center [288, 7] width 31 height 20
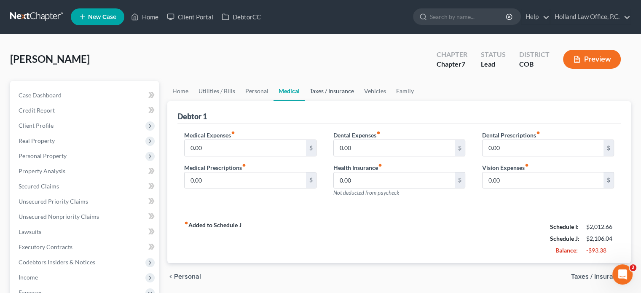
click at [324, 91] on link "Taxes / Insurance" at bounding box center [331, 91] width 54 height 20
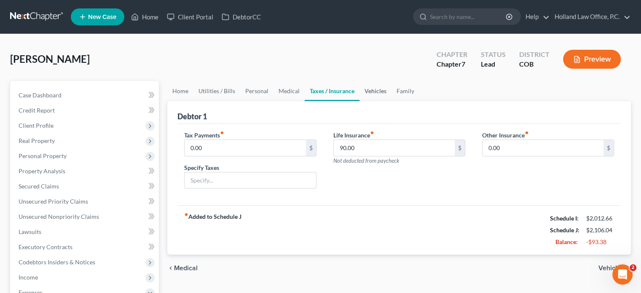
click at [370, 91] on link "Vehicles" at bounding box center [375, 91] width 32 height 20
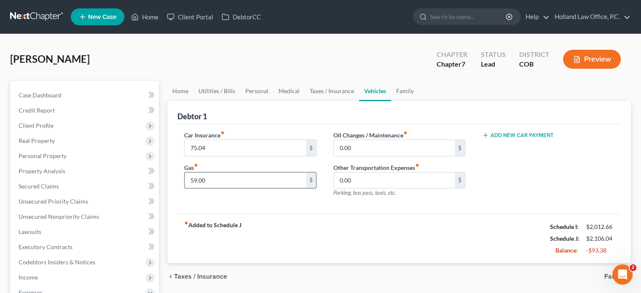
click at [226, 180] on input "59.00" at bounding box center [244, 180] width 121 height 16
type input "40"
click at [406, 94] on link "Family" at bounding box center [405, 91] width 28 height 20
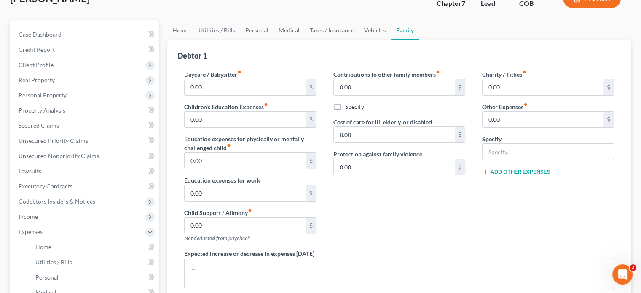
scroll to position [42, 0]
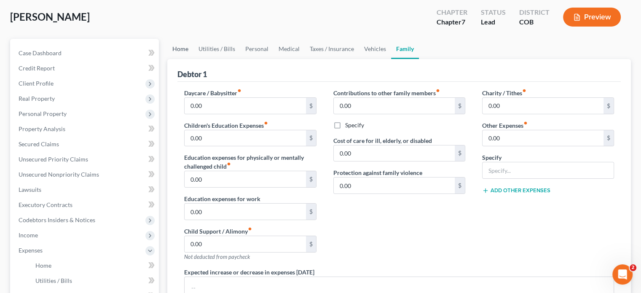
click at [181, 50] on link "Home" at bounding box center [180, 49] width 26 height 20
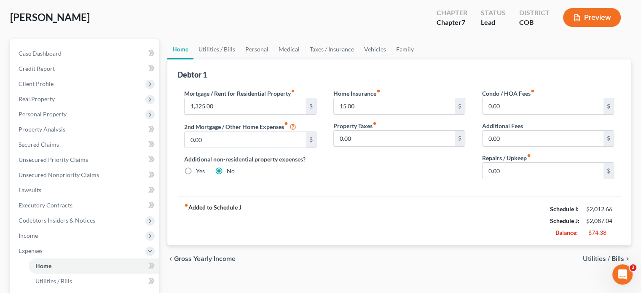
scroll to position [42, 0]
click at [207, 48] on link "Utilities / Bills" at bounding box center [216, 49] width 47 height 20
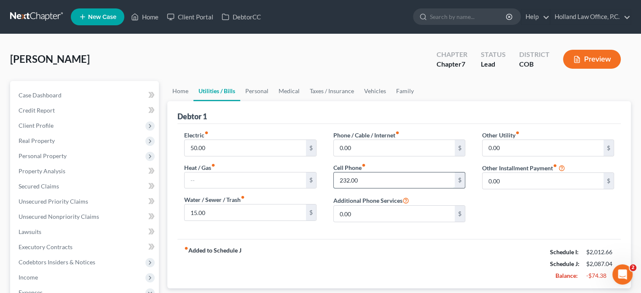
click at [376, 174] on input "232.00" at bounding box center [394, 180] width 121 height 16
type input "132"
click at [260, 90] on link "Personal" at bounding box center [256, 91] width 33 height 20
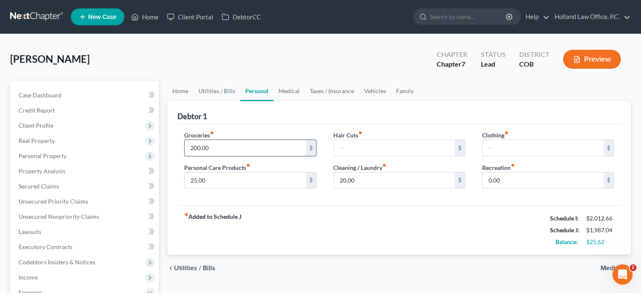
click at [197, 148] on input "200.00" at bounding box center [244, 148] width 121 height 16
click at [212, 149] on input "200.00" at bounding box center [244, 148] width 121 height 16
type input "2"
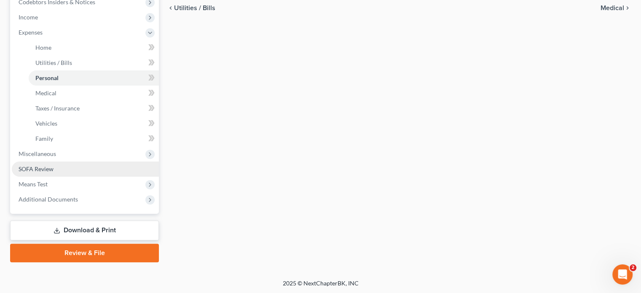
scroll to position [260, 0]
click at [39, 166] on span "SOFA Review" at bounding box center [36, 168] width 35 height 7
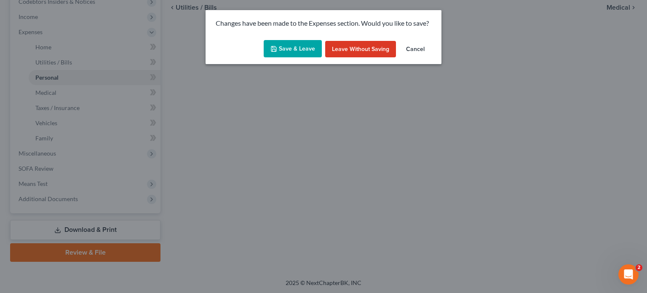
click at [288, 49] on button "Save & Leave" at bounding box center [293, 49] width 58 height 18
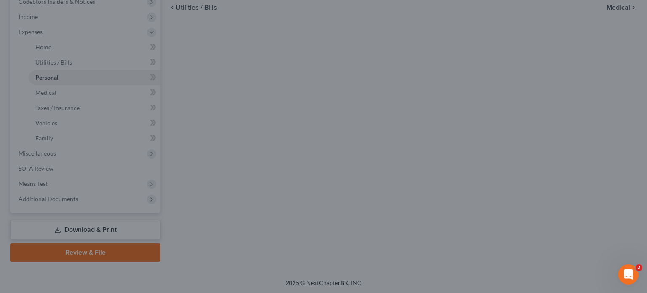
type input "225.00"
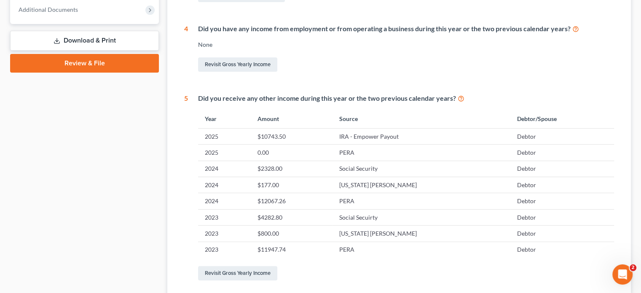
scroll to position [378, 0]
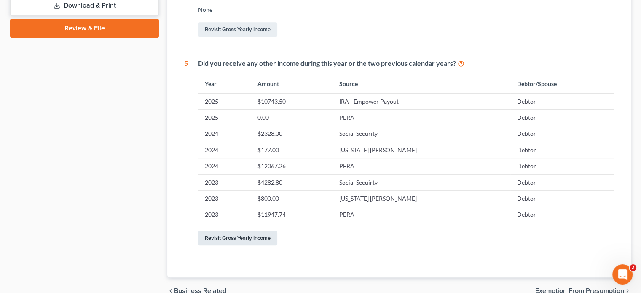
click at [243, 238] on link "Revisit Gross Yearly Income" at bounding box center [237, 238] width 79 height 14
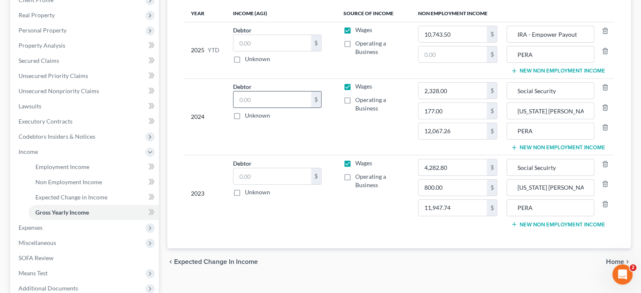
scroll to position [126, 0]
click at [473, 30] on input "10,743.50" at bounding box center [452, 33] width 69 height 16
click at [427, 33] on input "010,010" at bounding box center [452, 33] width 69 height 16
click at [446, 36] on input "10,010" at bounding box center [452, 33] width 69 height 16
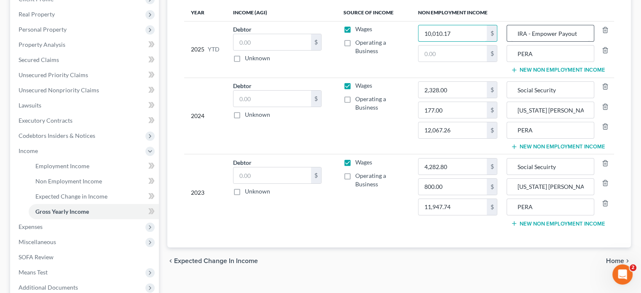
type input "10,010.17"
click at [582, 34] on input "IRA - Empower Payout" at bounding box center [550, 33] width 78 height 16
type input "I"
type input "Life Insurance"
click at [425, 53] on input "text" at bounding box center [452, 53] width 69 height 16
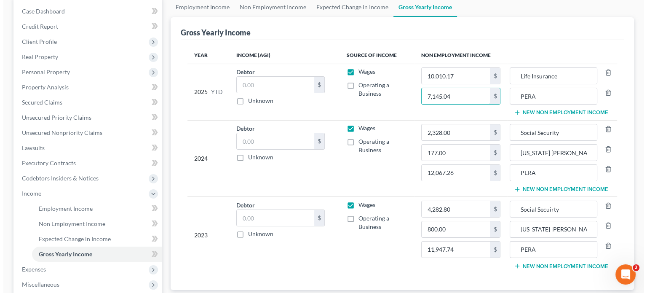
scroll to position [84, 0]
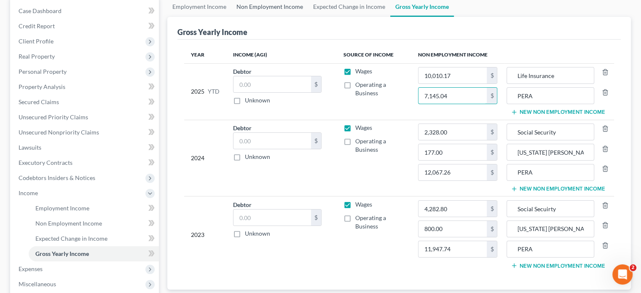
type input "7,145.04"
click at [255, 8] on link "Non Employment Income" at bounding box center [269, 7] width 77 height 20
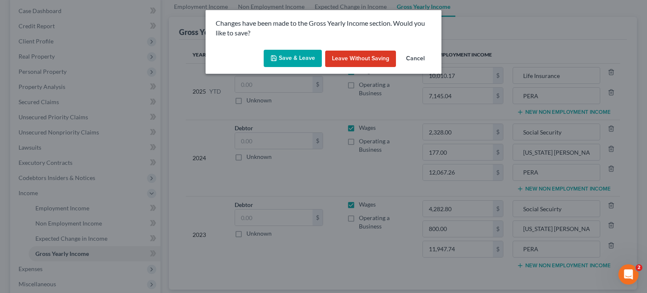
click at [285, 57] on button "Save & Leave" at bounding box center [293, 59] width 58 height 18
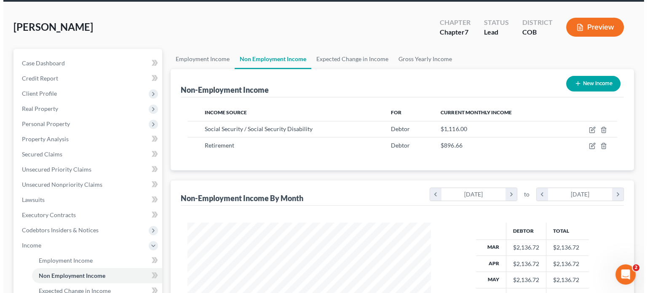
scroll to position [84, 0]
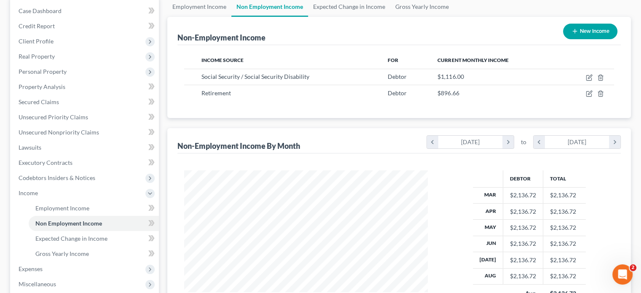
click at [596, 30] on button "New Income" at bounding box center [590, 32] width 54 height 16
select select "0"
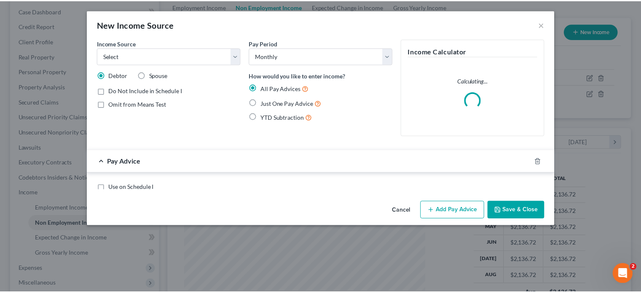
scroll to position [150, 263]
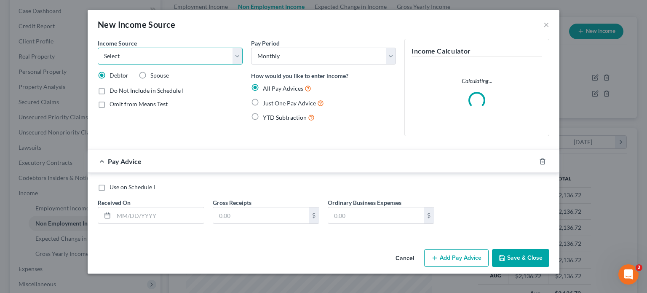
click at [236, 55] on select "Select Unemployment Disability (from employer) Pension Retirement Social Securi…" at bounding box center [170, 56] width 145 height 17
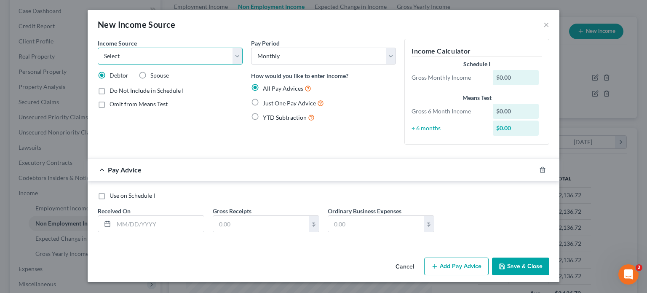
select select "13"
click at [98, 48] on select "Select Unemployment Disability (from employer) Pension Retirement Social Securi…" at bounding box center [170, 56] width 145 height 17
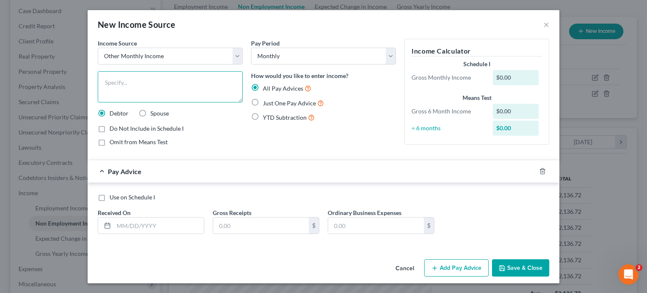
click at [158, 84] on textarea at bounding box center [170, 86] width 145 height 31
type textarea "Life Insurance"
click at [116, 219] on input "text" at bounding box center [159, 225] width 90 height 16
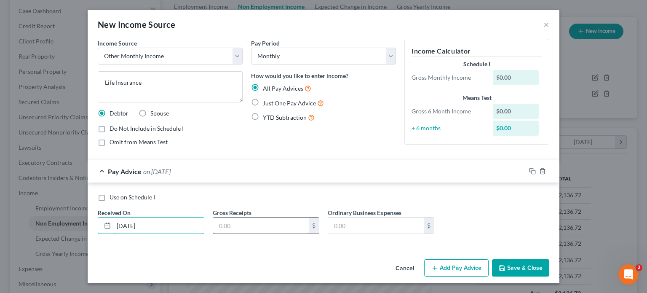
type input "03/20/2025"
click at [225, 226] on input "text" at bounding box center [261, 225] width 96 height 16
type input "10,010.17"
click at [109, 130] on label "Do Not Include in Schedule I" at bounding box center [146, 128] width 74 height 8
click at [113, 130] on input "Do Not Include in Schedule I" at bounding box center [115, 126] width 5 height 5
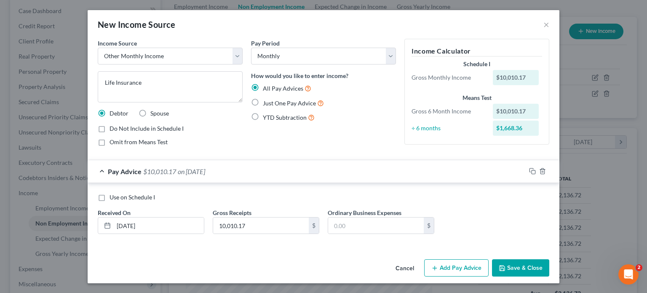
checkbox input "true"
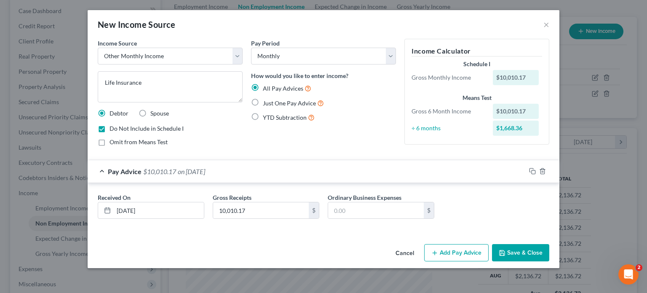
click at [526, 251] on button "Save & Close" at bounding box center [520, 253] width 57 height 18
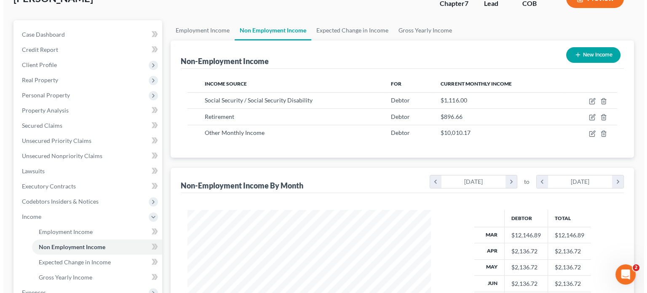
scroll to position [42, 0]
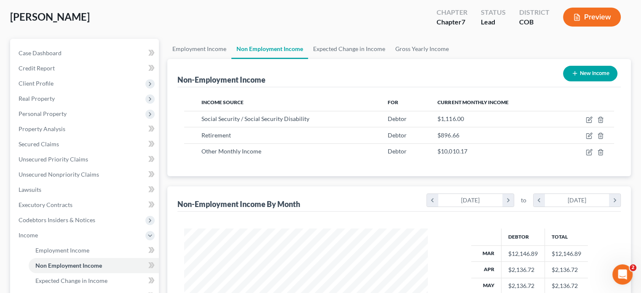
click at [589, 14] on button "Preview" at bounding box center [592, 17] width 58 height 19
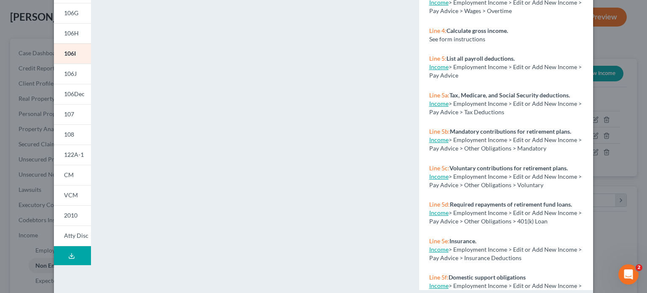
scroll to position [168, 0]
click at [69, 155] on span "122A-1" at bounding box center [74, 153] width 20 height 7
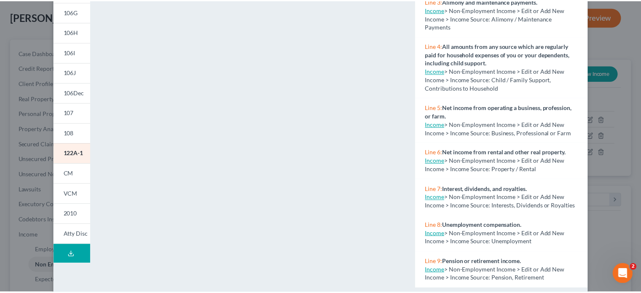
scroll to position [0, 0]
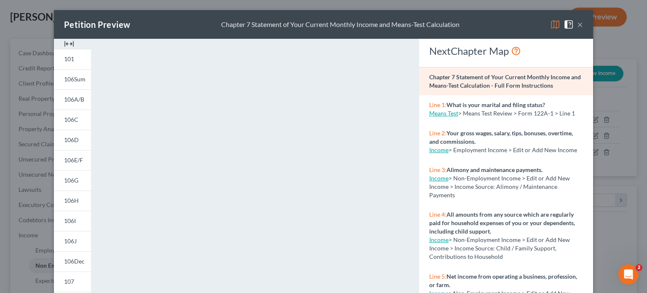
click at [577, 25] on button "×" at bounding box center [580, 24] width 6 height 10
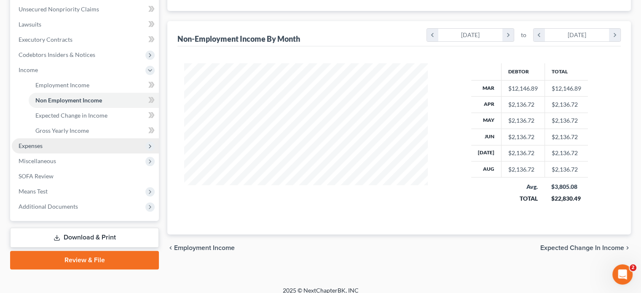
scroll to position [215, 0]
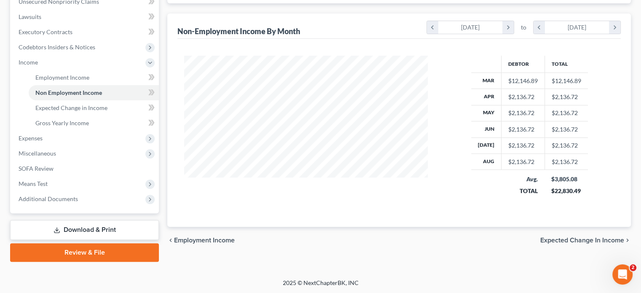
click at [94, 250] on link "Review & File" at bounding box center [84, 252] width 149 height 19
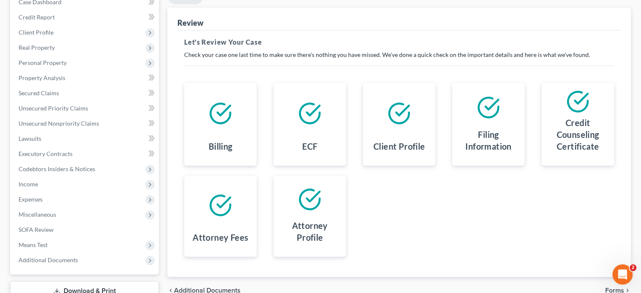
scroll to position [126, 0]
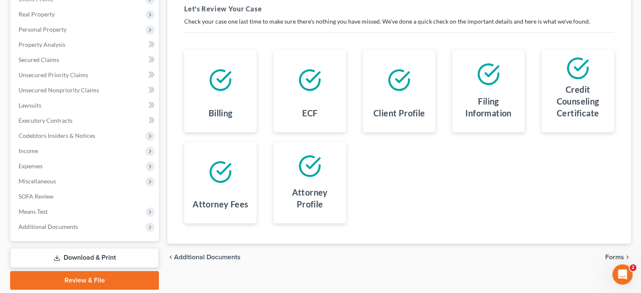
click at [616, 255] on span "Forms" at bounding box center [614, 257] width 19 height 7
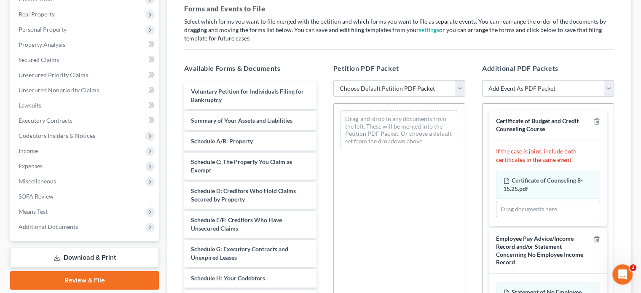
click at [460, 89] on select "Choose Default Petition PDF Packet Emergency Filing (Voluntary Petition and Cre…" at bounding box center [399, 88] width 132 height 17
select select "2"
click at [333, 80] on select "Choose Default Petition PDF Packet Emergency Filing (Voluntary Petition and Cre…" at bounding box center [399, 88] width 132 height 17
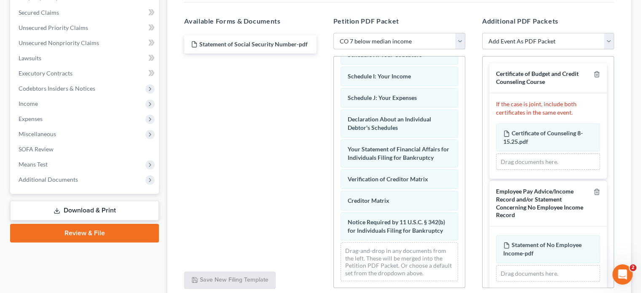
scroll to position [243, 0]
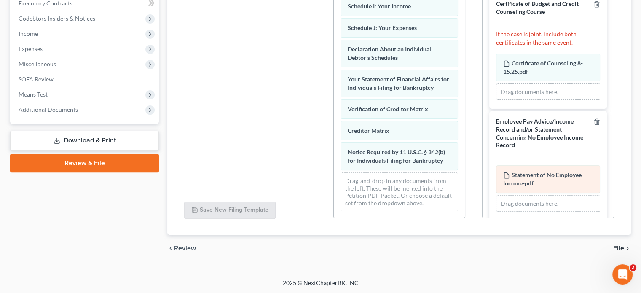
click at [535, 177] on div "Statement of No Employee Income-pdf Amended Statement of No Employee Income-pdf" at bounding box center [548, 179] width 104 height 28
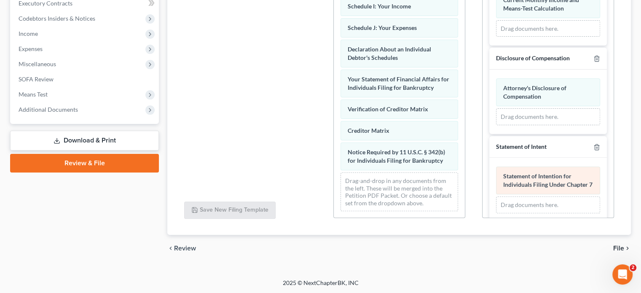
scroll to position [371, 0]
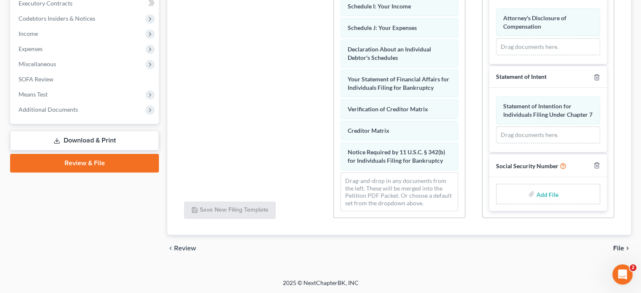
click at [538, 195] on input "file" at bounding box center [546, 193] width 20 height 15
type input "C:\fakepath\Statement of Social Security Number.pdf"
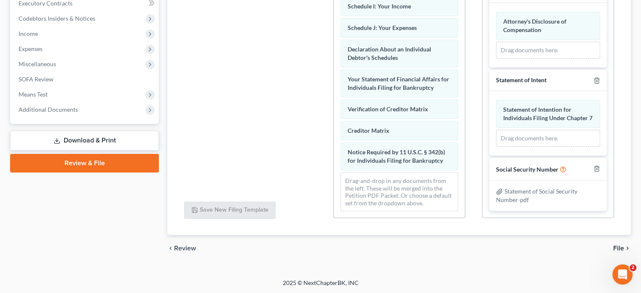
scroll to position [216, 0]
click at [618, 245] on span "File" at bounding box center [618, 248] width 11 height 7
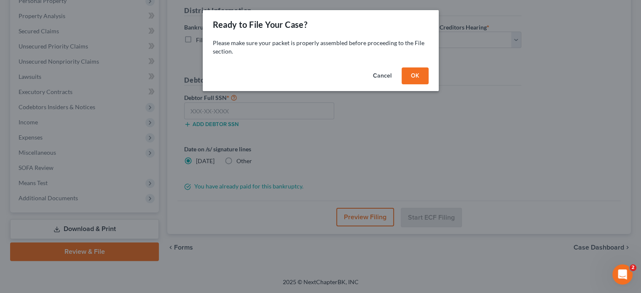
scroll to position [154, 0]
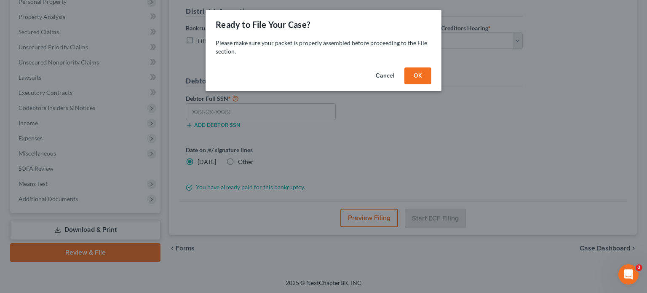
click at [414, 73] on button "OK" at bounding box center [417, 75] width 27 height 17
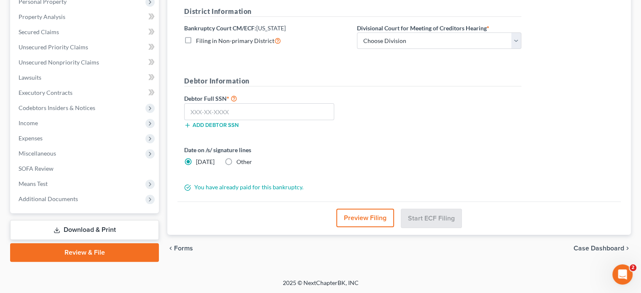
click at [236, 162] on label "Other" at bounding box center [244, 162] width 16 height 8
click at [240, 162] on input "Other" at bounding box center [242, 160] width 5 height 5
radio input "true"
radio input "false"
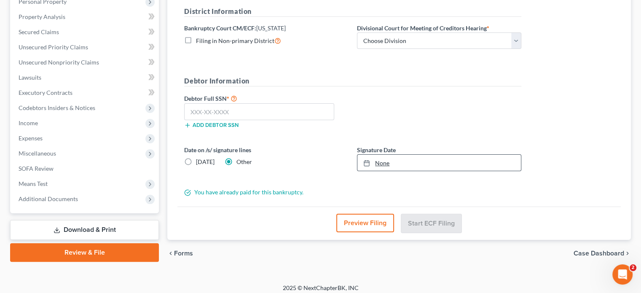
type input "9/30/2025"
click at [382, 163] on link "9/30/2025" at bounding box center [438, 163] width 163 height 16
click at [190, 109] on input "text" at bounding box center [259, 111] width 150 height 17
type input "219-46-3183"
click at [515, 41] on select "Choose Division Denver" at bounding box center [439, 40] width 164 height 17
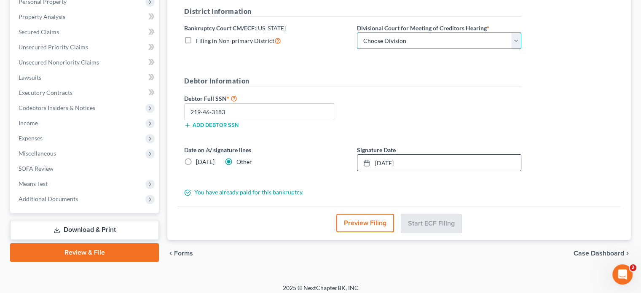
select select "0"
click at [357, 32] on select "Choose Division Denver" at bounding box center [439, 40] width 164 height 17
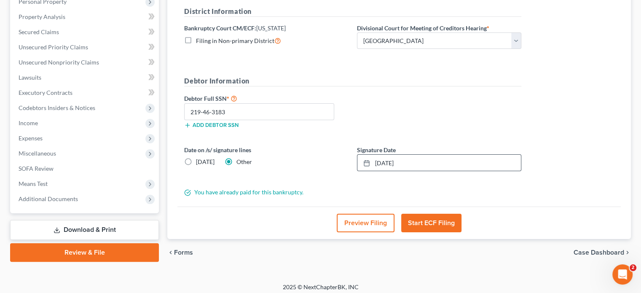
click at [417, 219] on button "Start ECF Filing" at bounding box center [431, 223] width 60 height 19
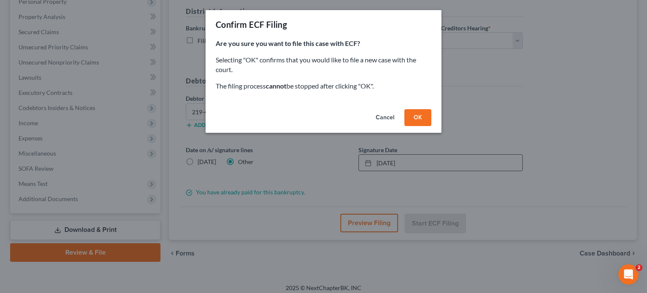
click at [424, 119] on button "OK" at bounding box center [417, 117] width 27 height 17
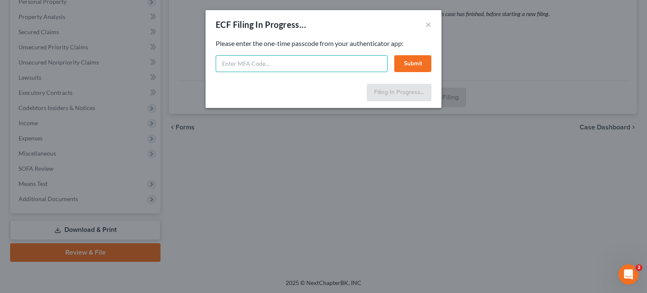
click at [226, 62] on input "text" at bounding box center [302, 63] width 172 height 17
type input "902415"
click at [416, 64] on button "Submit" at bounding box center [412, 63] width 37 height 17
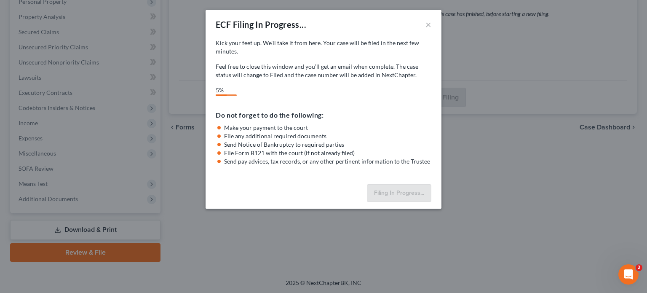
select select "0"
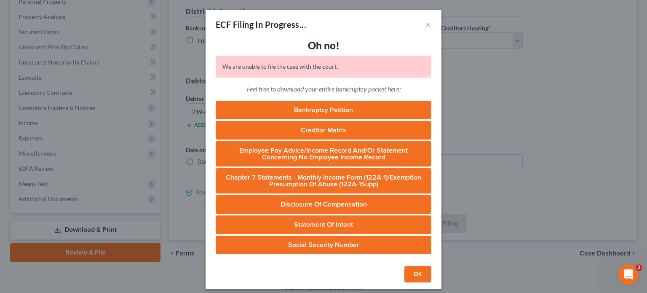
click at [409, 281] on button "OK" at bounding box center [417, 274] width 27 height 17
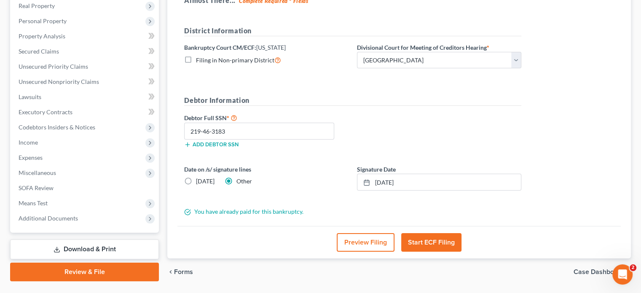
scroll to position [158, 0]
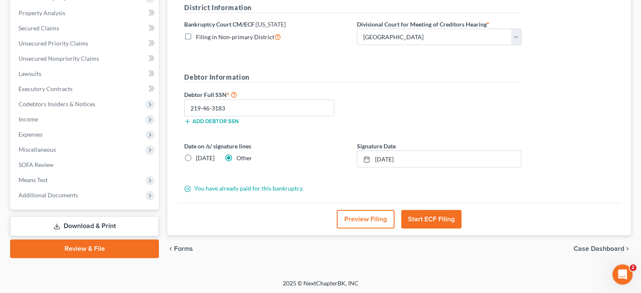
click at [427, 221] on button "Start ECF Filing" at bounding box center [431, 219] width 60 height 19
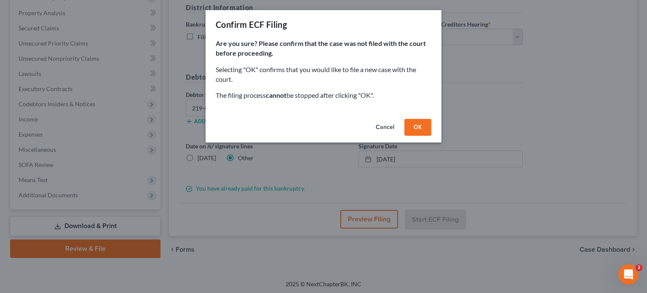
click at [413, 124] on button "OK" at bounding box center [417, 127] width 27 height 17
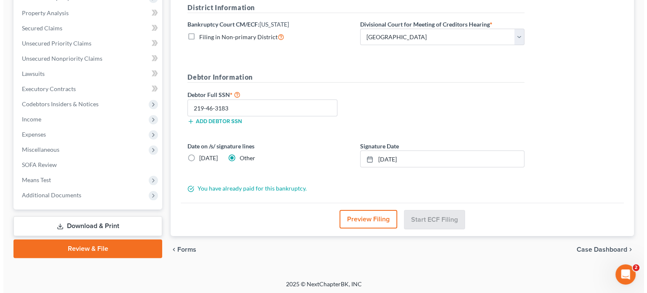
scroll to position [154, 0]
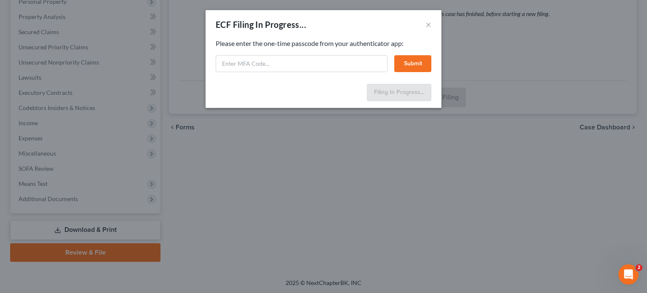
select select "0"
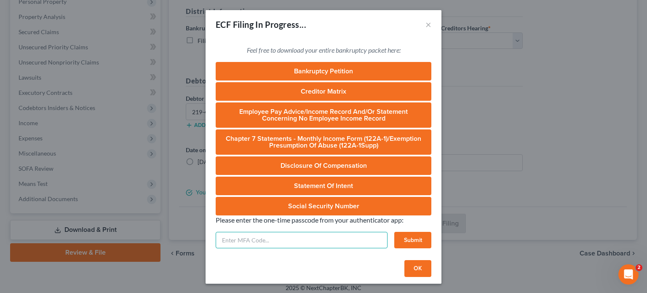
click at [231, 241] on input "text" at bounding box center [302, 240] width 172 height 17
click at [230, 244] on input "text" at bounding box center [302, 240] width 172 height 17
type input "374454"
click at [408, 239] on button "Submit" at bounding box center [412, 240] width 37 height 17
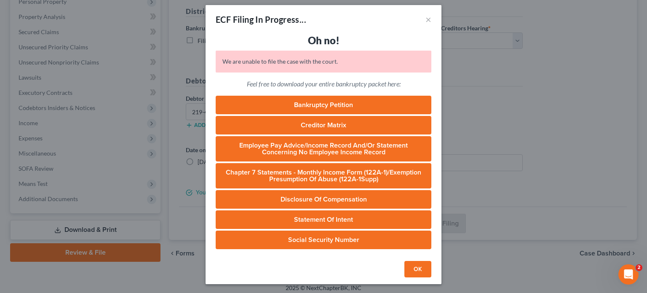
scroll to position [6, 0]
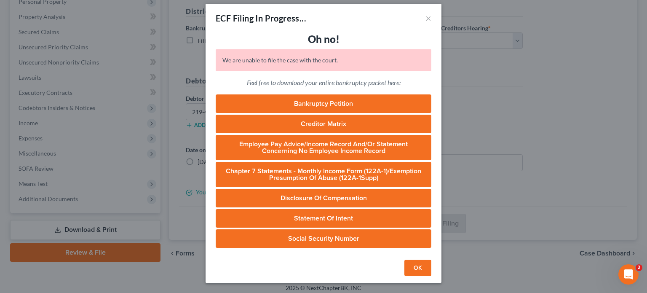
click at [416, 267] on button "OK" at bounding box center [417, 267] width 27 height 17
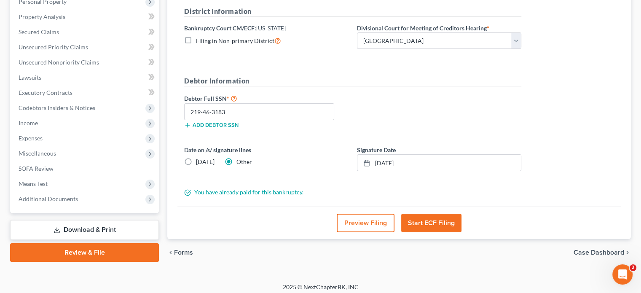
click at [446, 223] on button "Start ECF Filing" at bounding box center [431, 223] width 60 height 19
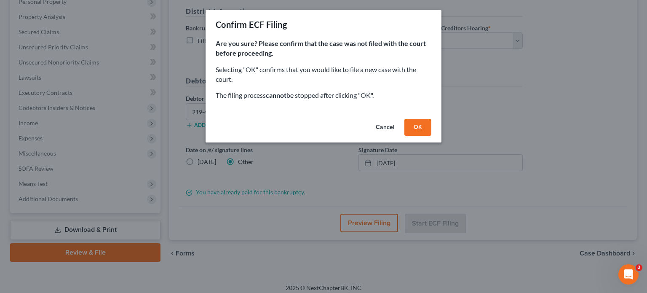
click at [419, 123] on button "OK" at bounding box center [417, 127] width 27 height 17
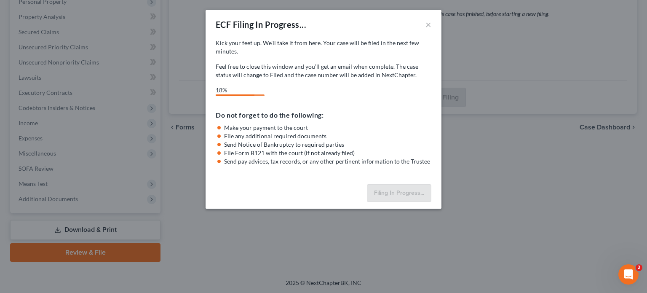
select select "0"
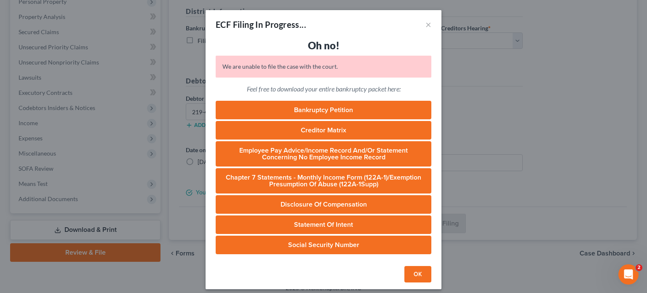
click at [414, 272] on button "OK" at bounding box center [417, 274] width 27 height 17
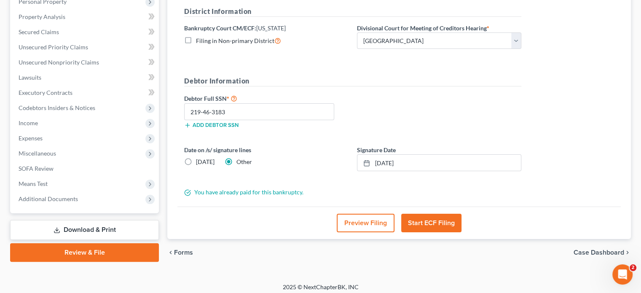
click at [109, 252] on link "Review & File" at bounding box center [84, 252] width 149 height 19
click at [418, 221] on button "Start ECF Filing" at bounding box center [431, 223] width 60 height 19
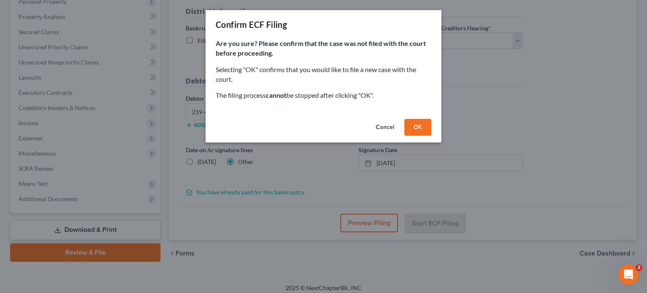
click at [421, 128] on button "OK" at bounding box center [417, 127] width 27 height 17
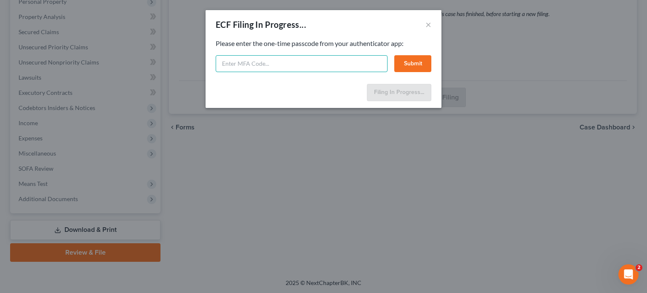
click at [229, 61] on input "text" at bounding box center [302, 63] width 172 height 17
type input "281362"
click at [412, 69] on button "Submit" at bounding box center [412, 63] width 37 height 17
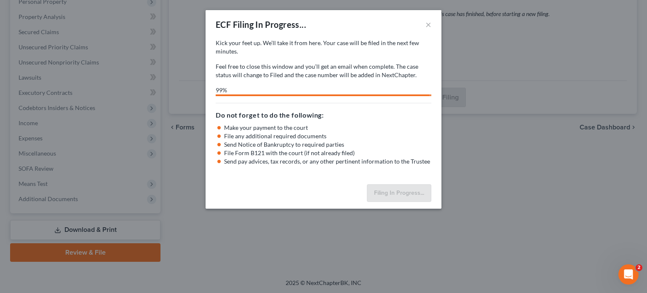
select select "0"
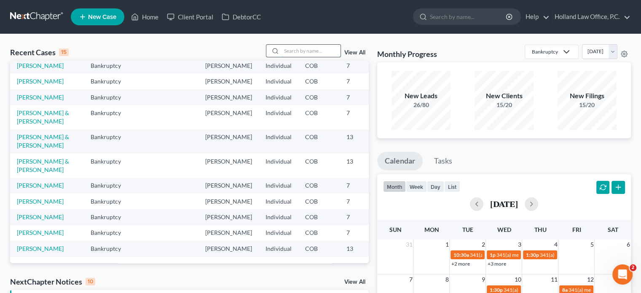
click at [296, 49] on input "search" at bounding box center [310, 51] width 59 height 12
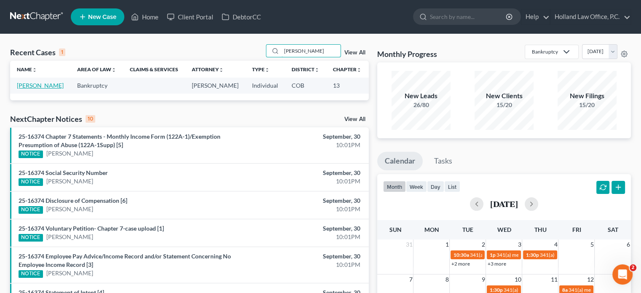
type input "[PERSON_NAME]"
click at [21, 89] on link "[PERSON_NAME]" at bounding box center [40, 85] width 47 height 7
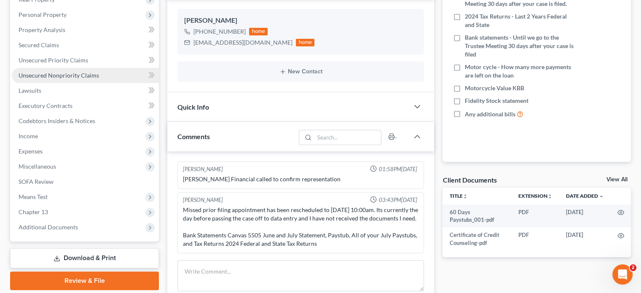
scroll to position [126, 0]
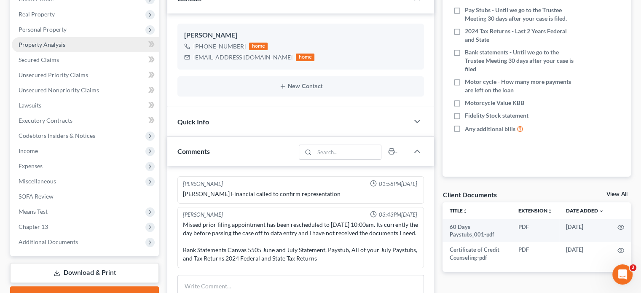
click at [51, 46] on span "Property Analysis" at bounding box center [42, 44] width 47 height 7
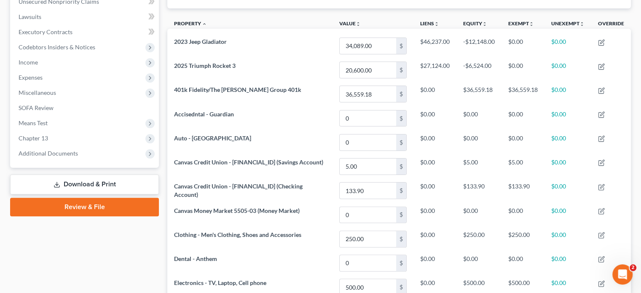
scroll to position [174, 0]
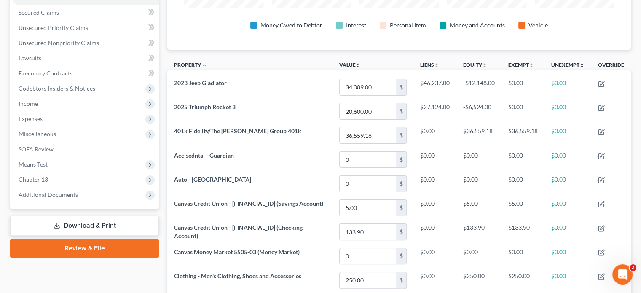
click at [97, 246] on link "Review & File" at bounding box center [84, 248] width 149 height 19
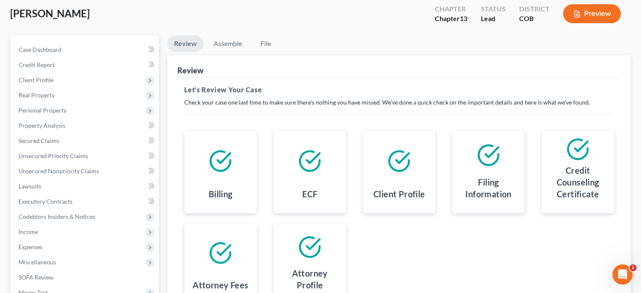
scroll to position [168, 0]
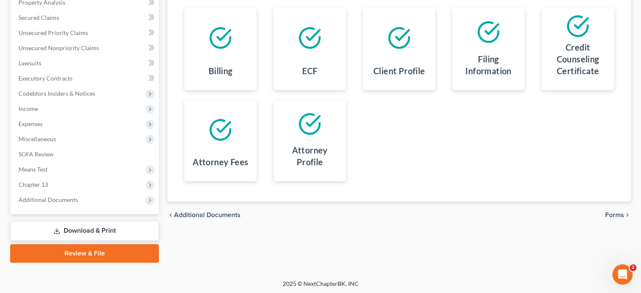
click at [610, 214] on span "Forms" at bounding box center [614, 214] width 19 height 7
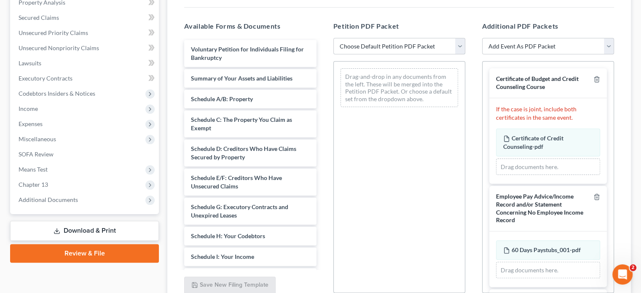
click at [462, 45] on select "Choose Default Petition PDF Packet Emergency Filing (Voluntary Petition and Cre…" at bounding box center [399, 46] width 132 height 17
select select "2"
click at [333, 38] on select "Choose Default Petition PDF Packet Emergency Filing (Voluntary Petition and Cre…" at bounding box center [399, 46] width 132 height 17
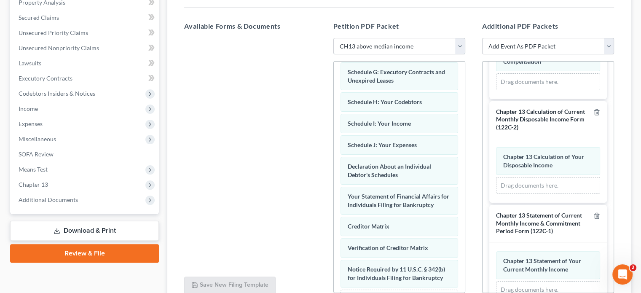
scroll to position [269, 0]
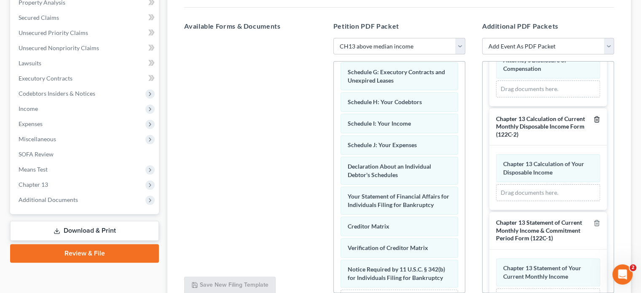
click at [593, 116] on icon "button" at bounding box center [596, 119] width 7 height 7
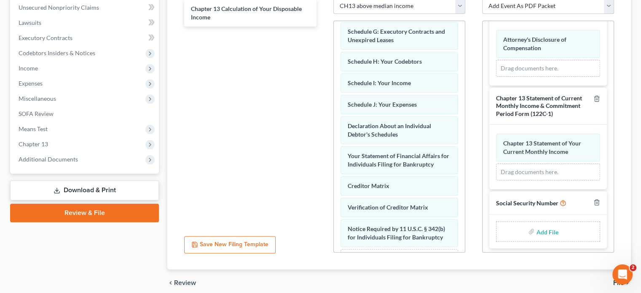
scroll to position [243, 0]
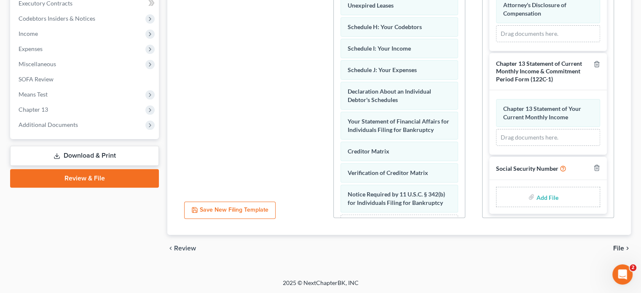
click at [541, 193] on input "file" at bounding box center [546, 196] width 20 height 15
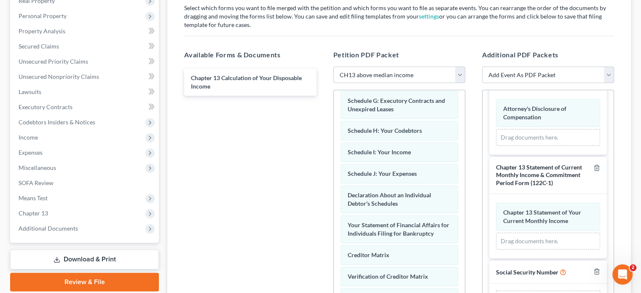
scroll to position [159, 0]
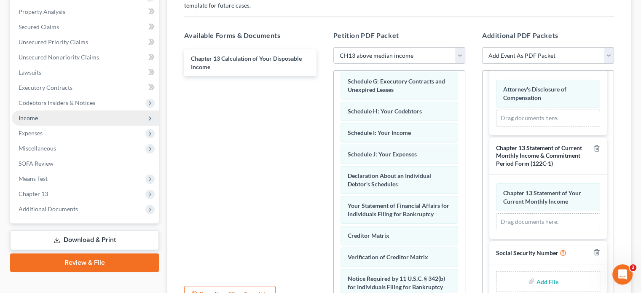
click at [21, 115] on span "Income" at bounding box center [28, 117] width 19 height 7
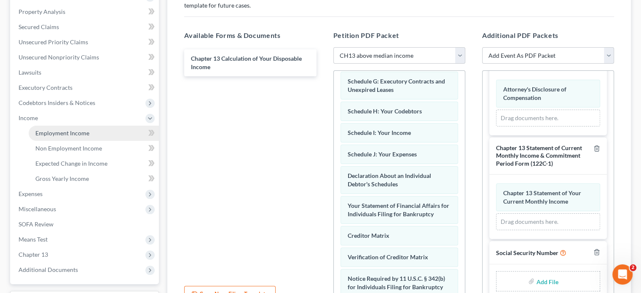
click at [53, 131] on span "Employment Income" at bounding box center [62, 132] width 54 height 7
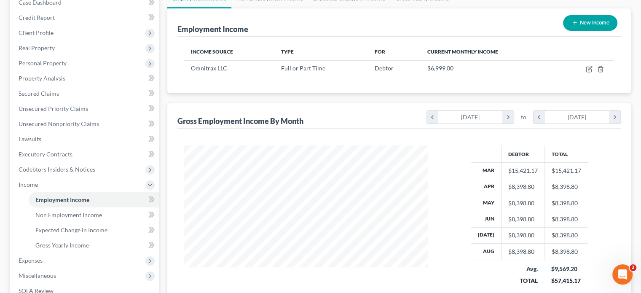
scroll to position [42, 0]
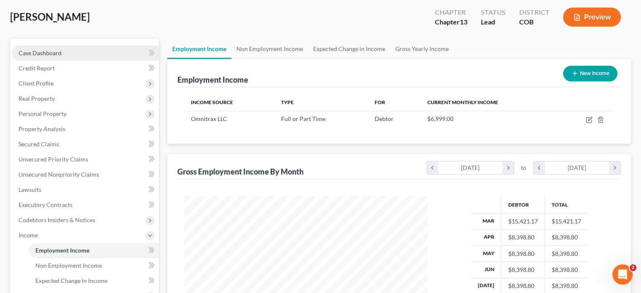
click at [44, 55] on span "Case Dashboard" at bounding box center [40, 52] width 43 height 7
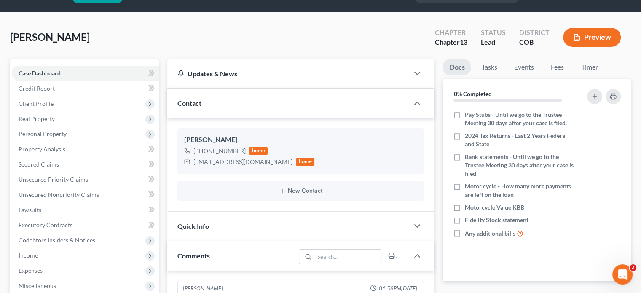
scroll to position [42, 0]
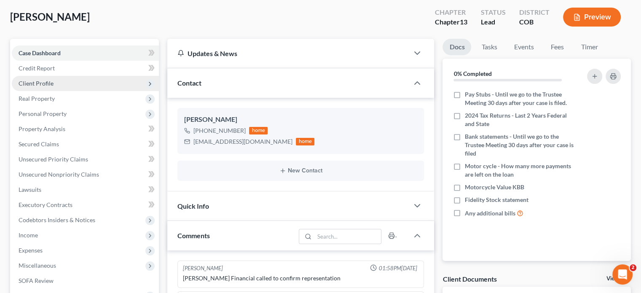
click at [32, 85] on span "Client Profile" at bounding box center [36, 83] width 35 height 7
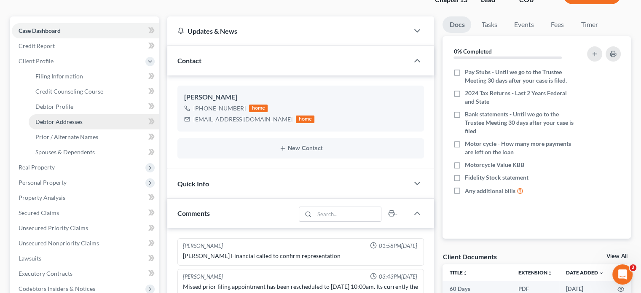
scroll to position [84, 0]
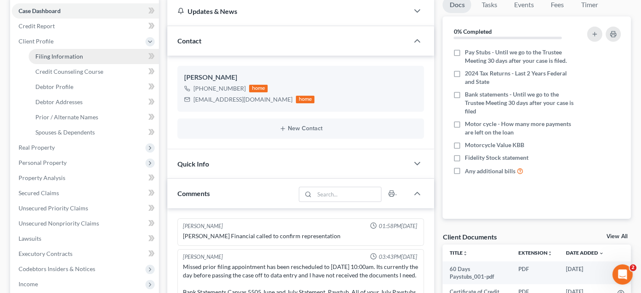
click at [72, 59] on span "Filing Information" at bounding box center [59, 56] width 48 height 7
select select "1"
select select "0"
select select "3"
select select "5"
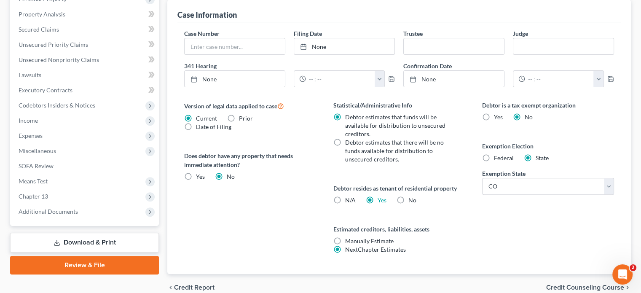
scroll to position [253, 0]
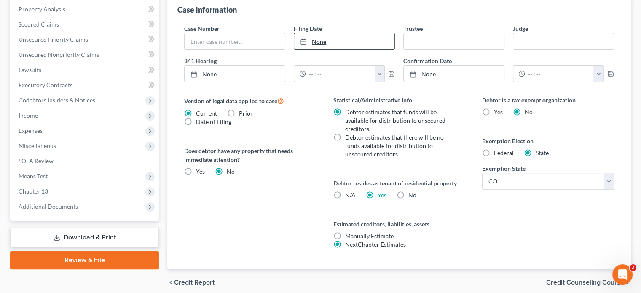
click at [316, 39] on link "None" at bounding box center [344, 41] width 100 height 16
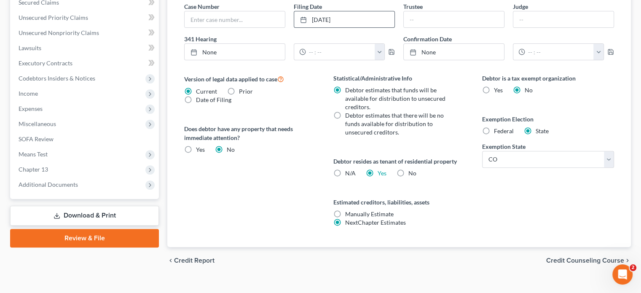
scroll to position [286, 0]
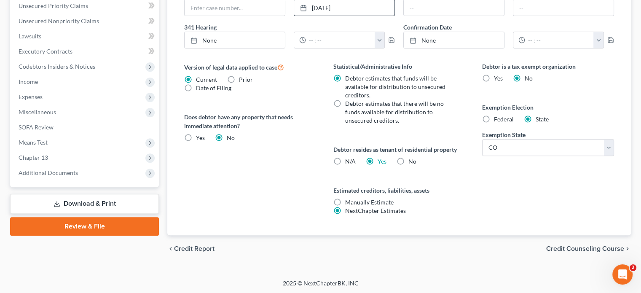
click at [102, 224] on link "Review & File" at bounding box center [84, 226] width 149 height 19
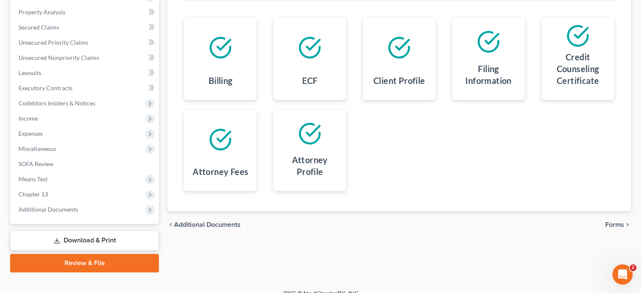
scroll to position [169, 0]
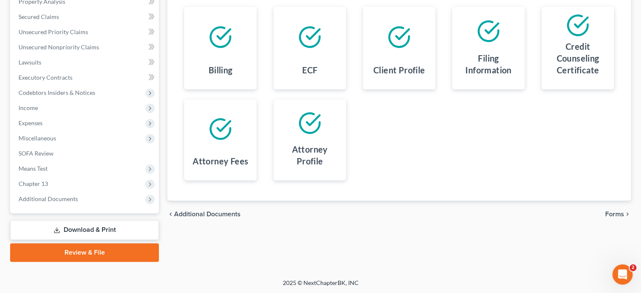
click at [67, 249] on link "Review & File" at bounding box center [84, 252] width 149 height 19
click at [613, 213] on span "Forms" at bounding box center [614, 214] width 19 height 7
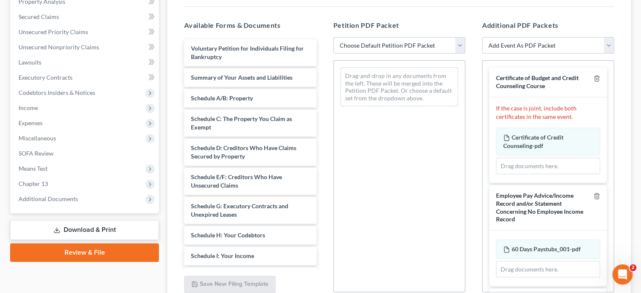
click at [463, 46] on select "Choose Default Petition PDF Packet Emergency Filing (Voluntary Petition and Cre…" at bounding box center [399, 45] width 132 height 17
click at [49, 164] on span "Means Test" at bounding box center [85, 168] width 147 height 15
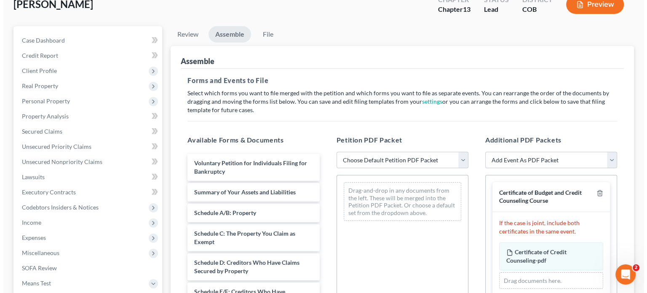
scroll to position [43, 0]
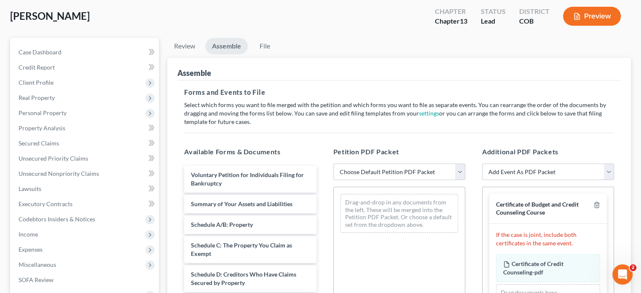
click at [591, 15] on button "Preview" at bounding box center [592, 16] width 58 height 19
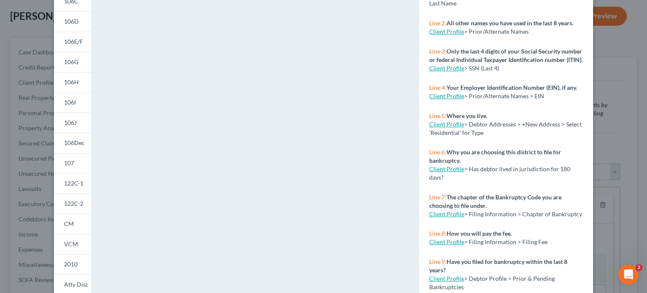
scroll to position [168, 0]
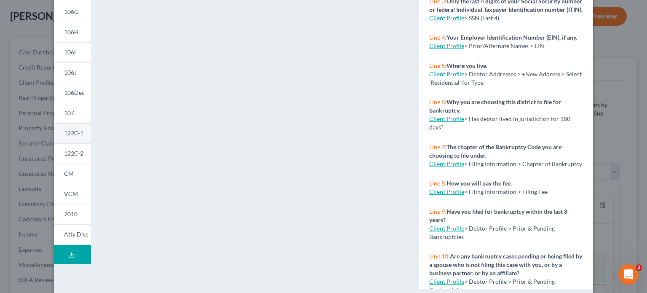
click at [69, 133] on span "122C-1" at bounding box center [73, 132] width 19 height 7
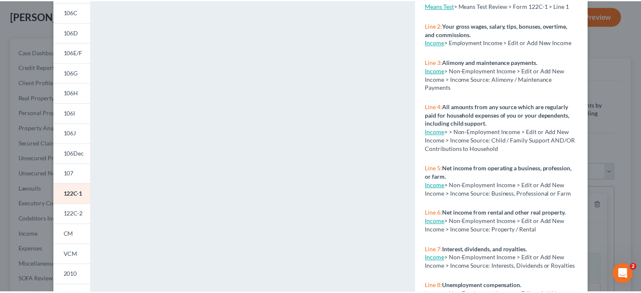
scroll to position [0, 0]
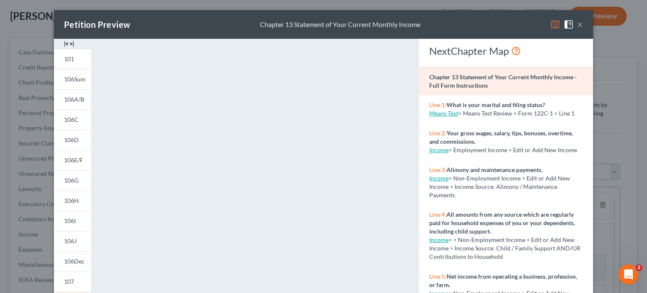
click at [577, 24] on button "×" at bounding box center [580, 24] width 6 height 10
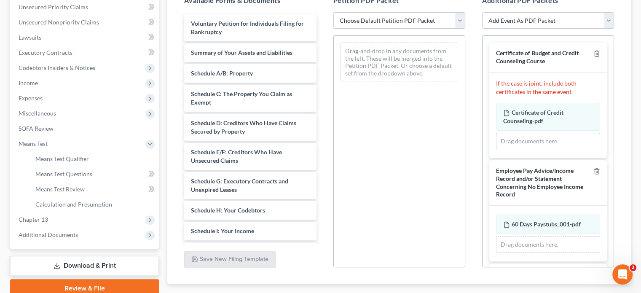
scroll to position [211, 0]
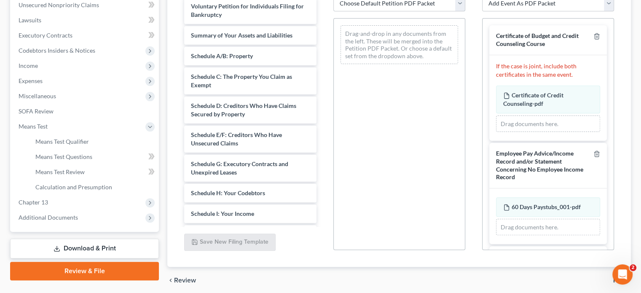
click at [463, 8] on select "Choose Default Petition PDF Packet Emergency Filing (Voluntary Petition and Cre…" at bounding box center [399, 3] width 132 height 17
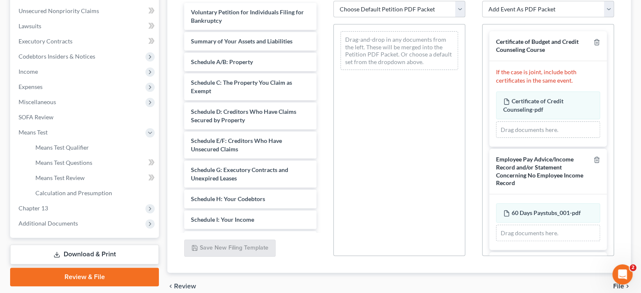
select select "2"
click at [333, 1] on select "Choose Default Petition PDF Packet Emergency Filing (Voluntary Petition and Cre…" at bounding box center [399, 9] width 132 height 17
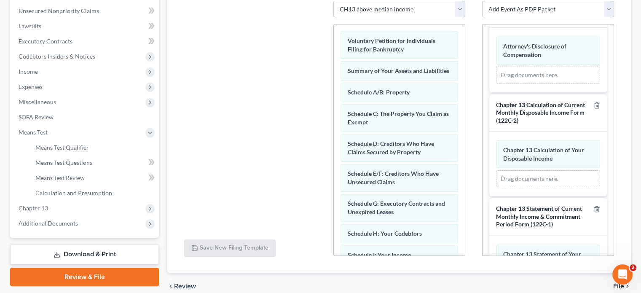
scroll to position [227, 0]
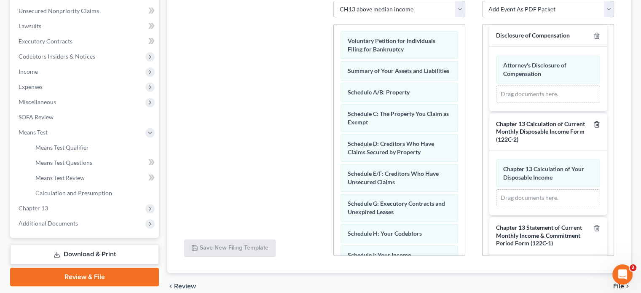
click at [594, 123] on polyline "button" at bounding box center [596, 123] width 5 height 0
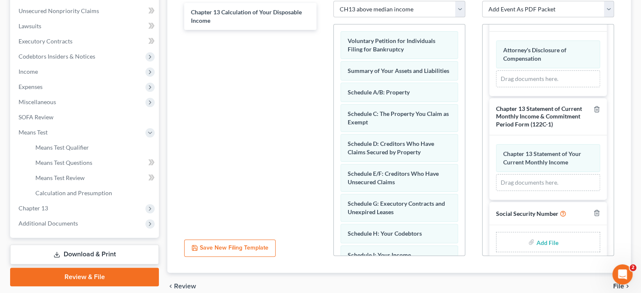
scroll to position [249, 0]
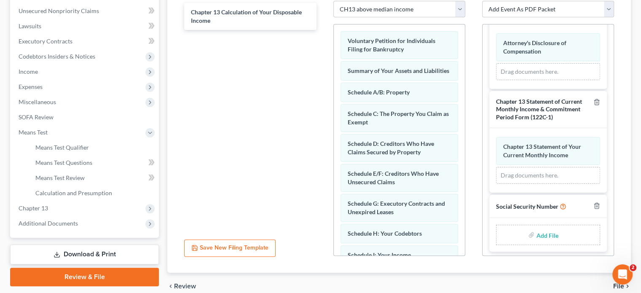
click at [542, 230] on input "file" at bounding box center [546, 234] width 20 height 15
type input "C:\fakepath\Statement of Social e-signature.pdf"
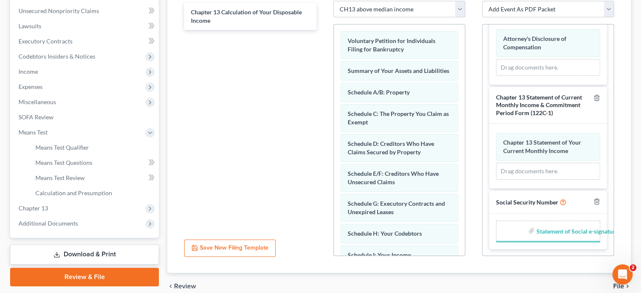
scroll to position [246, 0]
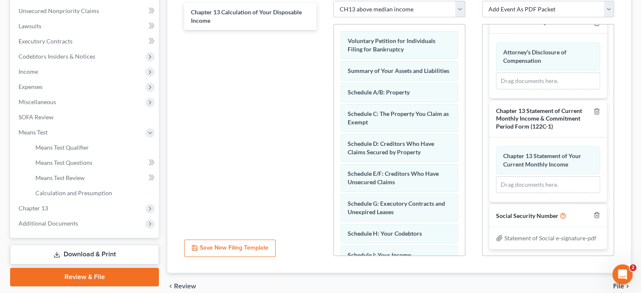
click at [620, 286] on span "File" at bounding box center [618, 286] width 11 height 7
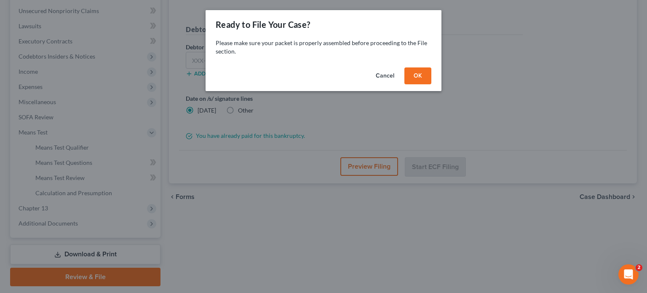
click at [417, 80] on button "OK" at bounding box center [417, 75] width 27 height 17
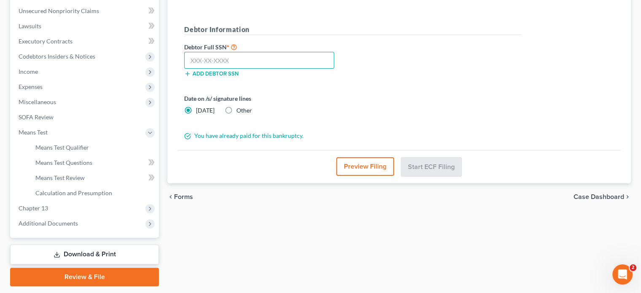
click at [189, 57] on input "text" at bounding box center [259, 60] width 150 height 17
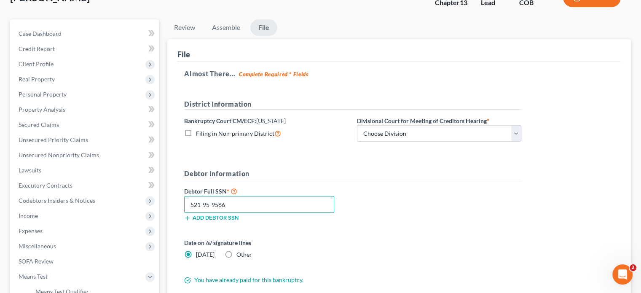
scroll to position [37, 0]
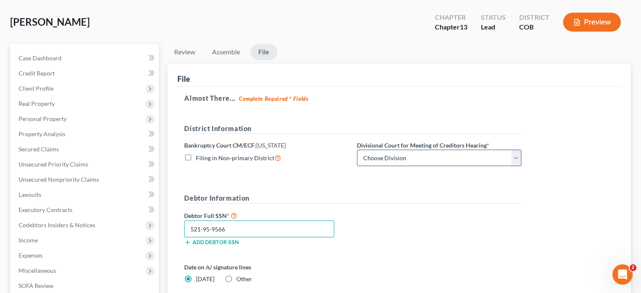
type input "521-95-9566"
click at [518, 158] on select "Choose Division [GEOGRAPHIC_DATA]" at bounding box center [439, 158] width 164 height 17
select select "0"
click at [357, 150] on select "Choose Division [GEOGRAPHIC_DATA]" at bounding box center [439, 158] width 164 height 17
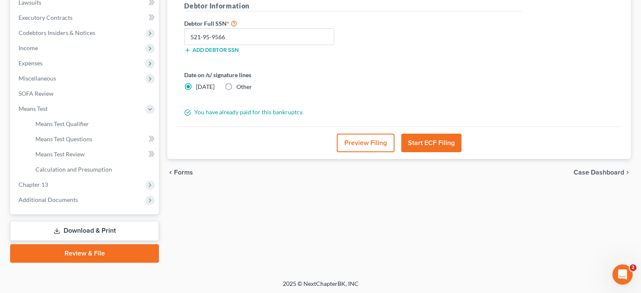
scroll to position [230, 0]
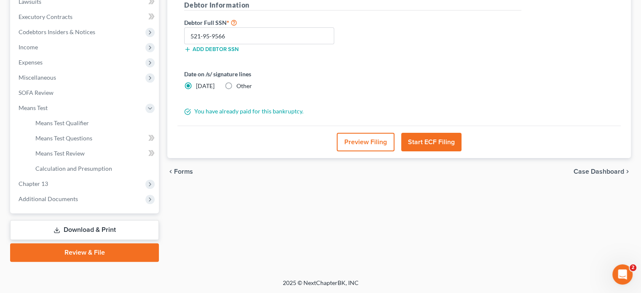
click at [426, 144] on button "Start ECF Filing" at bounding box center [431, 142] width 60 height 19
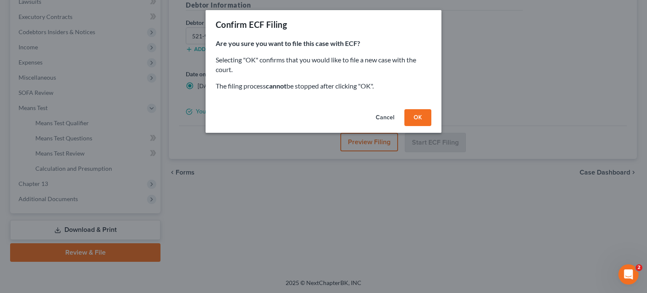
click at [422, 120] on button "OK" at bounding box center [417, 117] width 27 height 17
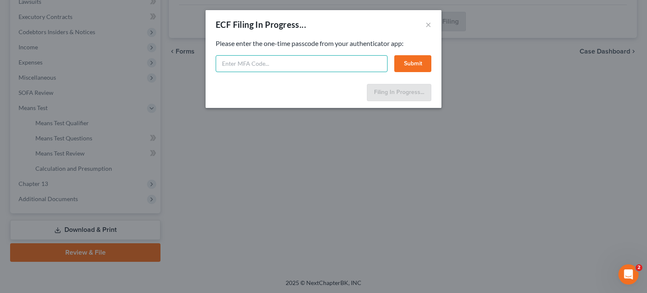
click at [235, 64] on input "text" at bounding box center [302, 63] width 172 height 17
type input "284478"
click at [411, 63] on button "Submit" at bounding box center [412, 63] width 37 height 17
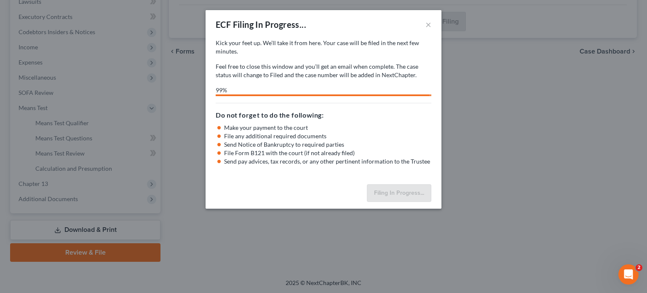
select select "0"
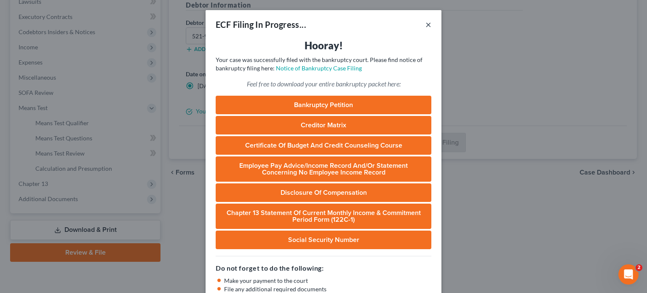
click at [427, 26] on button "×" at bounding box center [428, 24] width 6 height 10
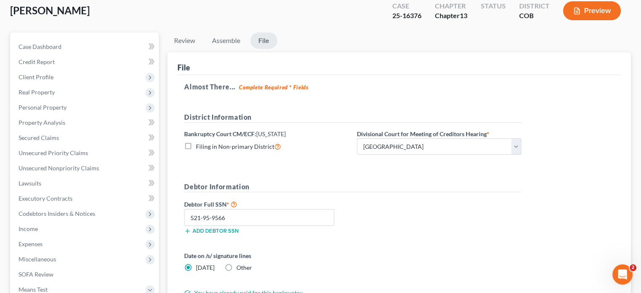
scroll to position [0, 0]
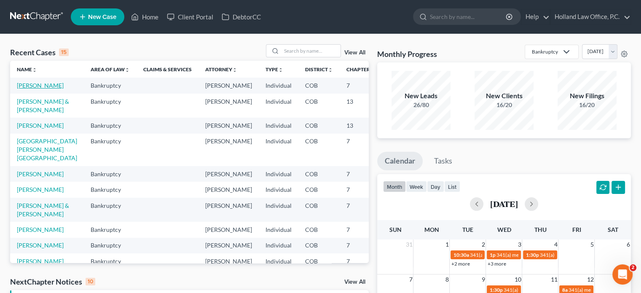
click at [32, 89] on link "[PERSON_NAME]" at bounding box center [40, 85] width 47 height 7
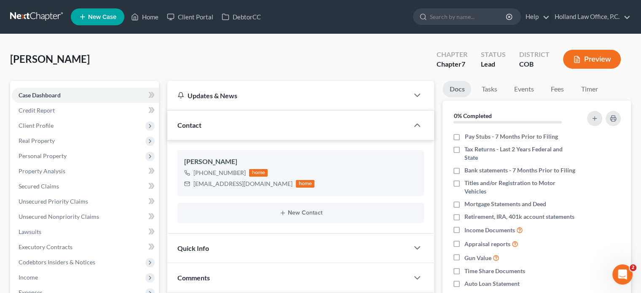
scroll to position [168, 0]
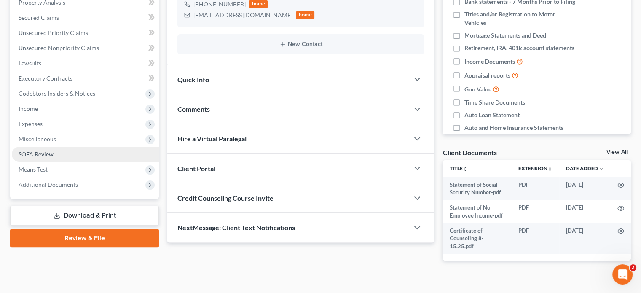
click at [37, 155] on span "SOFA Review" at bounding box center [36, 153] width 35 height 7
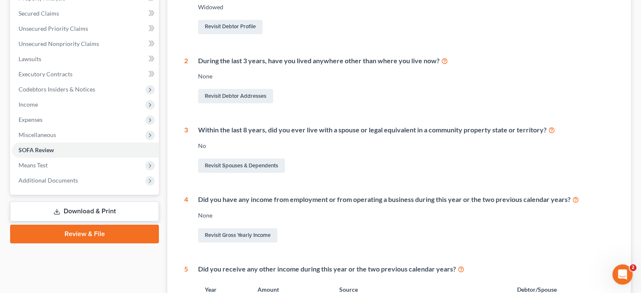
scroll to position [168, 0]
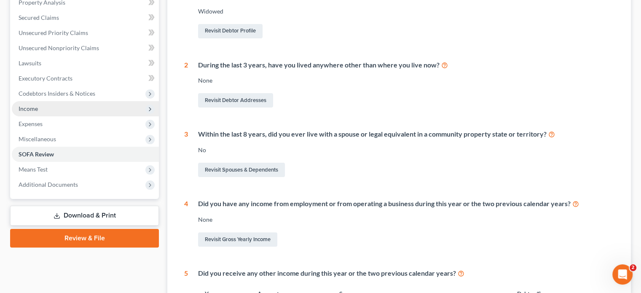
click at [34, 108] on span "Income" at bounding box center [28, 108] width 19 height 7
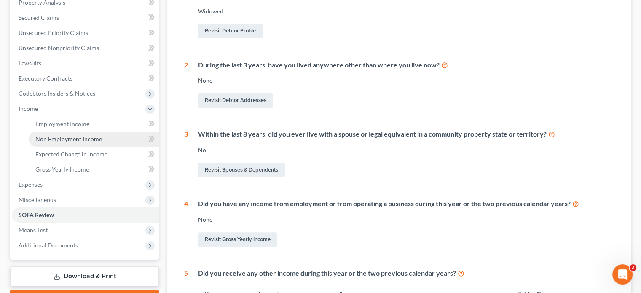
click at [54, 139] on span "Non Employment Income" at bounding box center [68, 138] width 67 height 7
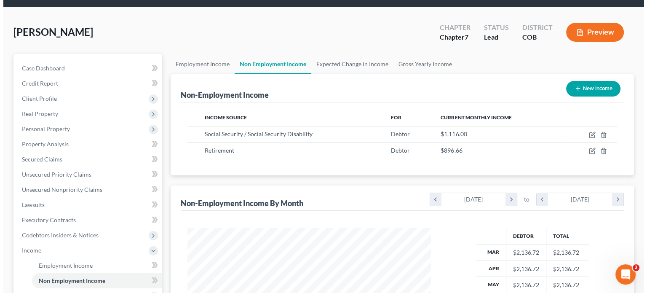
scroll to position [42, 0]
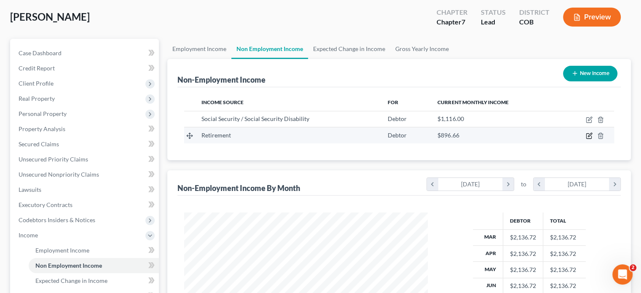
click at [590, 134] on icon "button" at bounding box center [589, 135] width 4 height 4
select select "3"
select select "0"
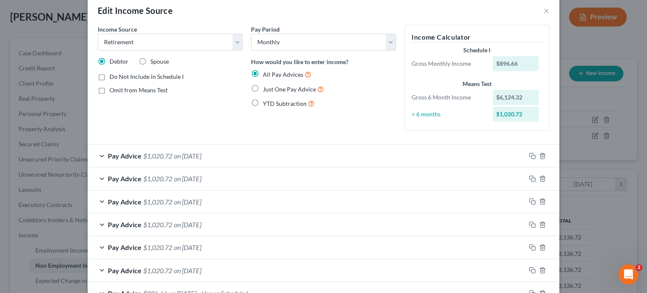
scroll to position [0, 0]
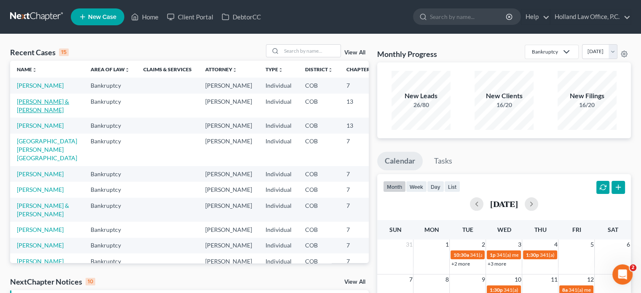
click at [24, 113] on link "[PERSON_NAME] & [PERSON_NAME]" at bounding box center [43, 106] width 52 height 16
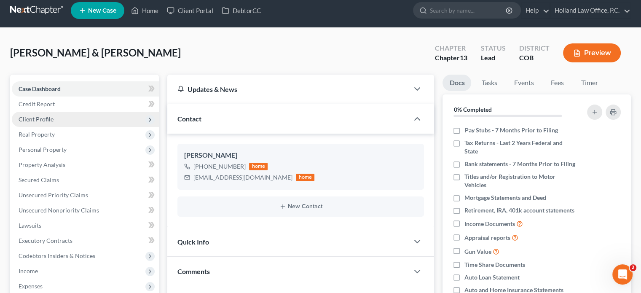
scroll to position [168, 0]
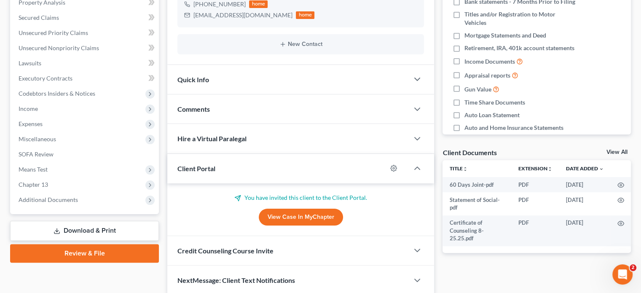
click at [126, 250] on link "Review & File" at bounding box center [84, 253] width 149 height 19
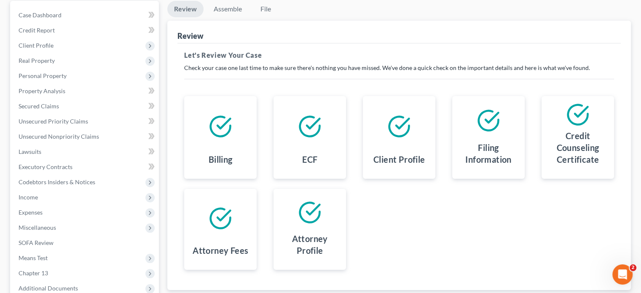
scroll to position [126, 0]
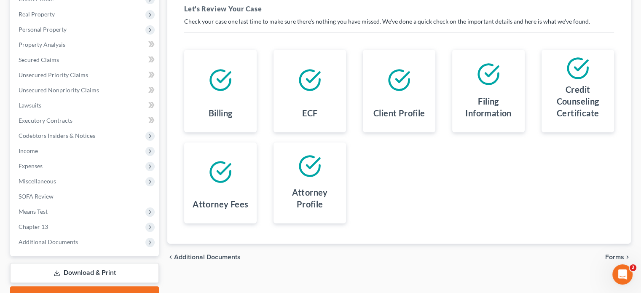
click at [620, 256] on span "Forms" at bounding box center [614, 257] width 19 height 7
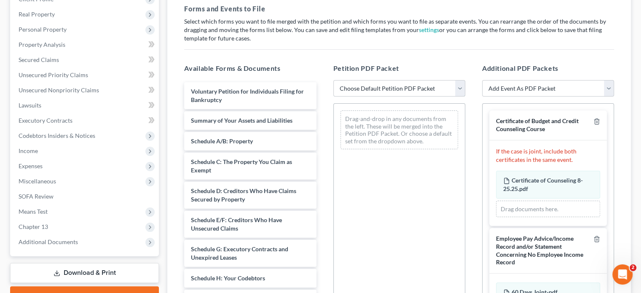
click at [458, 89] on select "Choose Default Petition PDF Packet Emergency Filing (Voluntary Petition and Cre…" at bounding box center [399, 88] width 132 height 17
select select "2"
click at [333, 80] on select "Choose Default Petition PDF Packet Emergency Filing (Voluntary Petition and Cre…" at bounding box center [399, 88] width 132 height 17
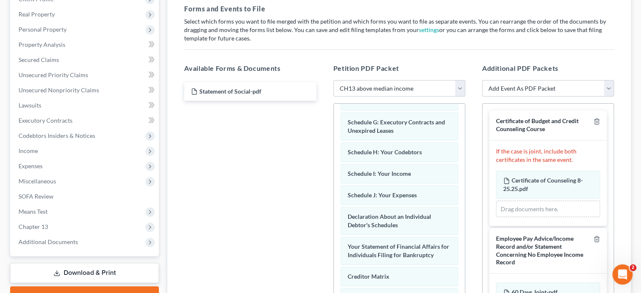
scroll to position [168, 0]
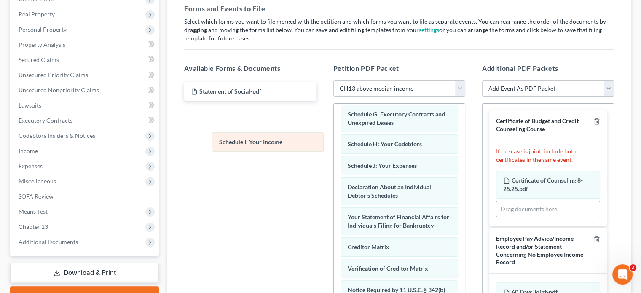
drag, startPoint x: 393, startPoint y: 173, endPoint x: 264, endPoint y: 143, distance: 131.5
click at [334, 143] on div "Schedule I: Your Income Voluntary Petition for Individuals Filing for Bankruptc…" at bounding box center [399, 145] width 131 height 420
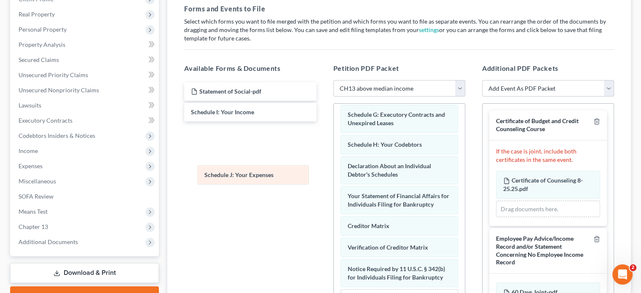
drag, startPoint x: 387, startPoint y: 174, endPoint x: 244, endPoint y: 176, distance: 142.8
click at [334, 176] on div "Schedule J: Your Expenses Voluntary Petition for Individuals Filing for Bankrup…" at bounding box center [399, 135] width 131 height 399
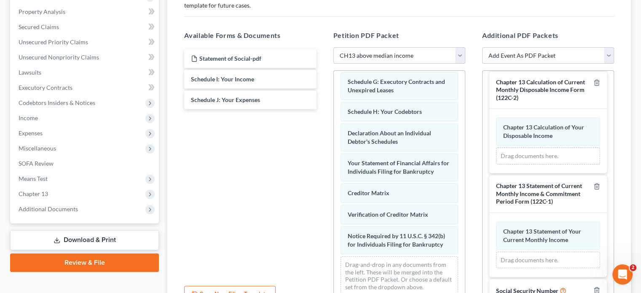
scroll to position [295, 0]
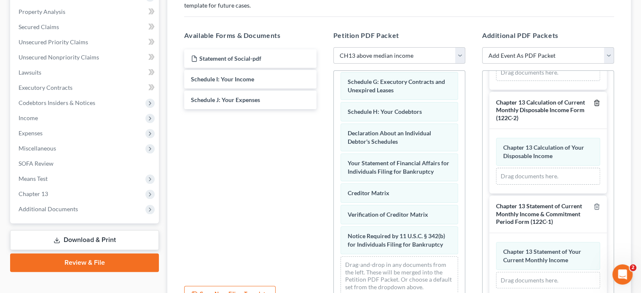
click at [594, 101] on polyline "button" at bounding box center [596, 101] width 5 height 0
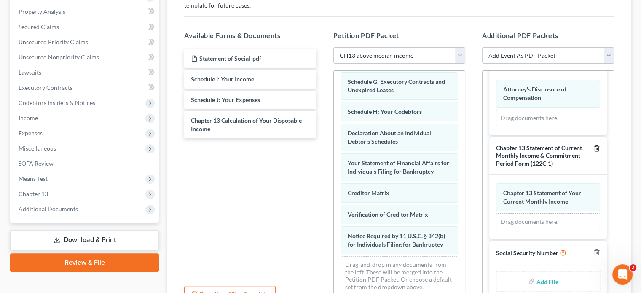
click at [593, 145] on icon "button" at bounding box center [596, 148] width 7 height 7
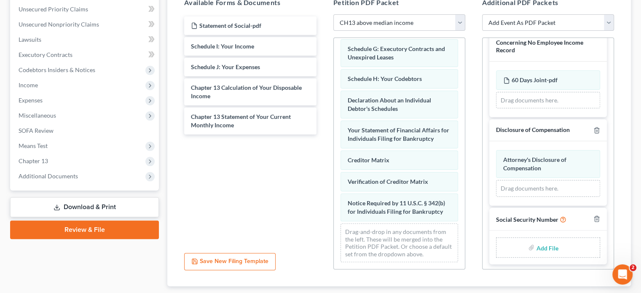
scroll to position [243, 0]
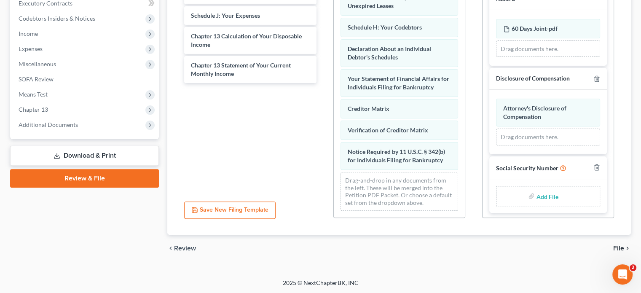
click at [545, 193] on input "file" at bounding box center [546, 195] width 20 height 15
type input "C:\fakepath\Statement of Social.pdf"
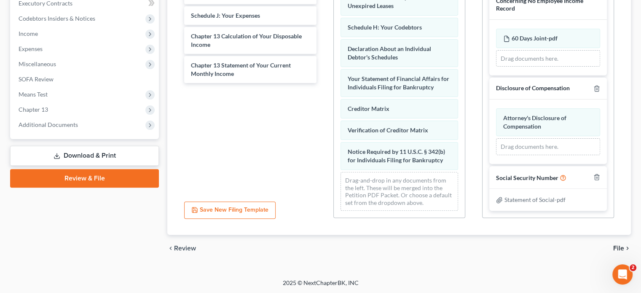
scroll to position [134, 0]
click at [618, 247] on span "File" at bounding box center [618, 248] width 11 height 7
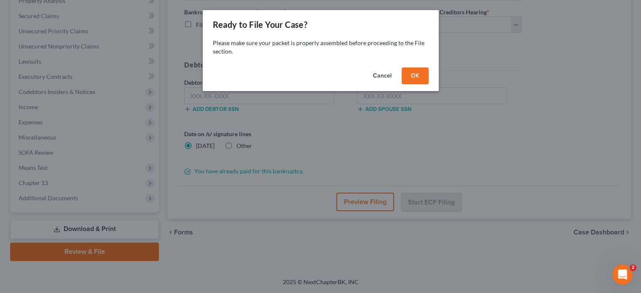
scroll to position [169, 0]
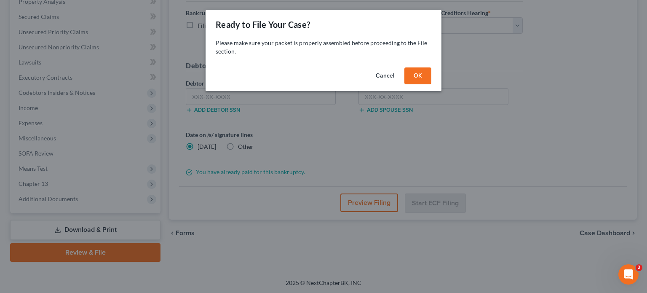
click at [424, 80] on button "OK" at bounding box center [417, 75] width 27 height 17
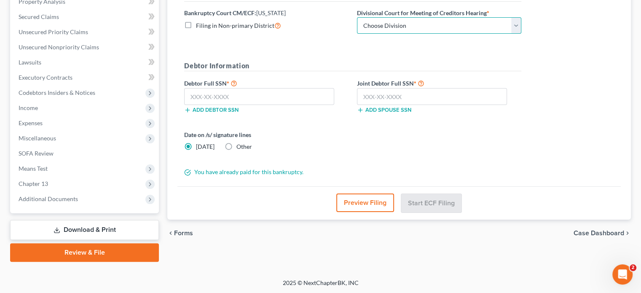
click at [515, 24] on select "Choose Division [GEOGRAPHIC_DATA]" at bounding box center [439, 25] width 164 height 17
select select "0"
click at [357, 17] on select "Choose Division [GEOGRAPHIC_DATA]" at bounding box center [439, 25] width 164 height 17
click at [230, 97] on input "text" at bounding box center [259, 96] width 150 height 17
click at [236, 145] on label "Other" at bounding box center [244, 146] width 16 height 8
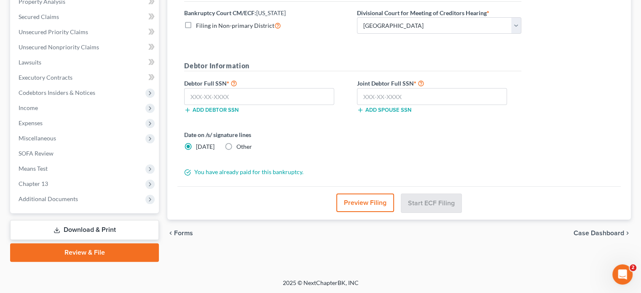
click at [240, 145] on input "Other" at bounding box center [242, 144] width 5 height 5
radio input "true"
radio input "false"
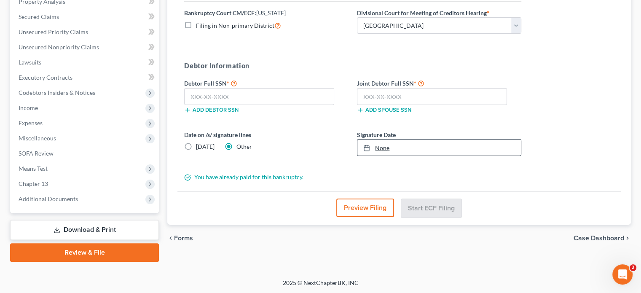
type input "[DATE]"
click at [381, 143] on link "[DATE]" at bounding box center [438, 147] width 163 height 16
click at [189, 94] on input "text" at bounding box center [259, 96] width 150 height 17
type input "593-58-3290"
click at [365, 93] on input "text" at bounding box center [432, 96] width 150 height 17
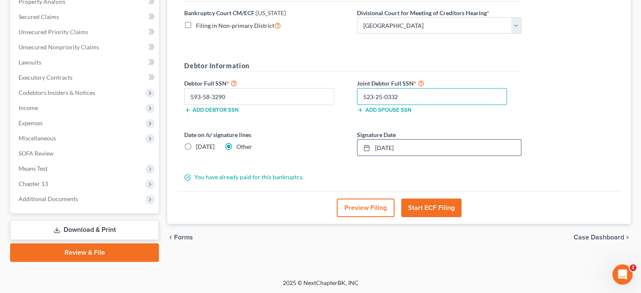
type input "523-25-0332"
click at [433, 205] on button "Start ECF Filing" at bounding box center [431, 207] width 60 height 19
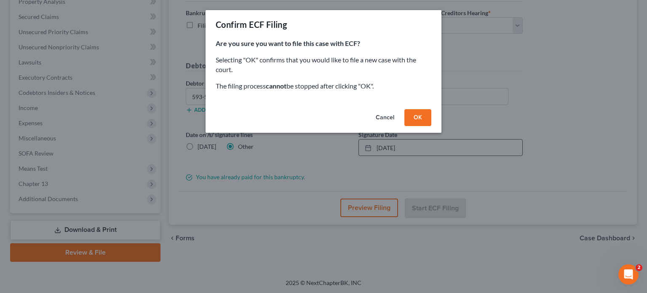
click at [414, 117] on button "OK" at bounding box center [417, 117] width 27 height 17
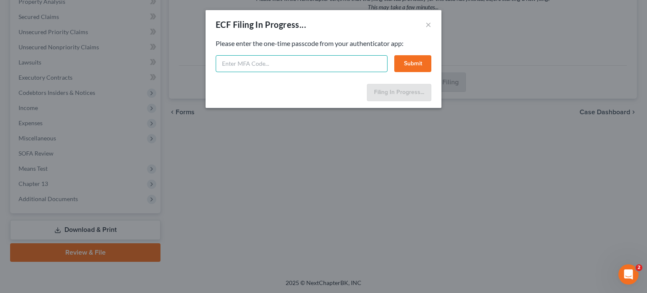
click at [254, 67] on input "text" at bounding box center [302, 63] width 172 height 17
type input "641800"
click at [415, 67] on button "Submit" at bounding box center [412, 63] width 37 height 17
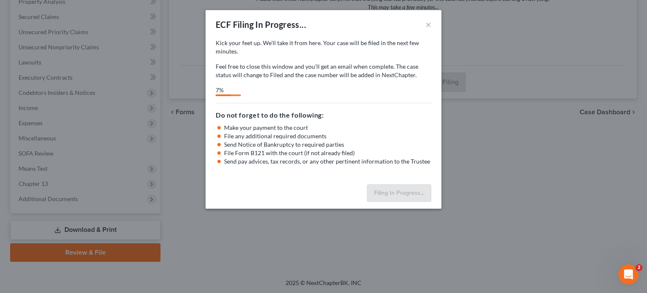
select select "0"
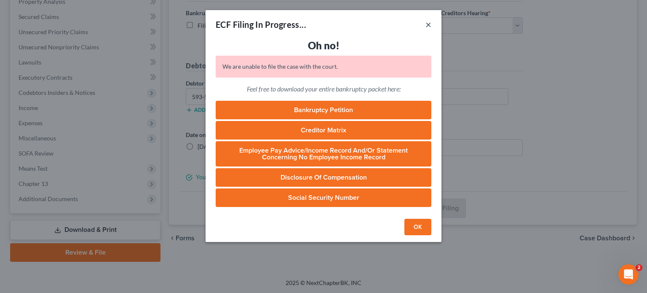
click at [428, 24] on button "×" at bounding box center [428, 24] width 6 height 10
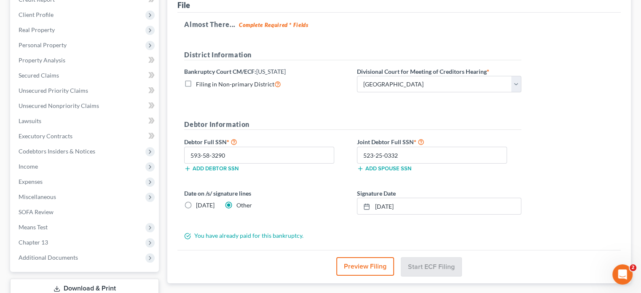
scroll to position [85, 0]
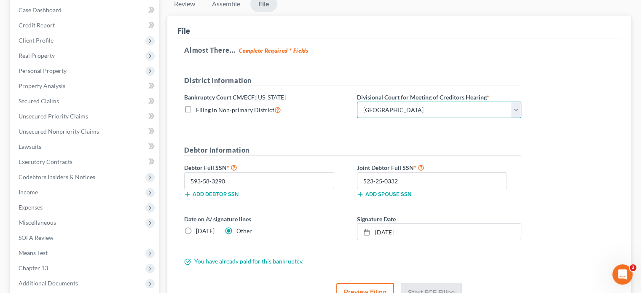
click at [512, 108] on select "Choose Division [GEOGRAPHIC_DATA]" at bounding box center [439, 109] width 164 height 17
click at [357, 101] on select "Choose Division [GEOGRAPHIC_DATA]" at bounding box center [439, 109] width 164 height 17
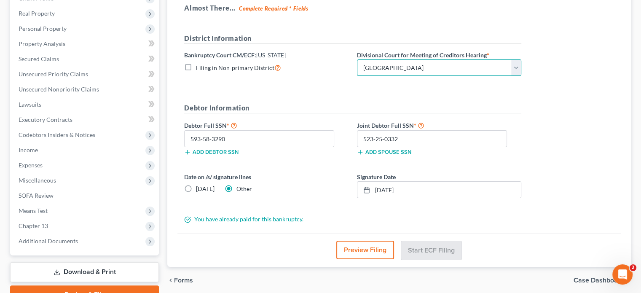
scroll to position [169, 0]
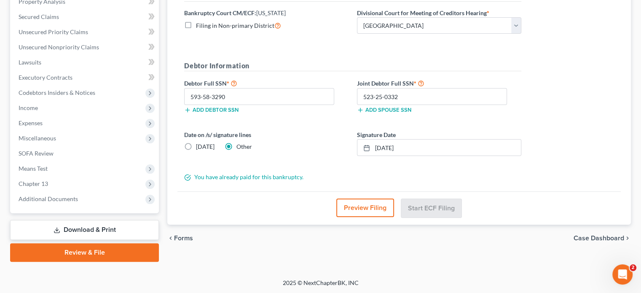
click at [362, 205] on button "Preview Filing" at bounding box center [365, 207] width 58 height 19
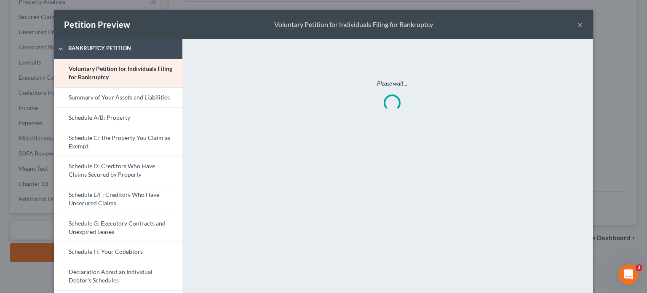
click at [578, 25] on button "×" at bounding box center [580, 24] width 6 height 10
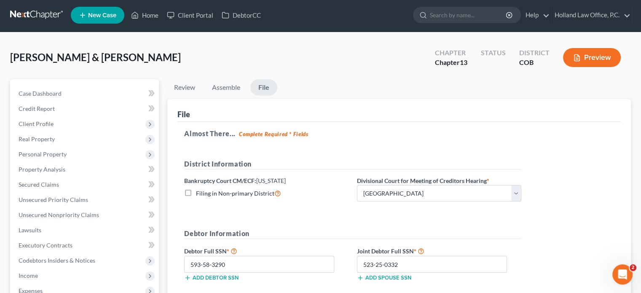
scroll to position [0, 0]
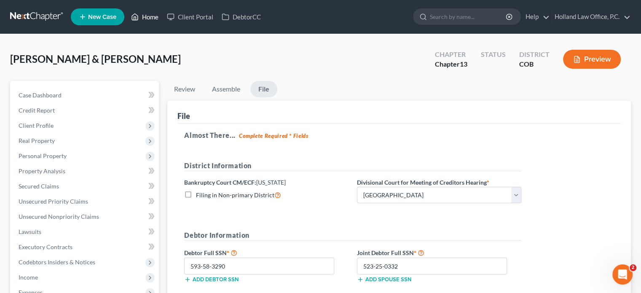
click at [142, 16] on link "Home" at bounding box center [145, 16] width 36 height 15
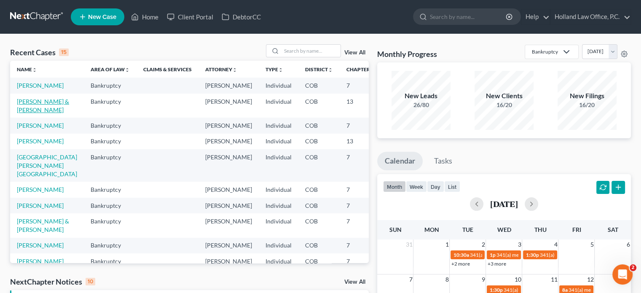
click at [26, 113] on link "[PERSON_NAME] & [PERSON_NAME]" at bounding box center [43, 106] width 52 height 16
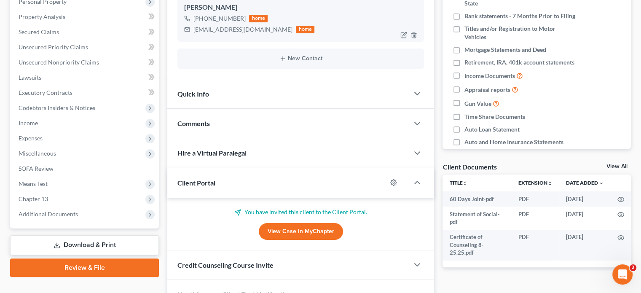
scroll to position [201, 0]
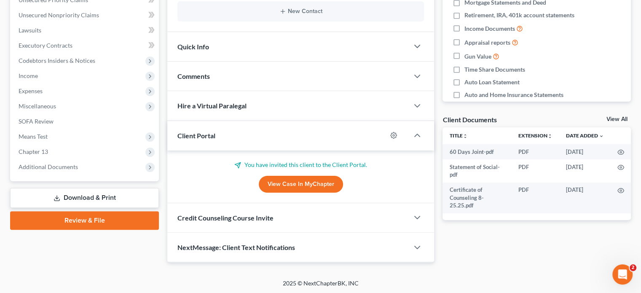
click at [75, 215] on link "Review & File" at bounding box center [84, 220] width 149 height 19
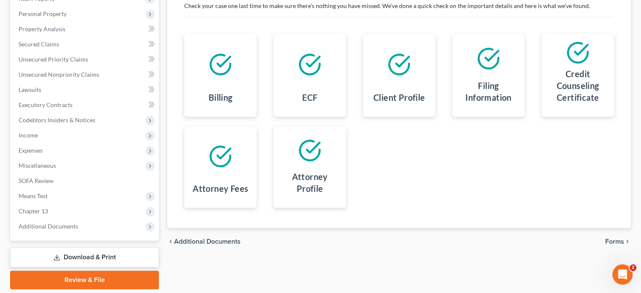
scroll to position [169, 0]
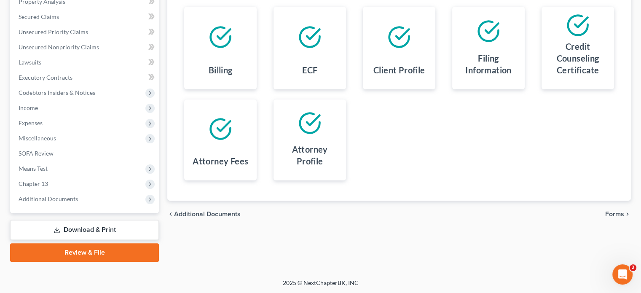
click at [610, 212] on span "Forms" at bounding box center [614, 214] width 19 height 7
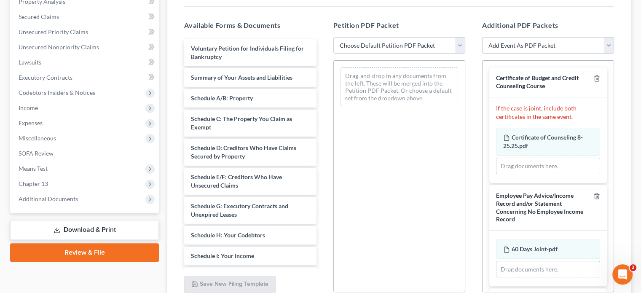
click at [457, 43] on select "Choose Default Petition PDF Packet Emergency Filing (Voluntary Petition and Cre…" at bounding box center [399, 45] width 132 height 17
select select "2"
click at [333, 37] on select "Choose Default Petition PDF Packet Emergency Filing (Voluntary Petition and Cre…" at bounding box center [399, 45] width 132 height 17
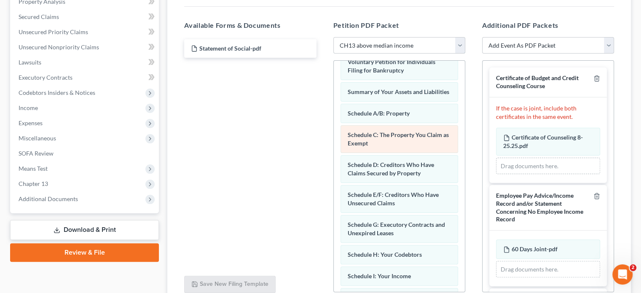
scroll to position [84, 0]
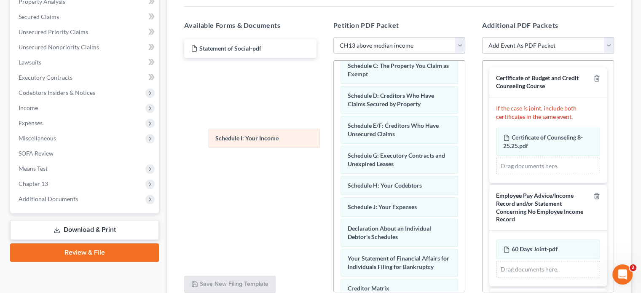
drag, startPoint x: 376, startPoint y: 214, endPoint x: 244, endPoint y: 139, distance: 151.6
click at [334, 139] on div "Schedule I: Your Income Voluntary Petition for Individuals Filing for Bankruptc…" at bounding box center [399, 186] width 131 height 420
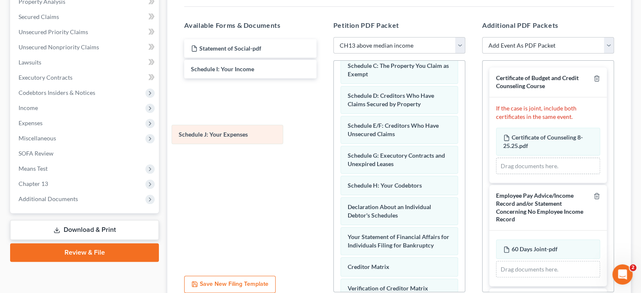
drag, startPoint x: 361, startPoint y: 215, endPoint x: 194, endPoint y: 136, distance: 185.2
click at [334, 136] on div "Schedule J: Your Expenses Voluntary Petition for Individuals Filing for Bankrup…" at bounding box center [399, 175] width 131 height 399
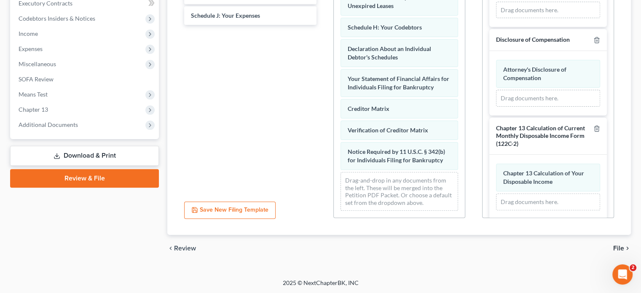
scroll to position [211, 0]
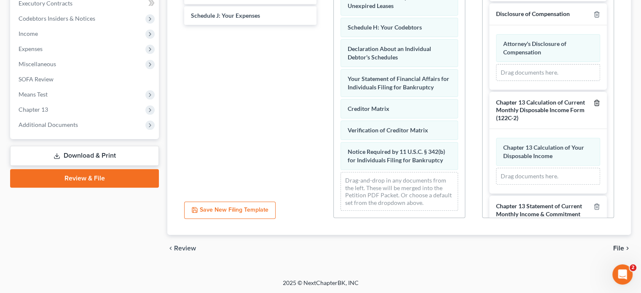
click at [594, 101] on polyline "button" at bounding box center [596, 101] width 5 height 0
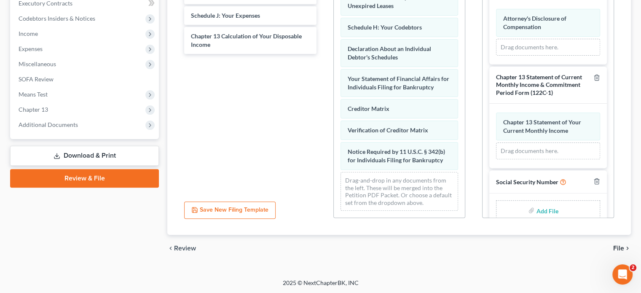
scroll to position [249, 0]
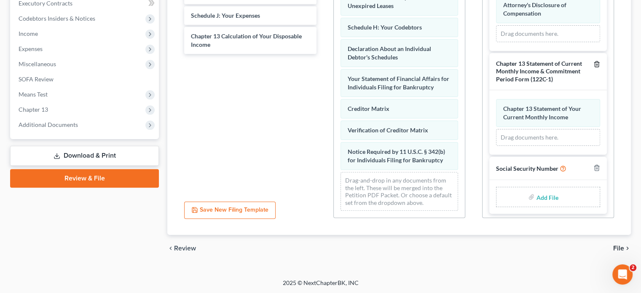
click at [593, 61] on icon "button" at bounding box center [596, 64] width 7 height 7
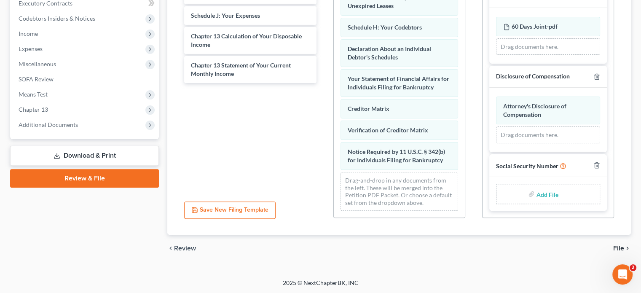
scroll to position [146, 0]
click at [536, 192] on input "file" at bounding box center [546, 195] width 20 height 15
type input "C:\fakepath\Statement of Social.pdf"
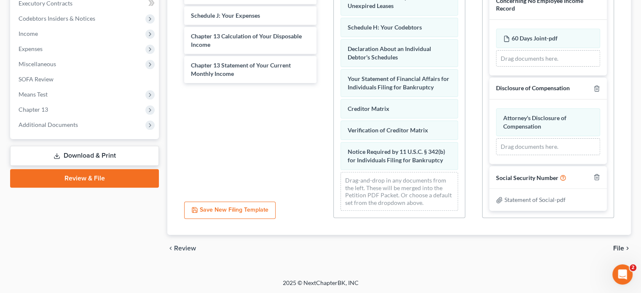
scroll to position [134, 0]
click at [616, 248] on span "File" at bounding box center [618, 248] width 11 height 7
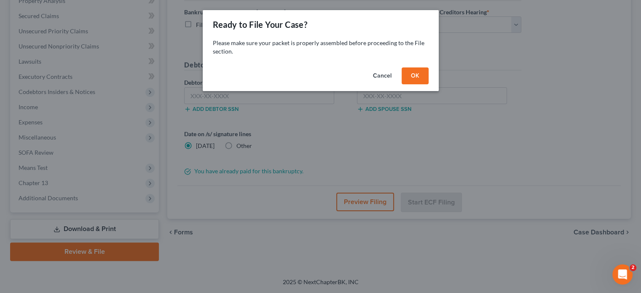
scroll to position [169, 0]
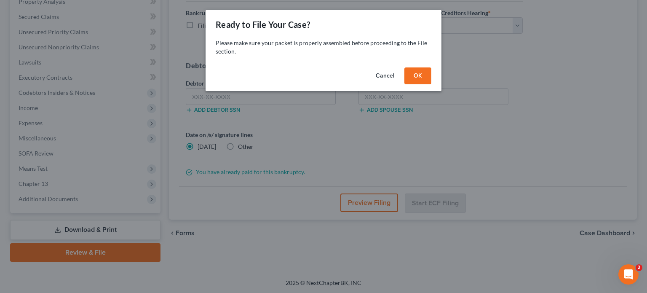
click at [423, 80] on button "OK" at bounding box center [417, 75] width 27 height 17
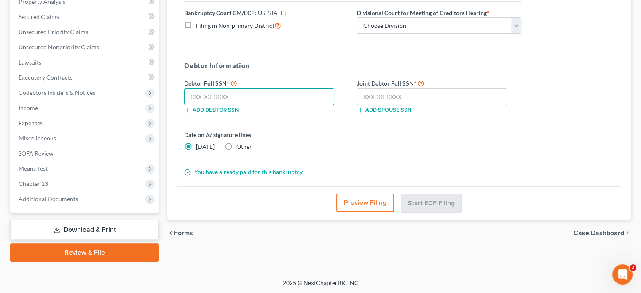
click at [208, 102] on input "text" at bounding box center [259, 96] width 150 height 17
click at [236, 144] on label "Other" at bounding box center [244, 146] width 16 height 8
click at [240, 144] on input "Other" at bounding box center [242, 144] width 5 height 5
radio input "true"
radio input "false"
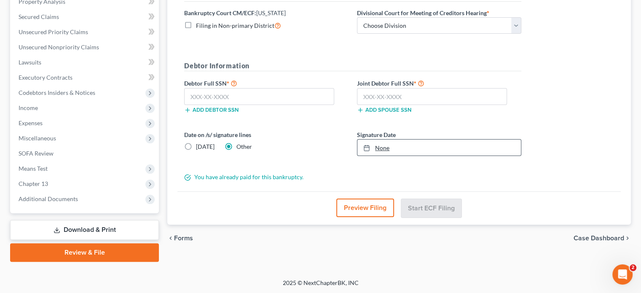
type input "[DATE]"
click at [383, 146] on link "None" at bounding box center [438, 147] width 163 height 16
click at [190, 94] on input "text" at bounding box center [259, 96] width 150 height 17
click at [198, 96] on input "text" at bounding box center [259, 96] width 150 height 17
type input "593-58-3290"
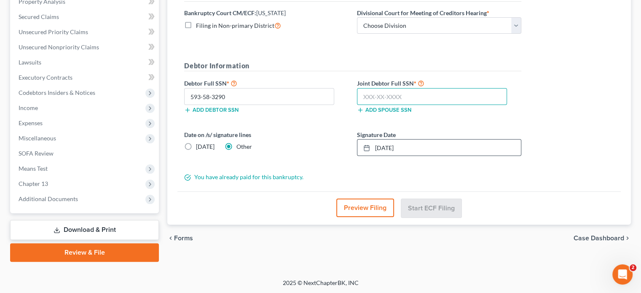
click at [365, 98] on input "text" at bounding box center [432, 96] width 150 height 17
type input "523-25-0332"
click at [514, 26] on select "Choose Division [GEOGRAPHIC_DATA]" at bounding box center [439, 25] width 164 height 17
select select "0"
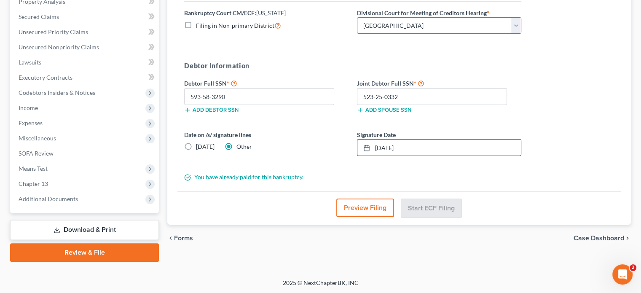
click at [357, 17] on select "Choose Division [GEOGRAPHIC_DATA]" at bounding box center [439, 25] width 164 height 17
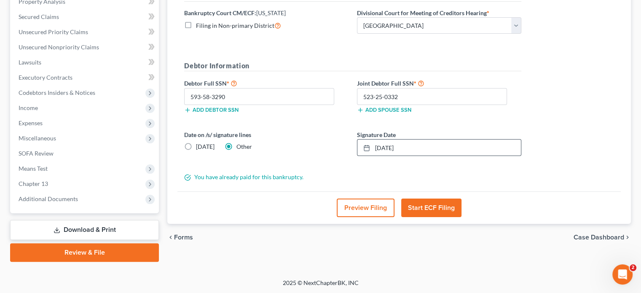
click at [418, 202] on button "Start ECF Filing" at bounding box center [431, 207] width 60 height 19
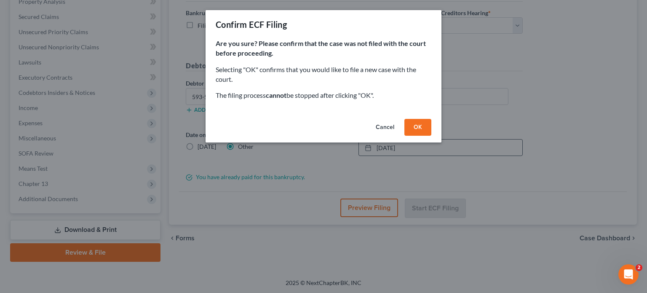
click at [418, 134] on button "OK" at bounding box center [417, 127] width 27 height 17
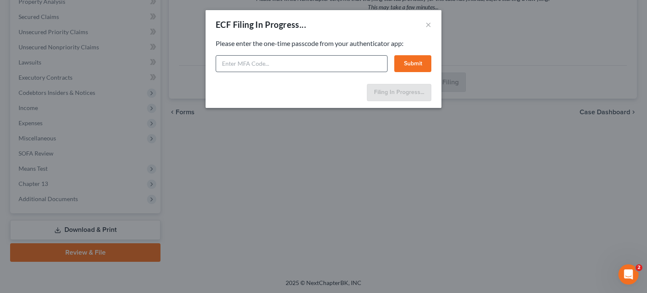
click at [232, 55] on div "Please enter the one-time passcode from your authenticator app: Submit" at bounding box center [324, 55] width 216 height 33
click at [229, 64] on input "text" at bounding box center [302, 63] width 172 height 17
type input "518303"
click at [425, 62] on button "Submit" at bounding box center [412, 63] width 37 height 17
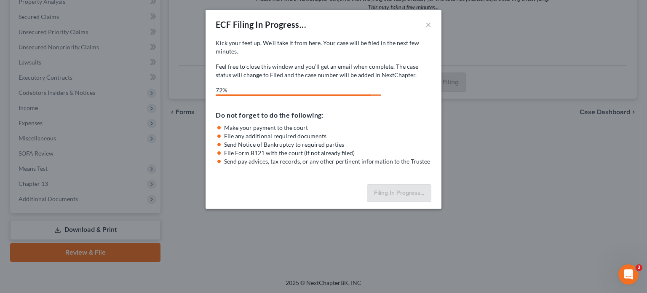
select select "0"
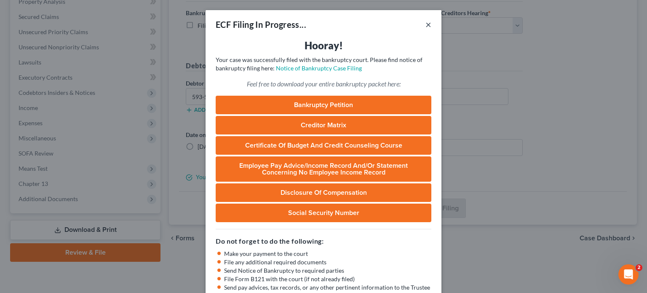
click at [425, 22] on button "×" at bounding box center [428, 24] width 6 height 10
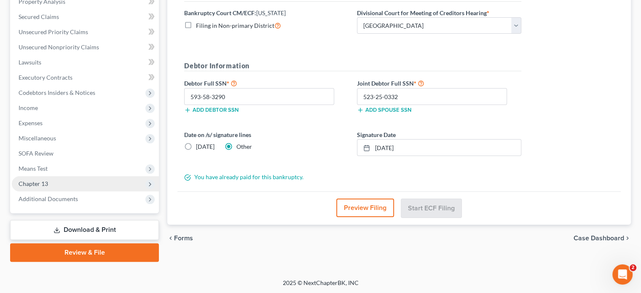
click at [34, 181] on span "Chapter 13" at bounding box center [33, 183] width 29 height 7
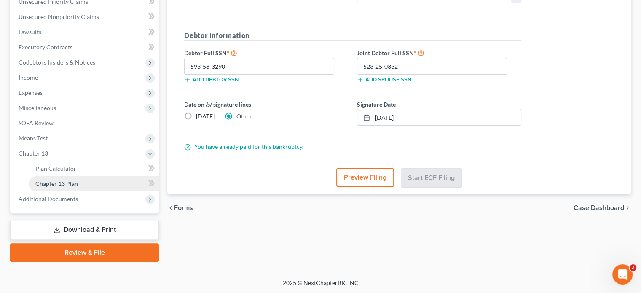
click at [45, 182] on span "Chapter 13 Plan" at bounding box center [56, 183] width 43 height 7
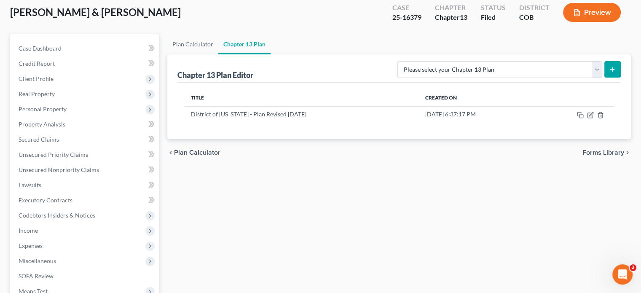
scroll to position [84, 0]
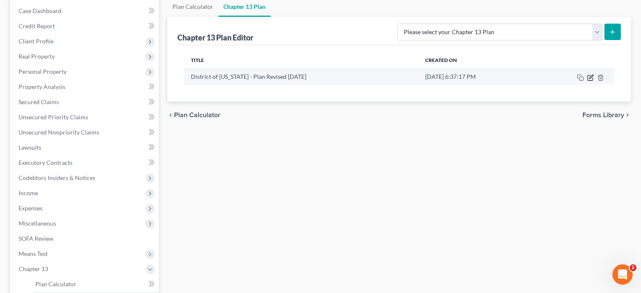
click at [590, 79] on icon "button" at bounding box center [590, 77] width 7 height 7
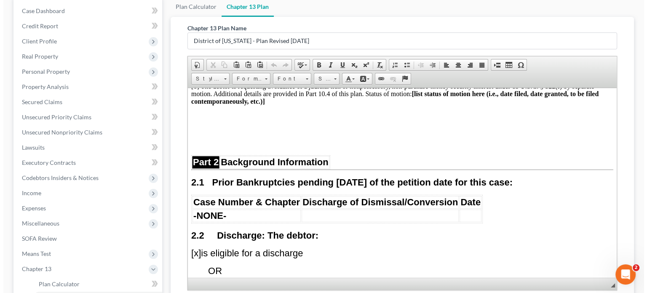
scroll to position [200, 0]
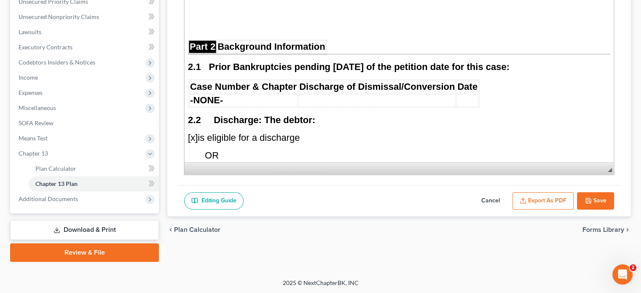
click at [544, 200] on button "Export as PDF" at bounding box center [542, 201] width 61 height 18
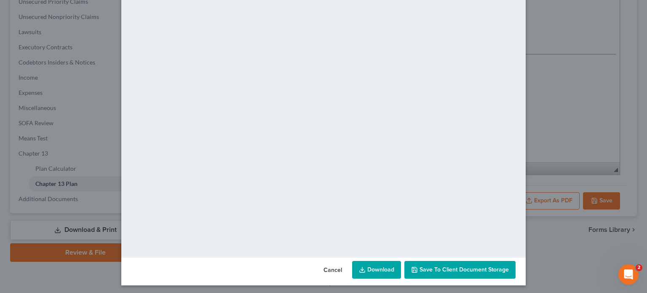
scroll to position [59, 0]
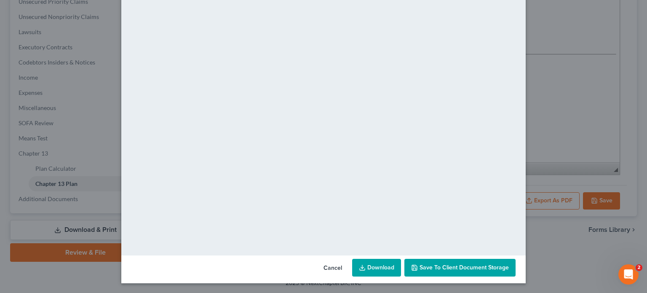
click at [382, 265] on link "Download" at bounding box center [376, 268] width 49 height 18
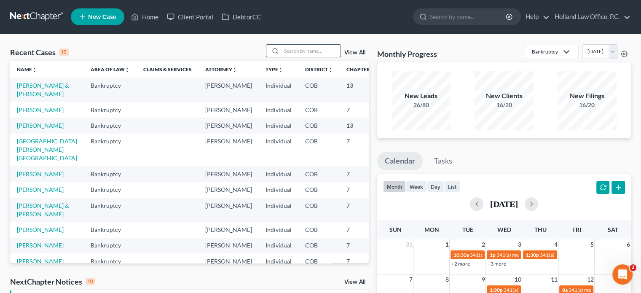
click at [282, 53] on input "search" at bounding box center [310, 51] width 59 height 12
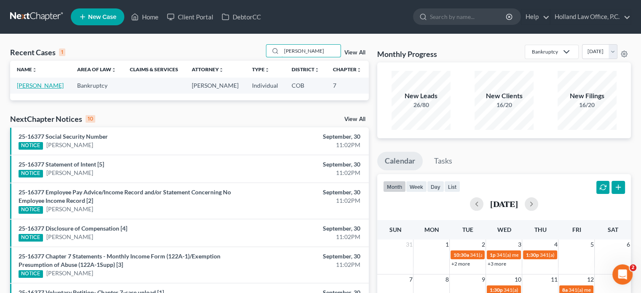
type input "[PERSON_NAME]"
click at [43, 87] on link "[PERSON_NAME]" at bounding box center [40, 85] width 47 height 7
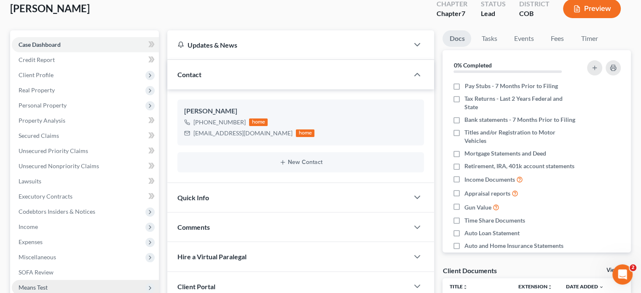
scroll to position [42, 0]
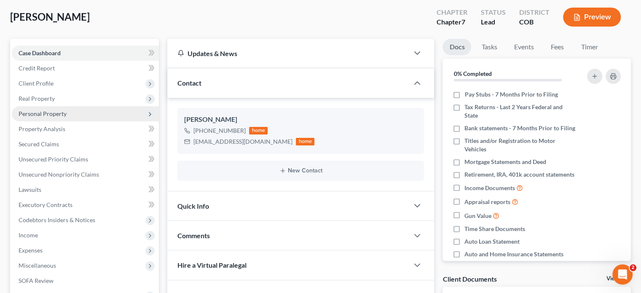
click at [46, 111] on span "Personal Property" at bounding box center [43, 113] width 48 height 7
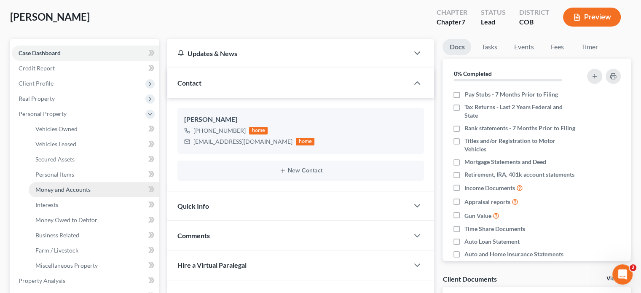
click at [74, 186] on span "Money and Accounts" at bounding box center [62, 189] width 55 height 7
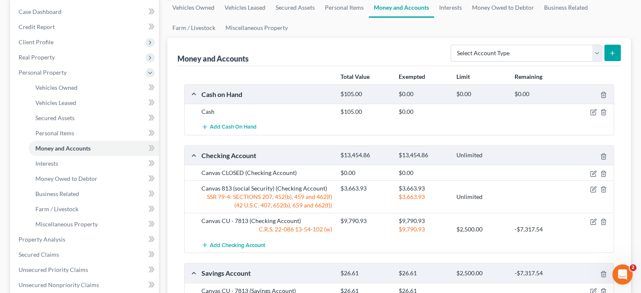
scroll to position [84, 0]
click at [605, 109] on icon "button" at bounding box center [603, 111] width 4 height 5
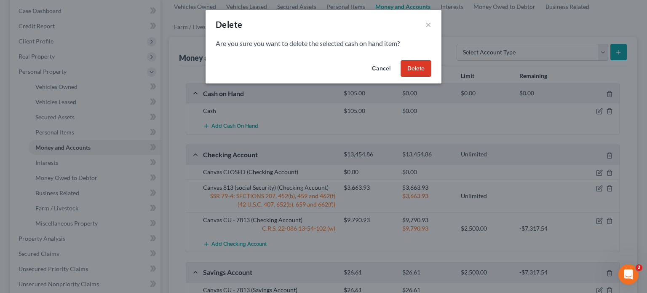
click at [411, 73] on button "Delete" at bounding box center [416, 68] width 31 height 17
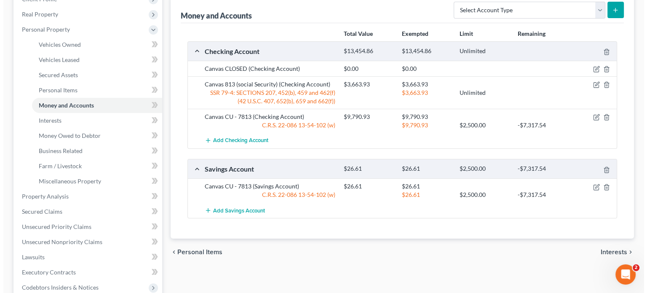
scroll to position [126, 0]
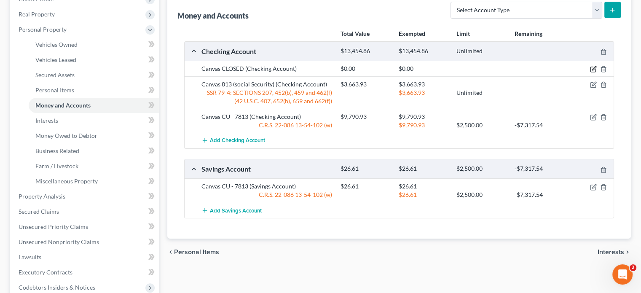
click at [592, 67] on icon "button" at bounding box center [593, 69] width 7 height 7
select select "5"
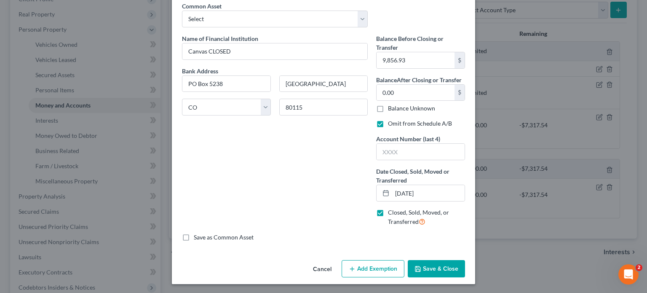
scroll to position [37, 0]
click at [433, 268] on button "Save & Close" at bounding box center [436, 268] width 57 height 18
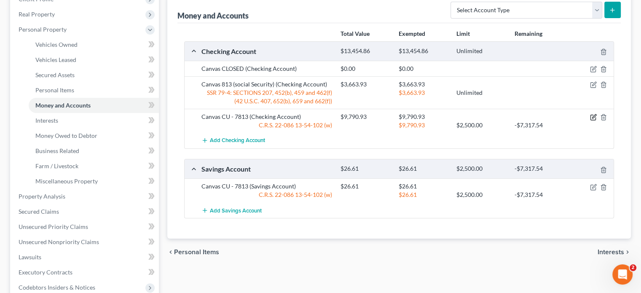
click at [593, 118] on icon "button" at bounding box center [593, 117] width 7 height 7
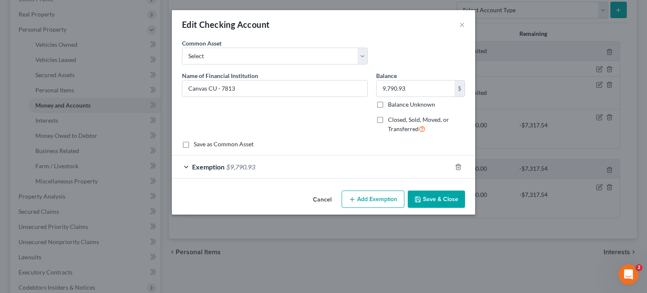
click at [245, 170] on span "$9,790.93" at bounding box center [240, 167] width 29 height 8
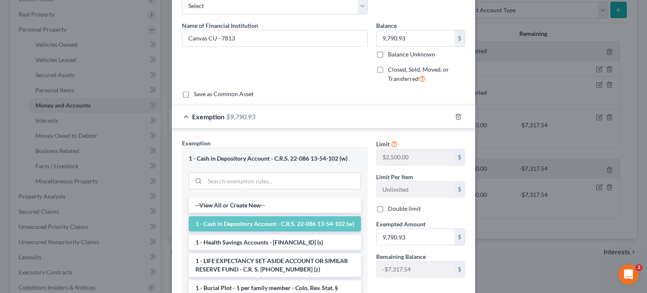
scroll to position [84, 0]
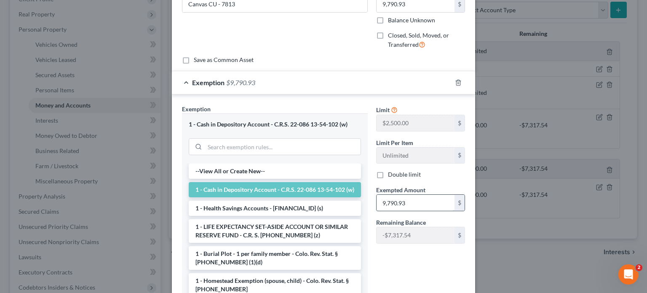
click at [414, 196] on input "9,790.93" at bounding box center [415, 203] width 78 height 16
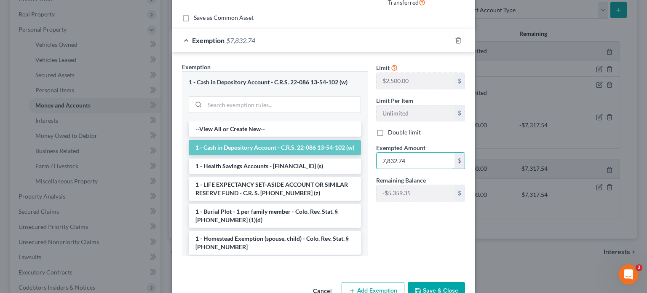
scroll to position [149, 0]
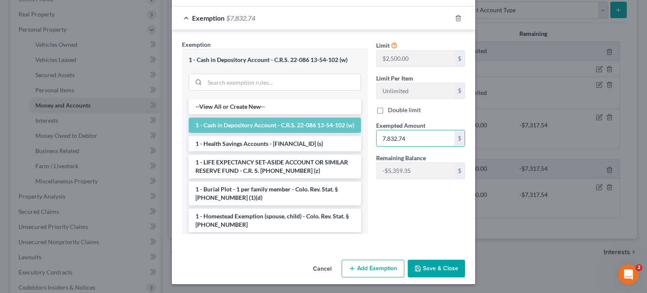
type input "7,832.74"
click at [376, 266] on button "Add Exemption" at bounding box center [373, 268] width 63 height 18
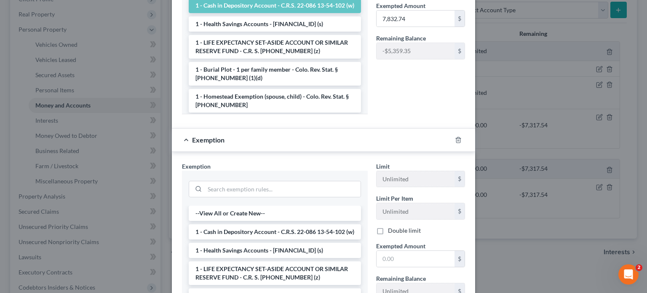
scroll to position [275, 0]
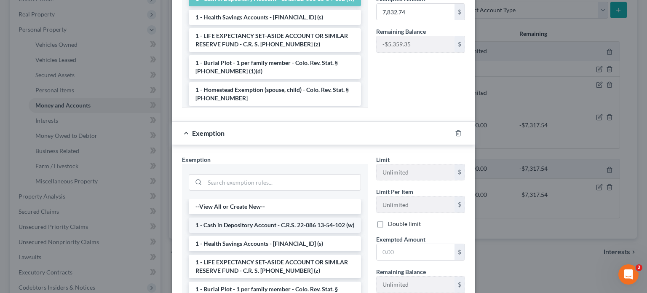
click at [252, 224] on li "1 - Cash in Depository Account - C.R.S. 22-086 13-54-102 (w)" at bounding box center [275, 224] width 172 height 15
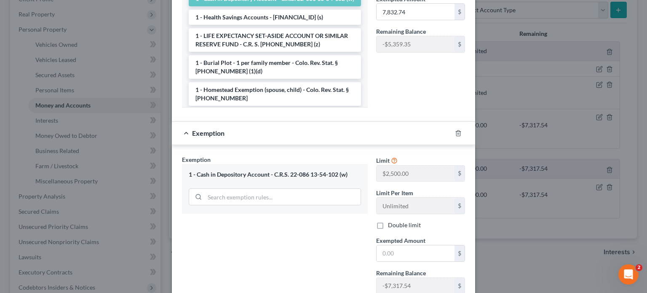
scroll to position [317, 0]
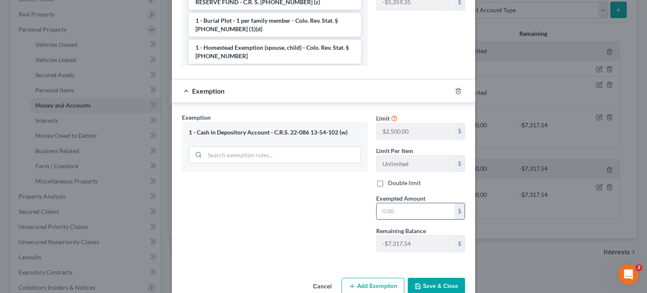
click at [379, 204] on input "text" at bounding box center [415, 211] width 78 height 16
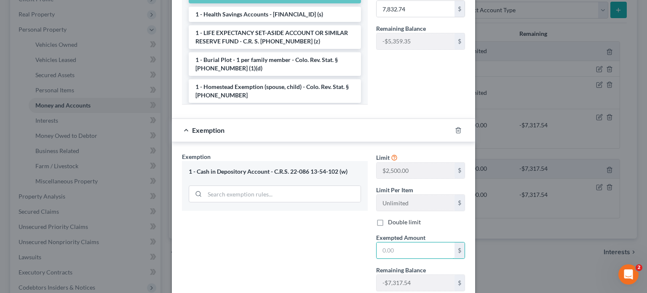
scroll to position [295, 0]
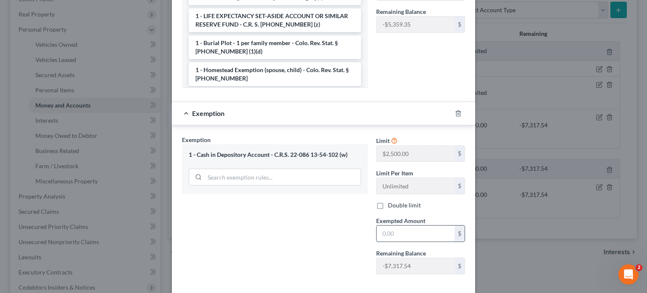
click at [399, 232] on input "text" at bounding box center [415, 233] width 78 height 16
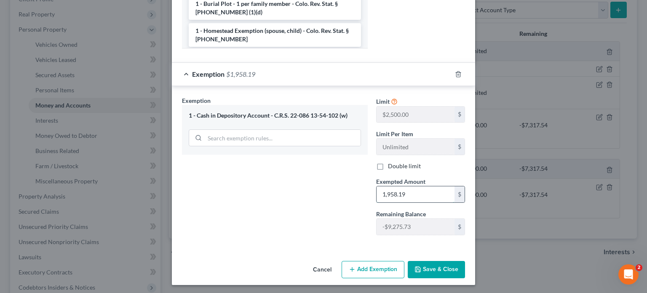
scroll to position [334, 0]
type input "1,958.19"
click at [427, 263] on button "Save & Close" at bounding box center [436, 269] width 57 height 18
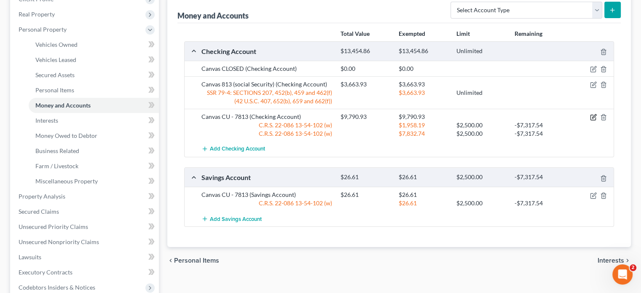
click at [593, 115] on icon "button" at bounding box center [593, 117] width 7 height 7
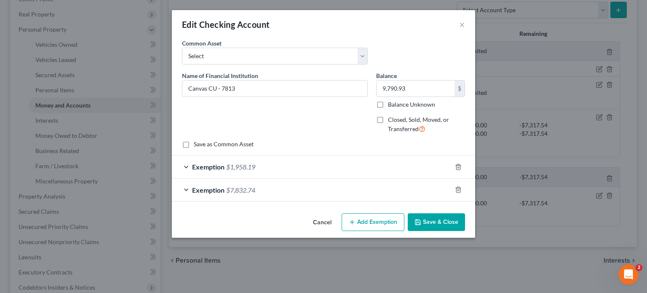
click at [242, 190] on span "$7,832.74" at bounding box center [240, 190] width 29 height 8
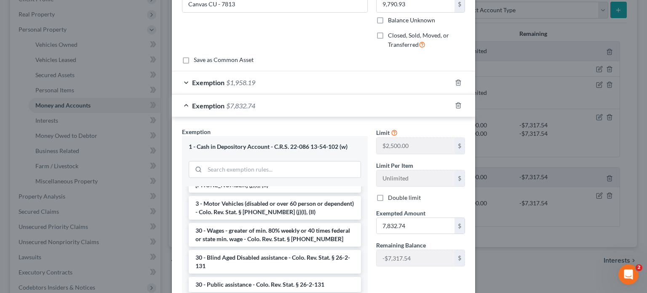
scroll to position [632, 0]
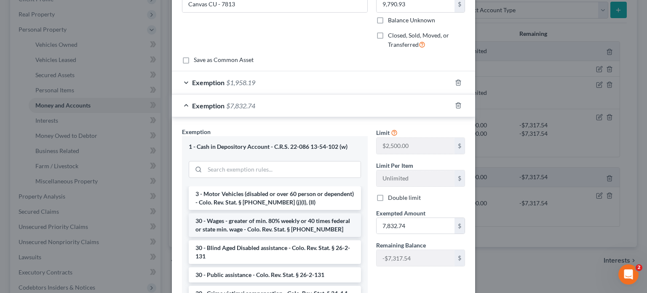
click at [246, 222] on li "30 - Wages - greater of min. 80% weekly or 40 times federal or state min. wage …" at bounding box center [275, 225] width 172 height 24
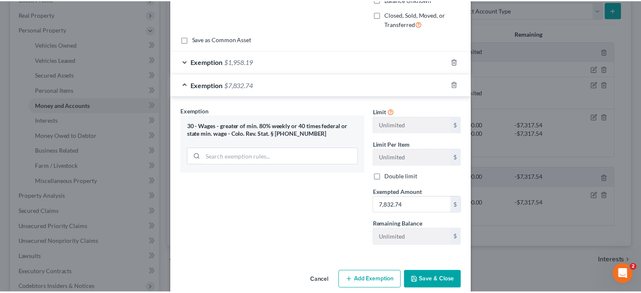
scroll to position [116, 0]
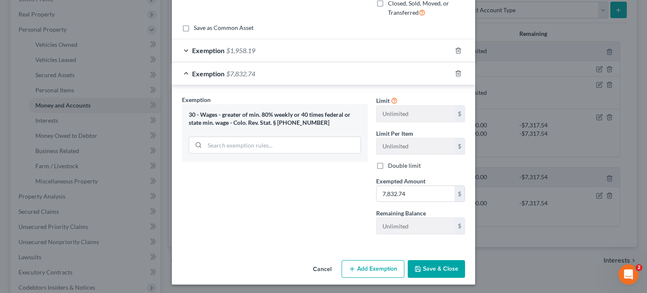
click at [431, 264] on button "Save & Close" at bounding box center [436, 269] width 57 height 18
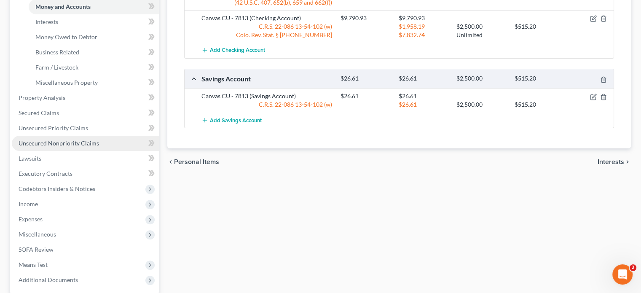
scroll to position [211, 0]
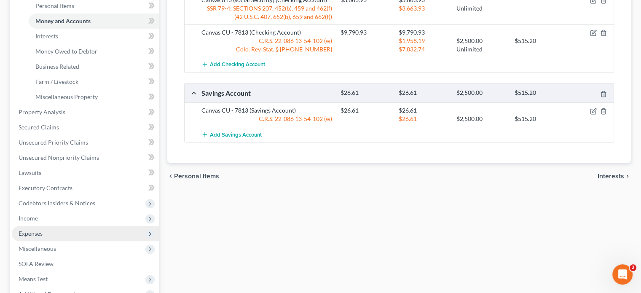
click at [25, 235] on span "Expenses" at bounding box center [31, 233] width 24 height 7
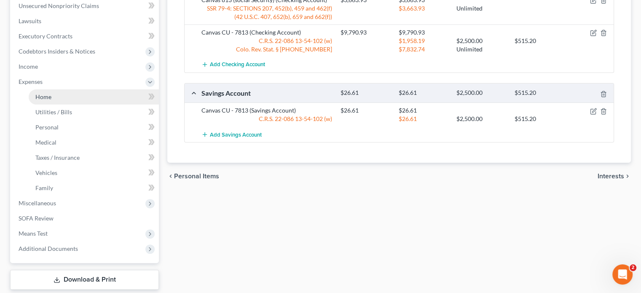
click at [51, 96] on span "Home" at bounding box center [43, 96] width 16 height 7
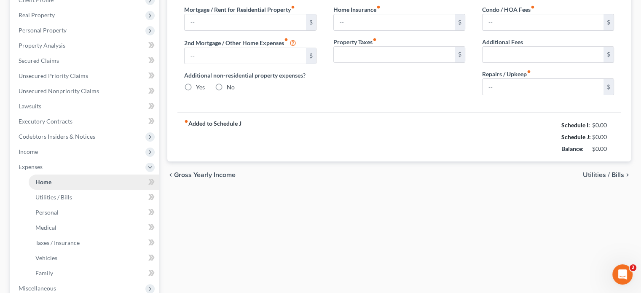
type input "1,000.00"
type input "0.00"
radio input "true"
type input "0.00"
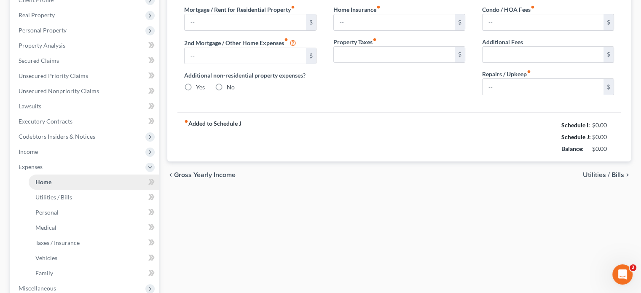
type input "0.00"
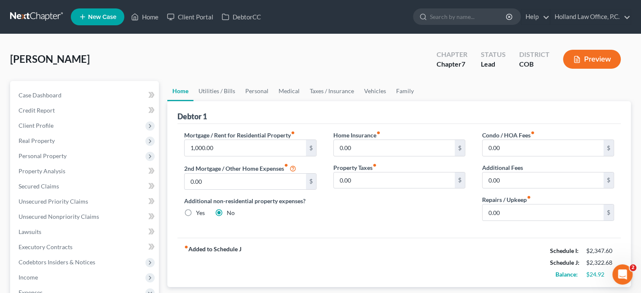
click at [594, 61] on button "Preview" at bounding box center [592, 59] width 58 height 19
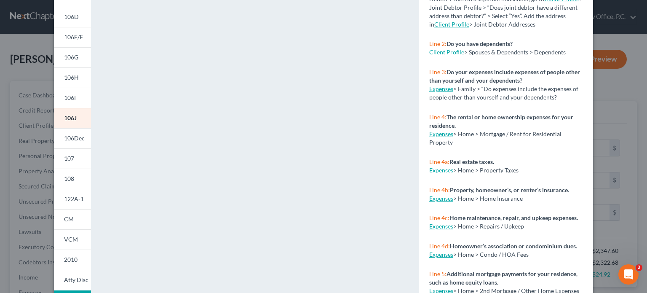
scroll to position [126, 0]
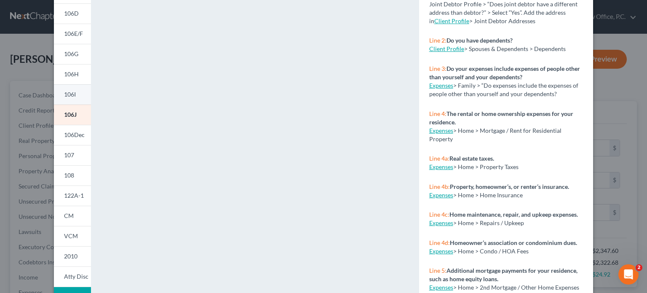
click at [69, 98] on span "106I" at bounding box center [70, 94] width 12 height 7
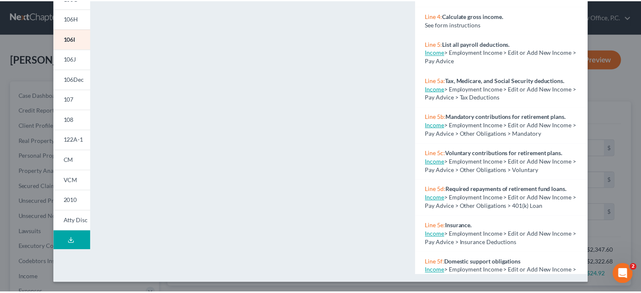
scroll to position [0, 0]
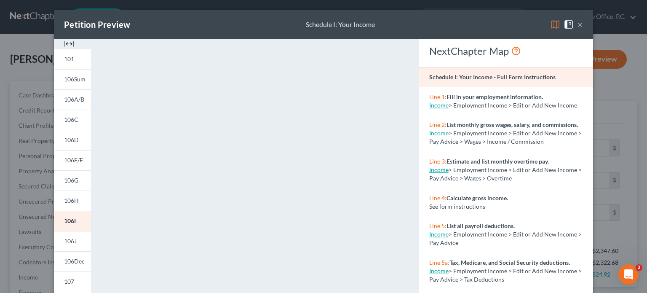
click at [577, 24] on button "×" at bounding box center [580, 24] width 6 height 10
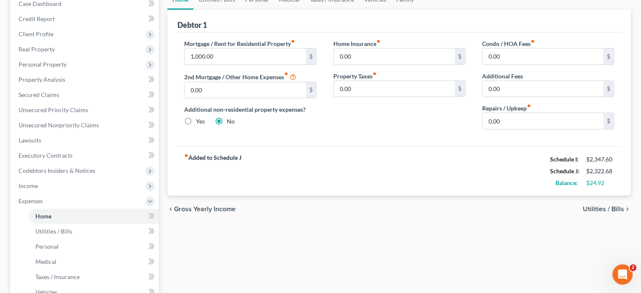
scroll to position [84, 0]
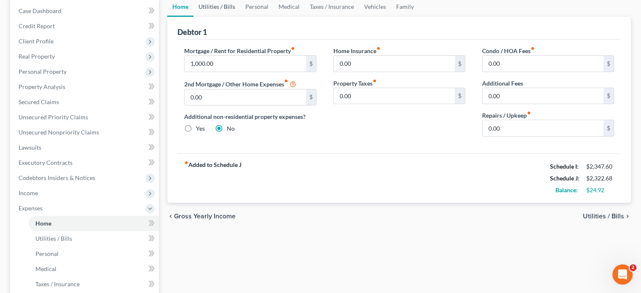
click at [231, 4] on link "Utilities / Bills" at bounding box center [216, 7] width 47 height 20
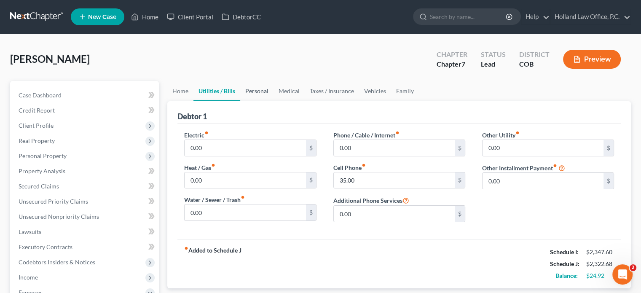
click at [254, 88] on link "Personal" at bounding box center [256, 91] width 33 height 20
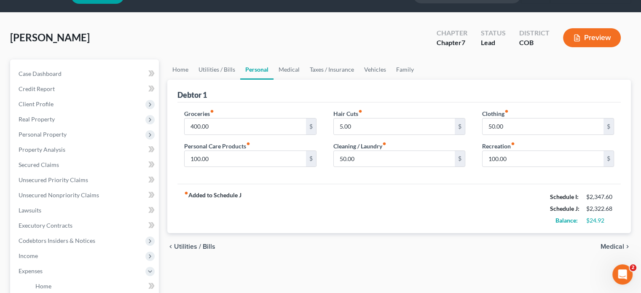
scroll to position [42, 0]
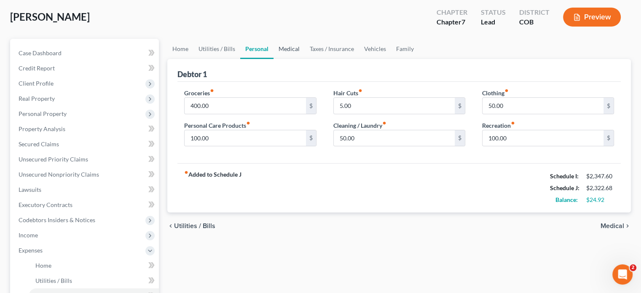
click at [291, 46] on link "Medical" at bounding box center [288, 49] width 31 height 20
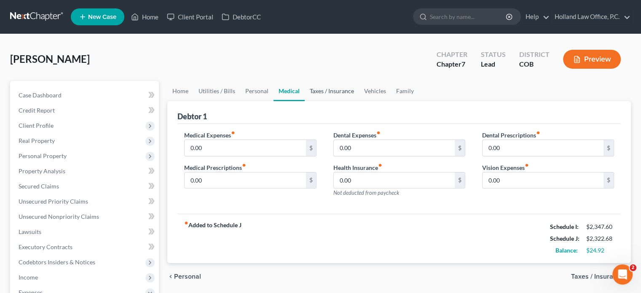
click at [341, 92] on link "Taxes / Insurance" at bounding box center [331, 91] width 54 height 20
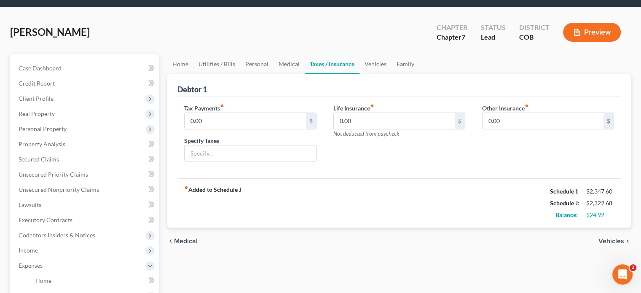
scroll to position [42, 0]
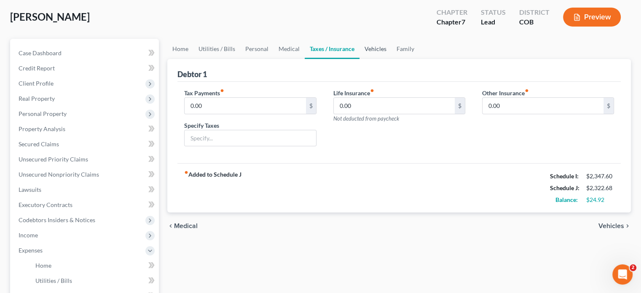
click at [374, 48] on link "Vehicles" at bounding box center [375, 49] width 32 height 20
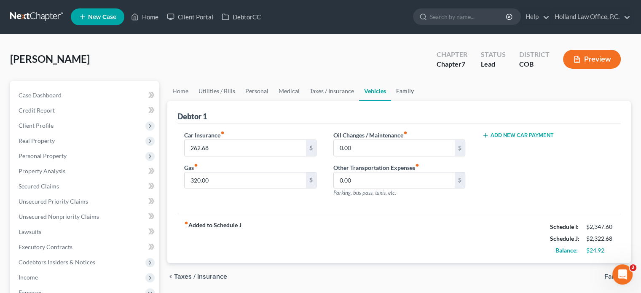
click at [406, 88] on link "Family" at bounding box center [405, 91] width 28 height 20
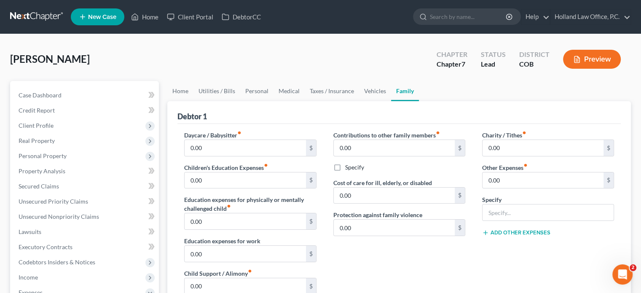
click at [594, 57] on button "Preview" at bounding box center [592, 59] width 58 height 19
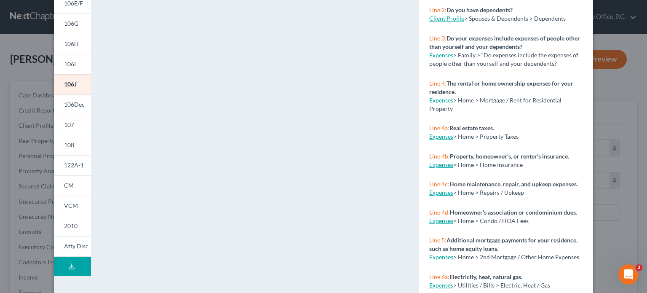
scroll to position [174, 0]
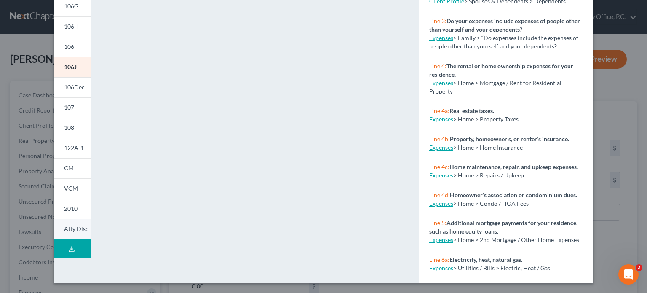
click at [70, 226] on span "Atty Disc" at bounding box center [76, 228] width 24 height 7
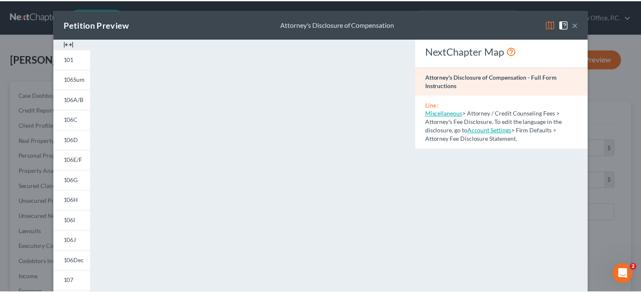
scroll to position [0, 0]
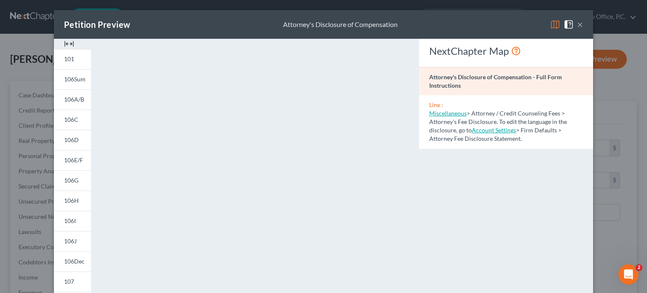
click at [578, 21] on button "×" at bounding box center [580, 24] width 6 height 10
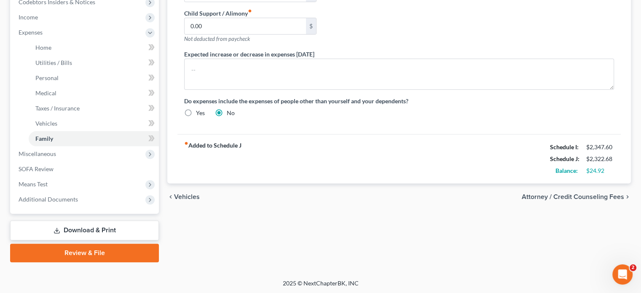
scroll to position [260, 0]
click at [69, 254] on link "Review & File" at bounding box center [84, 252] width 149 height 19
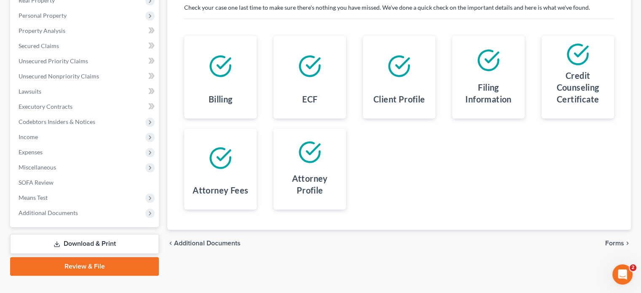
scroll to position [154, 0]
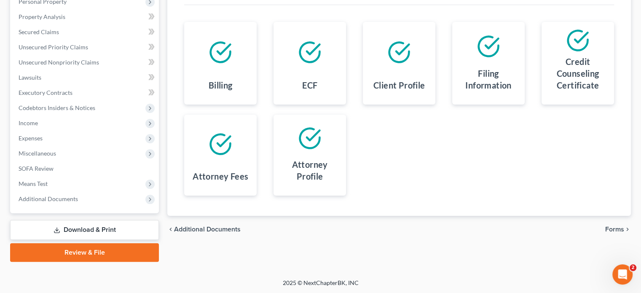
click at [610, 232] on span "Forms" at bounding box center [614, 229] width 19 height 7
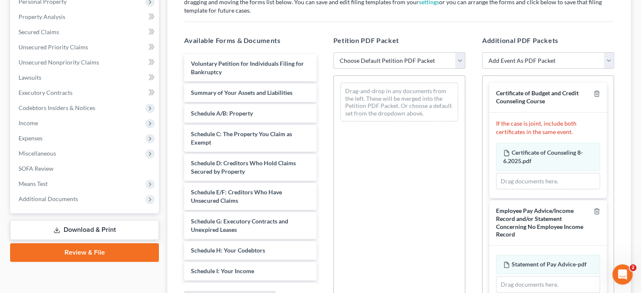
click at [460, 61] on select "Choose Default Petition PDF Packet Emergency Filing (Voluntary Petition and Cre…" at bounding box center [399, 60] width 132 height 17
select select "2"
click at [333, 52] on select "Choose Default Petition PDF Packet Emergency Filing (Voluntary Petition and Cre…" at bounding box center [399, 60] width 132 height 17
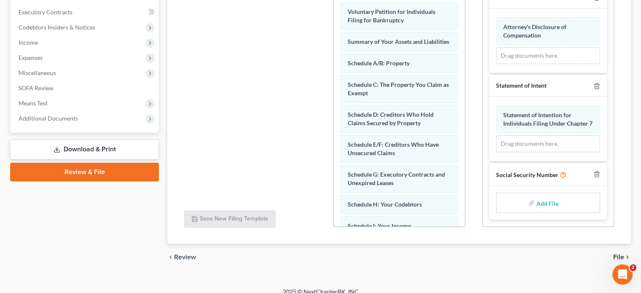
scroll to position [243, 0]
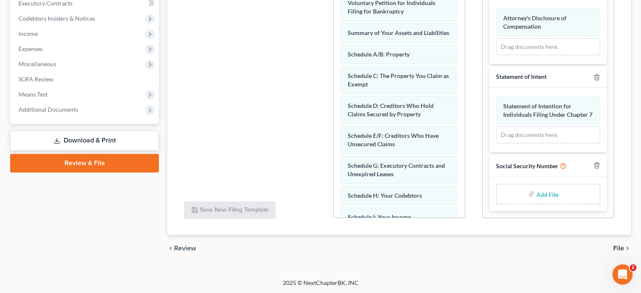
click at [540, 192] on input "file" at bounding box center [546, 193] width 20 height 15
type input "C:\fakepath\Statement of Social.pdf"
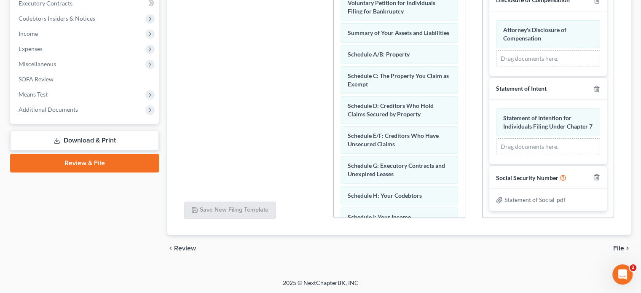
scroll to position [359, 0]
click at [618, 246] on span "File" at bounding box center [618, 248] width 11 height 7
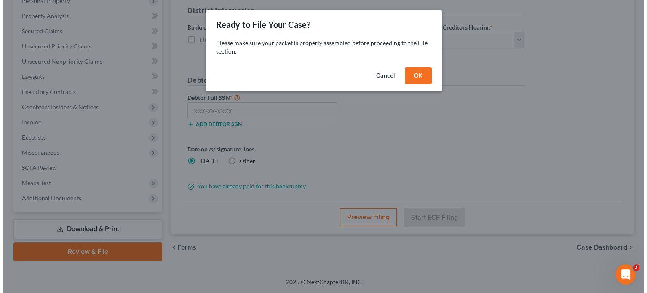
scroll to position [154, 0]
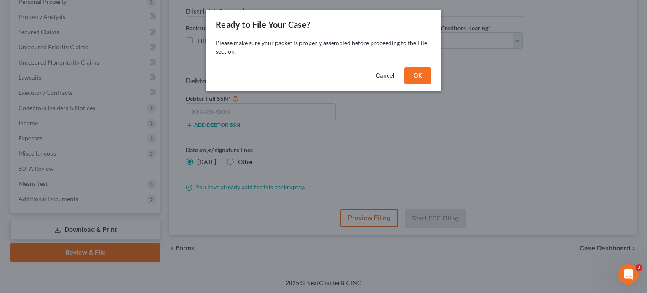
click at [423, 67] on div "Cancel OK" at bounding box center [324, 77] width 236 height 27
click at [420, 74] on button "OK" at bounding box center [417, 75] width 27 height 17
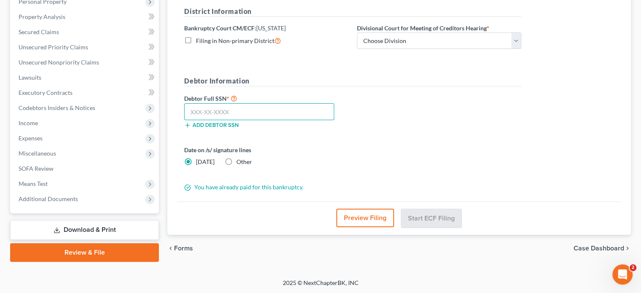
click at [199, 110] on input "text" at bounding box center [259, 111] width 150 height 17
type input "522-94-2337"
click at [515, 40] on select "Choose Division Denver" at bounding box center [439, 40] width 164 height 17
select select "0"
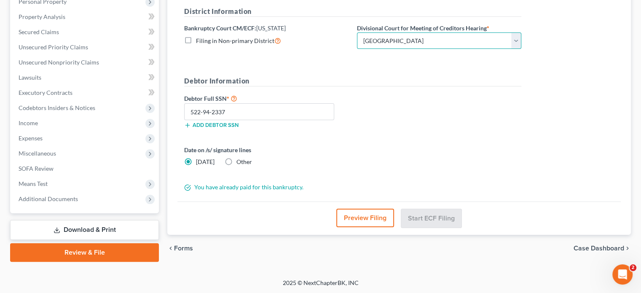
click at [357, 32] on select "Choose Division Denver" at bounding box center [439, 40] width 164 height 17
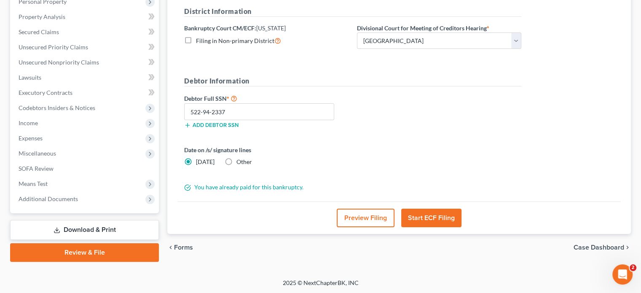
click at [236, 160] on label "Other" at bounding box center [244, 162] width 16 height 8
click at [240, 160] on input "Other" at bounding box center [242, 160] width 5 height 5
radio input "true"
radio input "false"
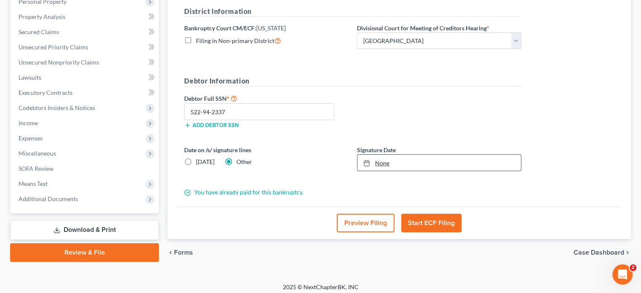
type input "9/30/2025"
click at [380, 162] on link "9/30/2025" at bounding box center [438, 163] width 163 height 16
click at [434, 217] on button "Start ECF Filing" at bounding box center [431, 223] width 60 height 19
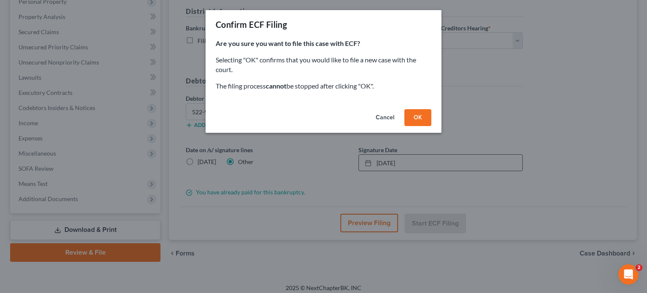
click at [416, 120] on button "OK" at bounding box center [417, 117] width 27 height 17
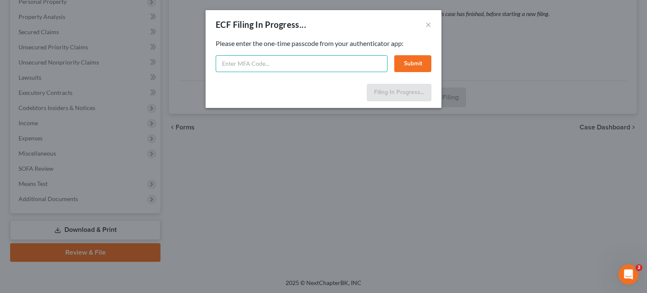
click at [295, 64] on input "text" at bounding box center [302, 63] width 172 height 17
type input "481104"
click at [421, 61] on button "Submit" at bounding box center [412, 63] width 37 height 17
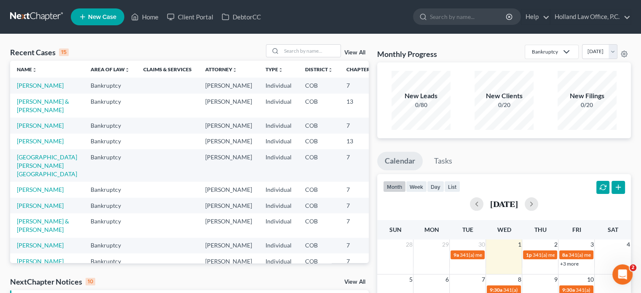
scroll to position [0, 18]
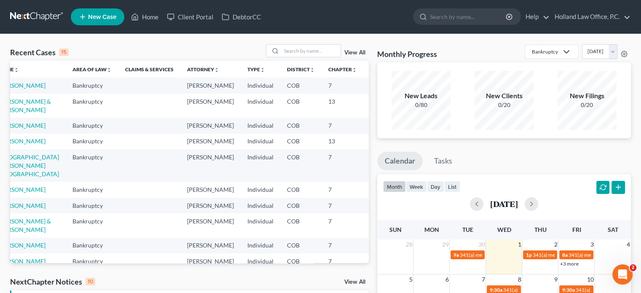
drag, startPoint x: 328, startPoint y: 109, endPoint x: 356, endPoint y: 107, distance: 27.4
click at [363, 107] on td "25-16379" at bounding box center [383, 105] width 40 height 24
copy td "25-16379"
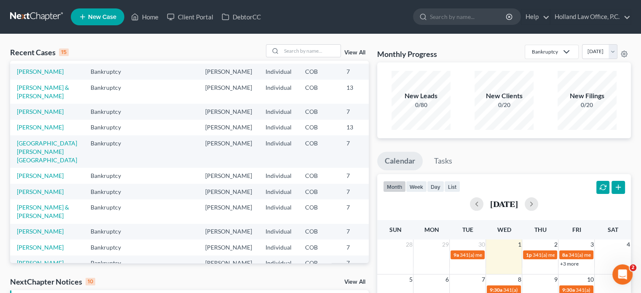
scroll to position [0, 0]
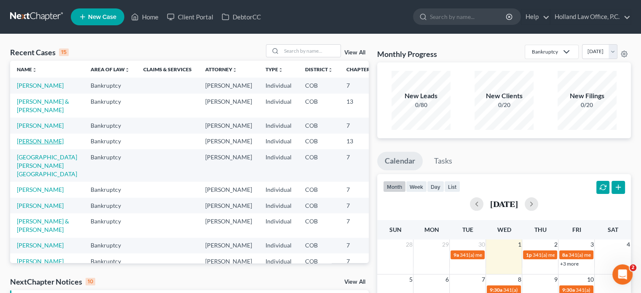
click at [24, 144] on link "[PERSON_NAME]" at bounding box center [40, 140] width 47 height 7
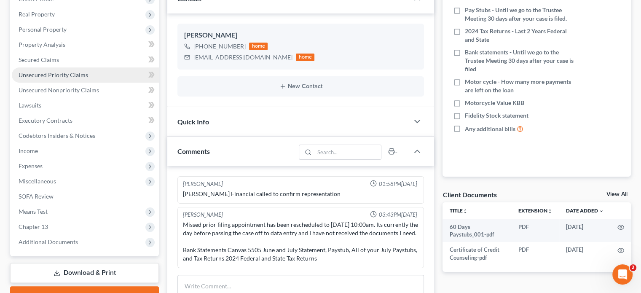
scroll to position [211, 0]
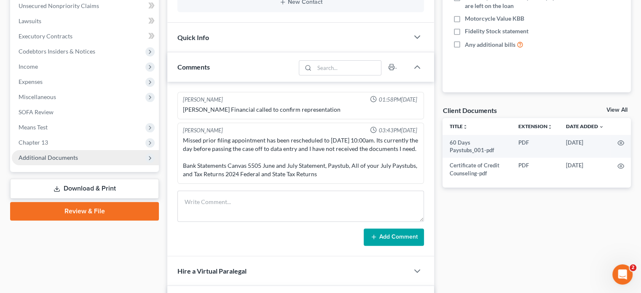
click at [40, 159] on span "Additional Documents" at bounding box center [48, 157] width 59 height 7
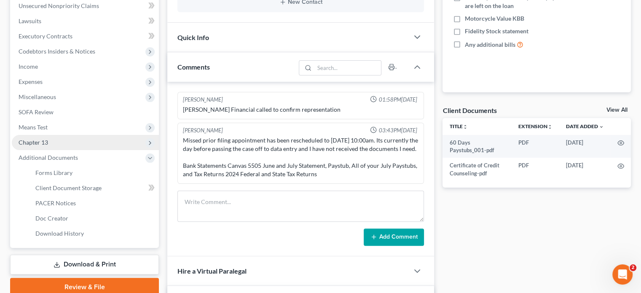
click at [38, 144] on span "Chapter 13" at bounding box center [33, 142] width 29 height 7
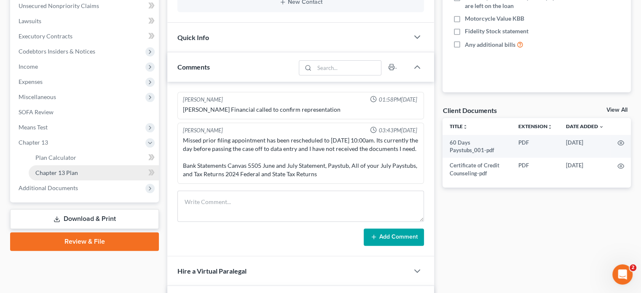
click at [49, 174] on span "Chapter 13 Plan" at bounding box center [56, 172] width 43 height 7
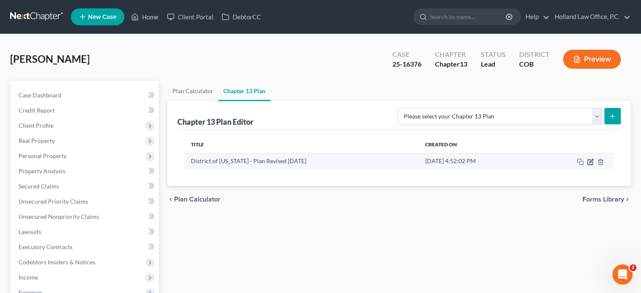
click at [590, 160] on icon "button" at bounding box center [591, 161] width 4 height 4
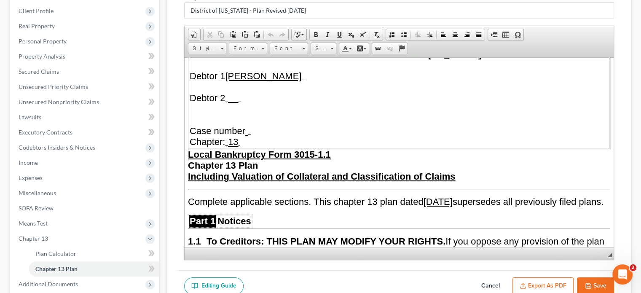
scroll to position [42, 0]
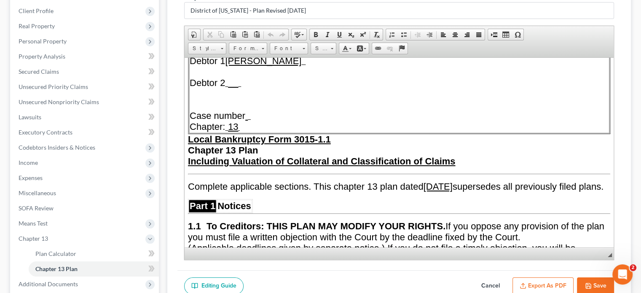
click at [452, 183] on u "[DATE]" at bounding box center [437, 186] width 29 height 11
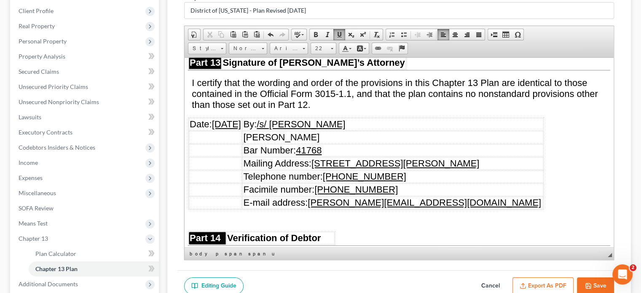
scroll to position [5029, 0]
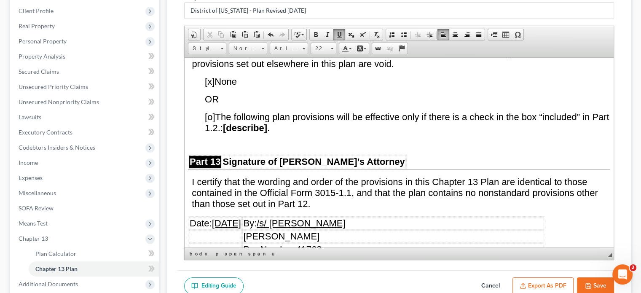
click at [237, 217] on u "[DATE]" at bounding box center [226, 222] width 29 height 11
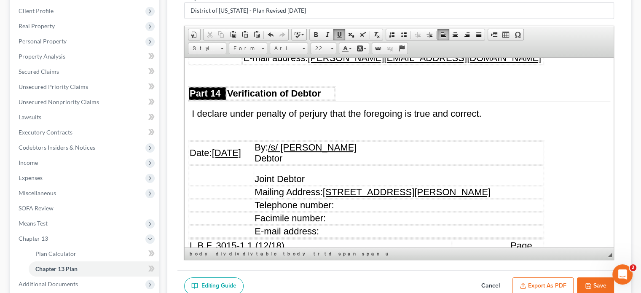
scroll to position [5282, 0]
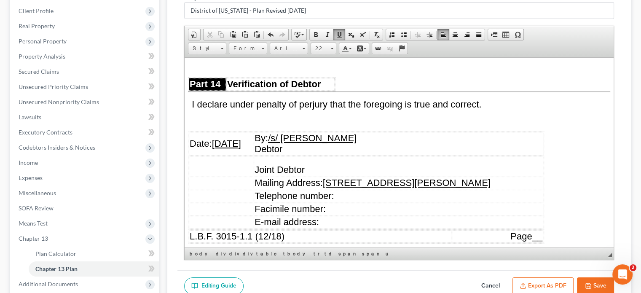
click at [236, 138] on u "[DATE]" at bounding box center [226, 143] width 29 height 11
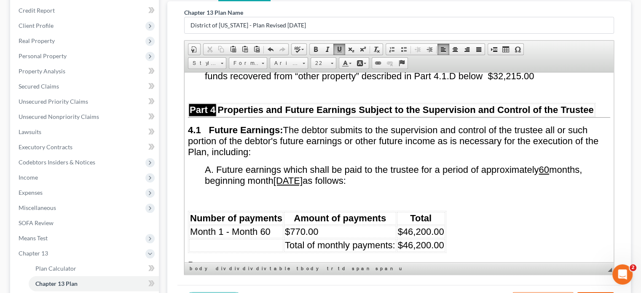
scroll to position [1913, 0]
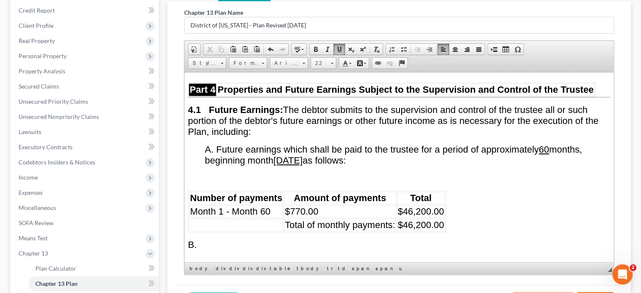
click at [302, 164] on u "[DATE]" at bounding box center [287, 160] width 29 height 11
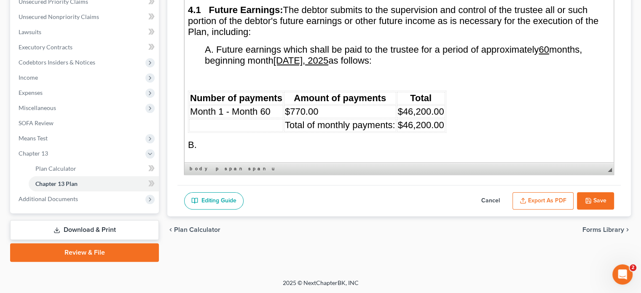
click at [591, 202] on button "Save" at bounding box center [595, 201] width 37 height 18
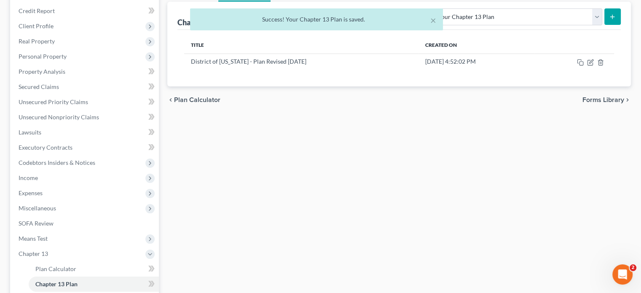
scroll to position [93, 0]
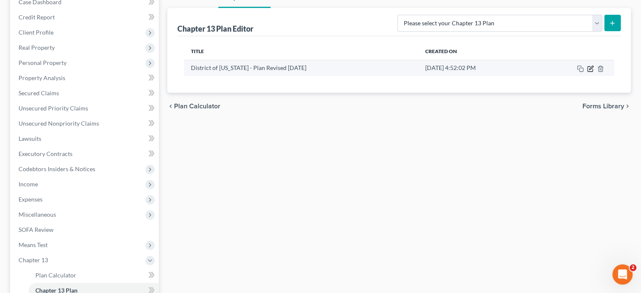
click at [588, 69] on icon "button" at bounding box center [590, 68] width 7 height 7
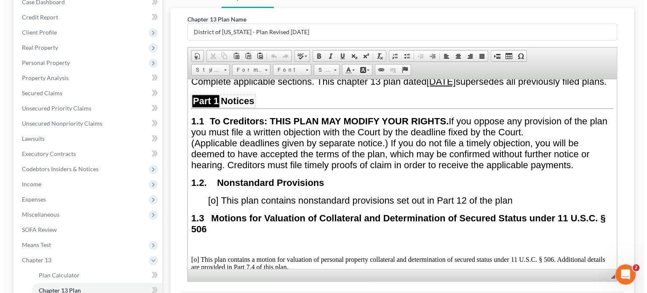
scroll to position [200, 0]
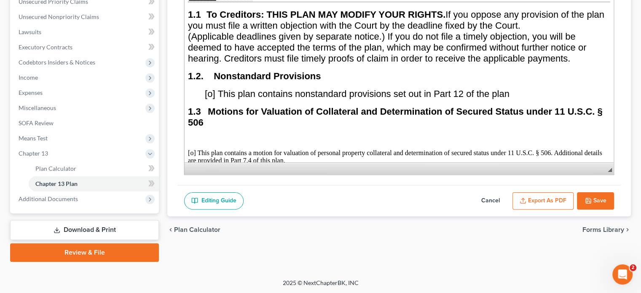
click at [552, 202] on button "Export as PDF" at bounding box center [542, 201] width 61 height 18
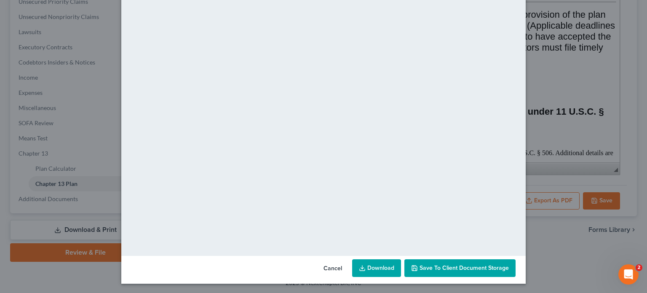
scroll to position [59, 0]
click at [385, 263] on link "Download" at bounding box center [376, 268] width 49 height 18
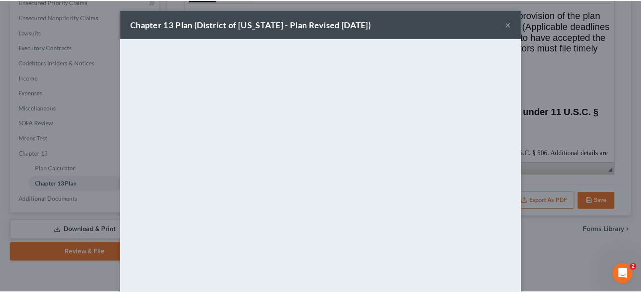
scroll to position [0, 0]
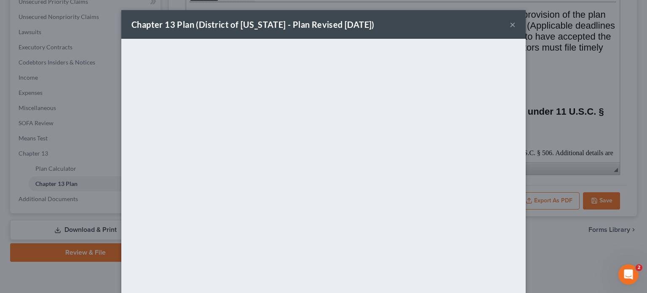
click at [510, 26] on button "×" at bounding box center [513, 24] width 6 height 10
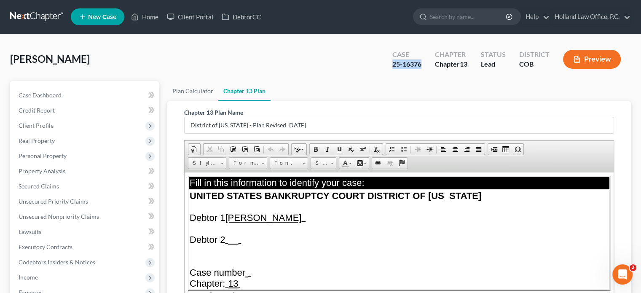
drag, startPoint x: 391, startPoint y: 66, endPoint x: 427, endPoint y: 64, distance: 35.8
click at [427, 64] on div "Case 25-16376" at bounding box center [406, 60] width 43 height 25
copy div "25-16376"
